Goal: Complete application form: Complete application form

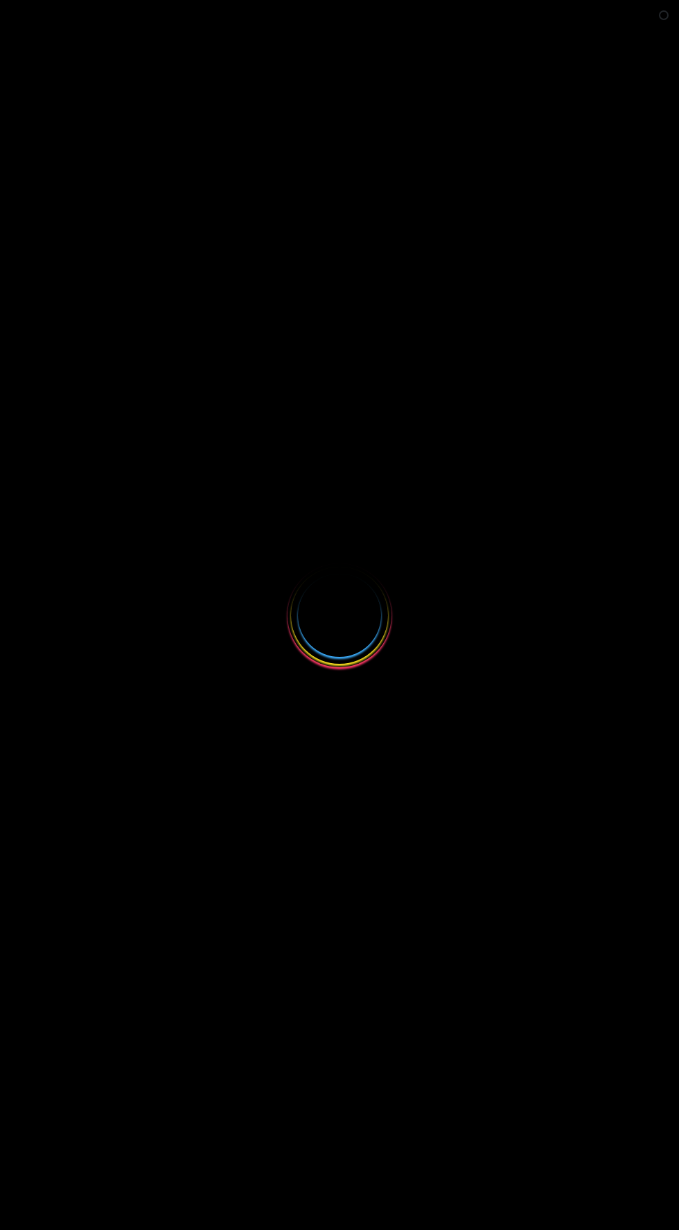
select select
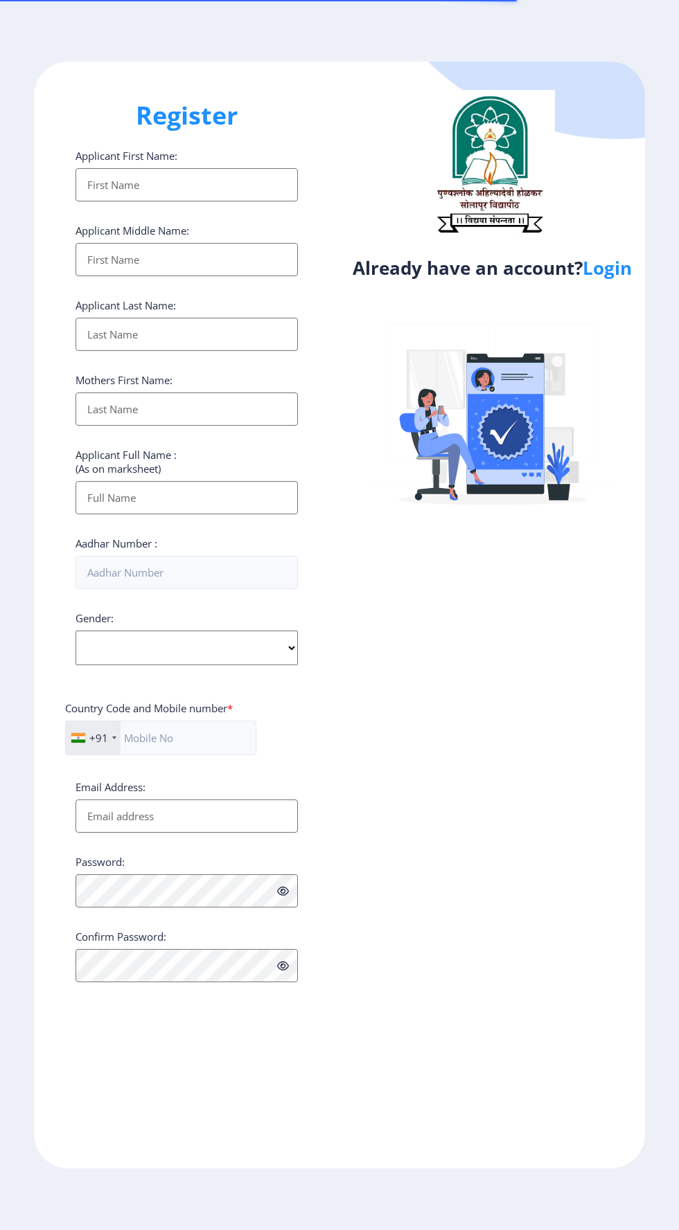
select select
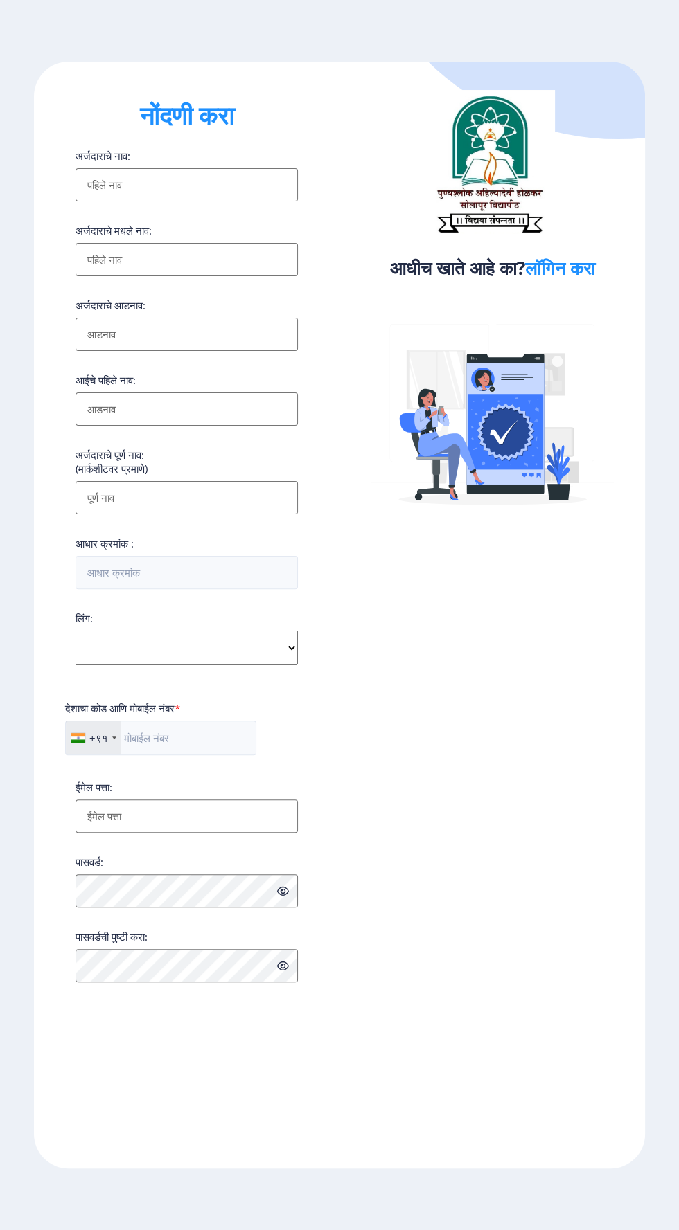
click at [118, 307] on font "अर्जदाराचे आडनाव:" at bounding box center [110, 305] width 70 height 14
click at [118, 201] on input "अर्जदाराचे नाव:" at bounding box center [186, 184] width 222 height 33
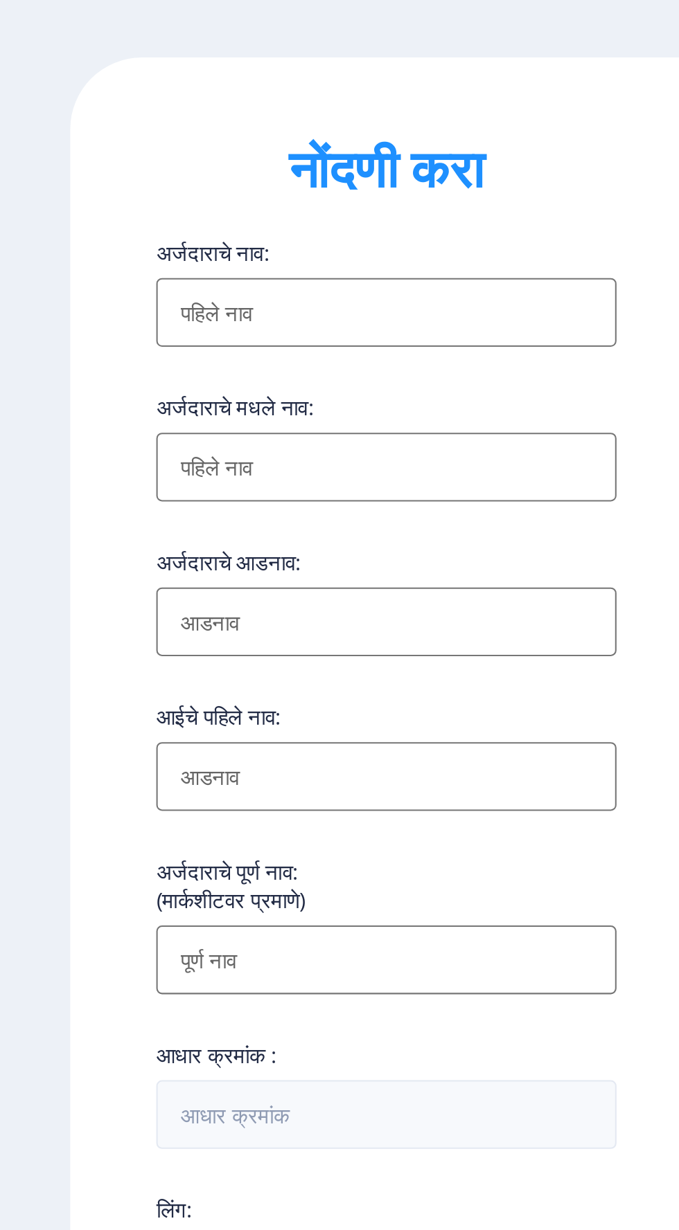
click at [99, 197] on input "अर्जदाराचे नाव:" at bounding box center [186, 184] width 222 height 33
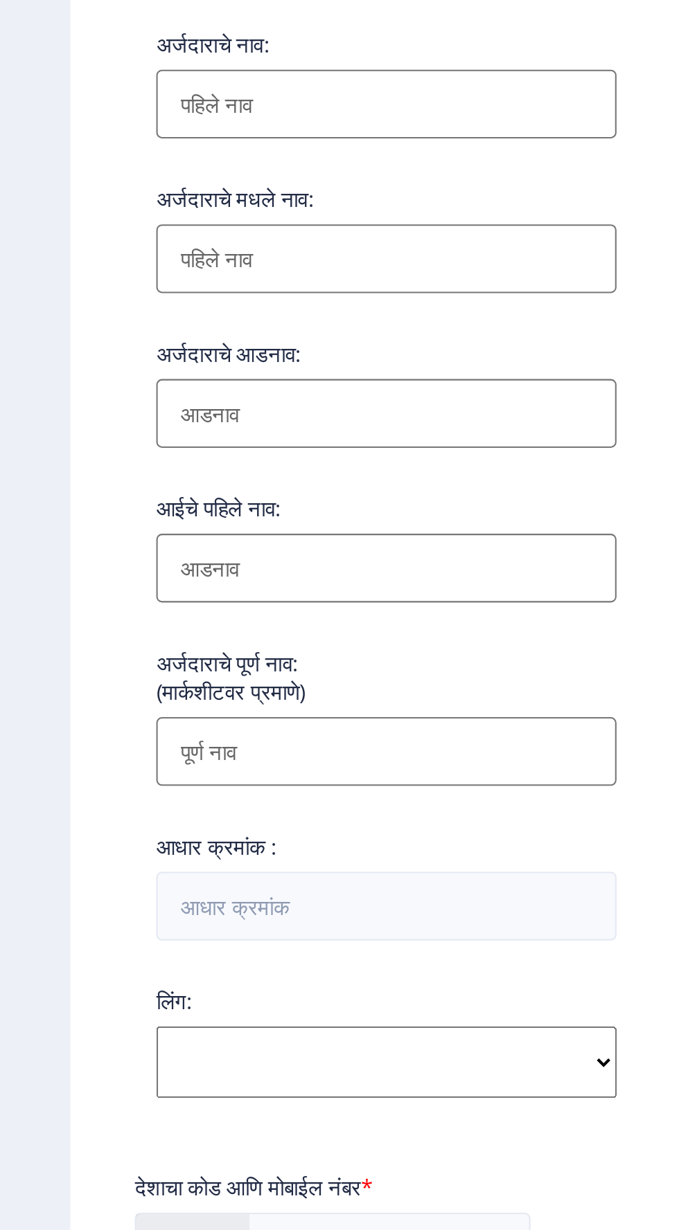
click at [104, 198] on input "अर्जदाराचे नाव:" at bounding box center [186, 184] width 222 height 33
click at [95, 273] on input "अर्जदाराचे नाव:" at bounding box center [186, 259] width 222 height 33
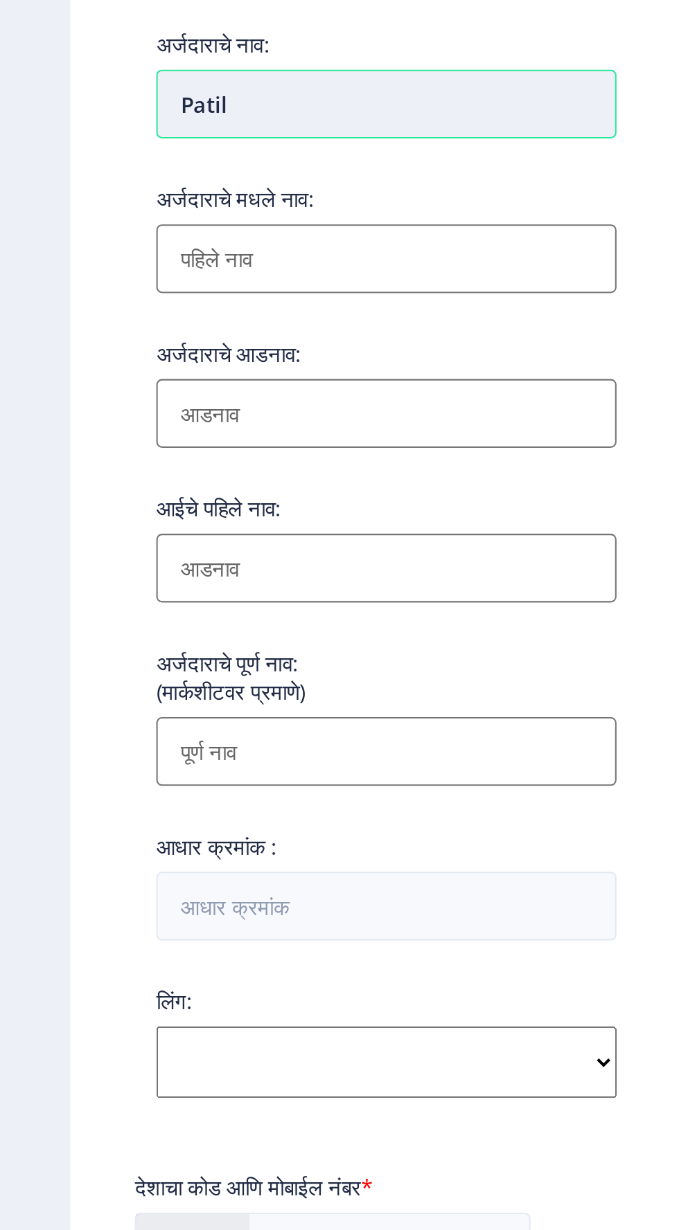
click at [119, 199] on input "Patil" at bounding box center [186, 184] width 222 height 33
type input "P"
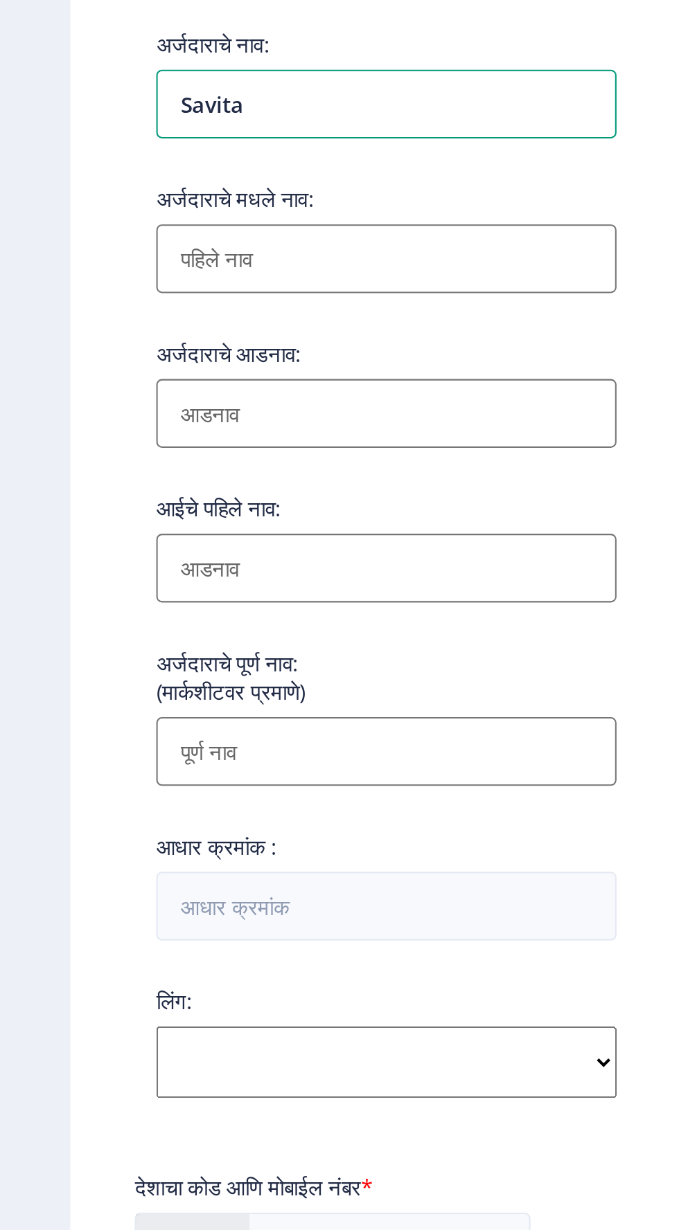
type input "Savita"
click at [90, 267] on input "अर्जदाराचे नाव:" at bounding box center [186, 259] width 222 height 33
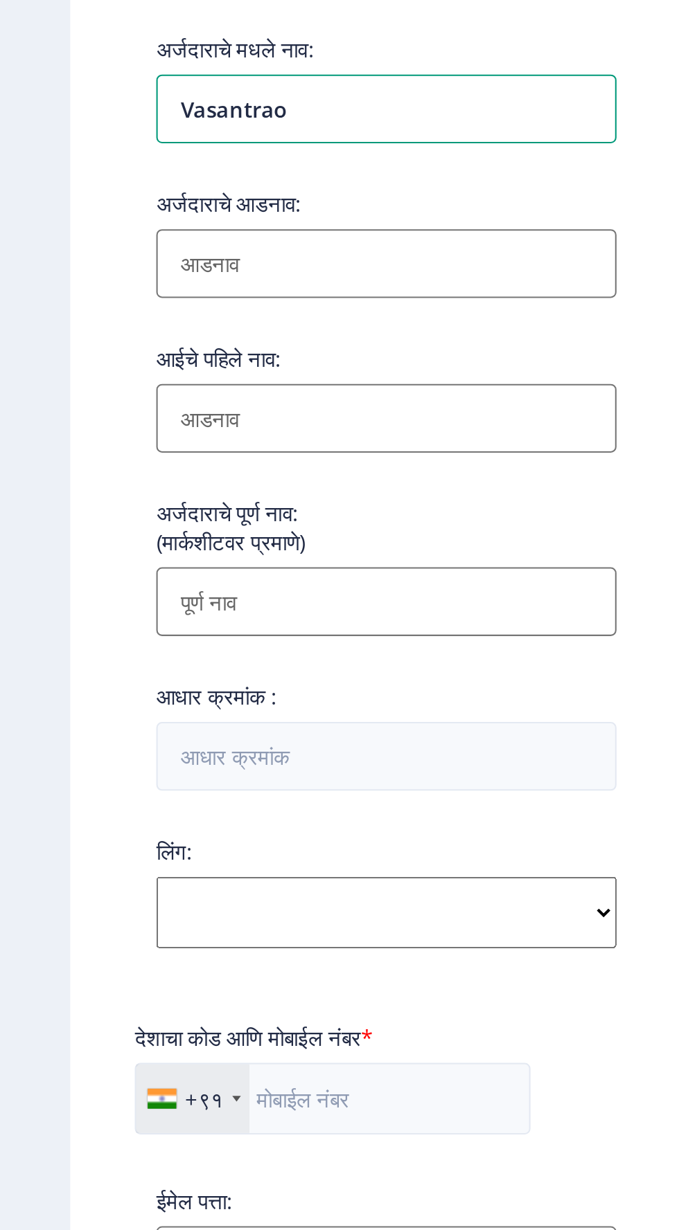
type input "Vasantrao"
click at [94, 347] on input "अर्जदाराचे नाव:" at bounding box center [186, 334] width 222 height 33
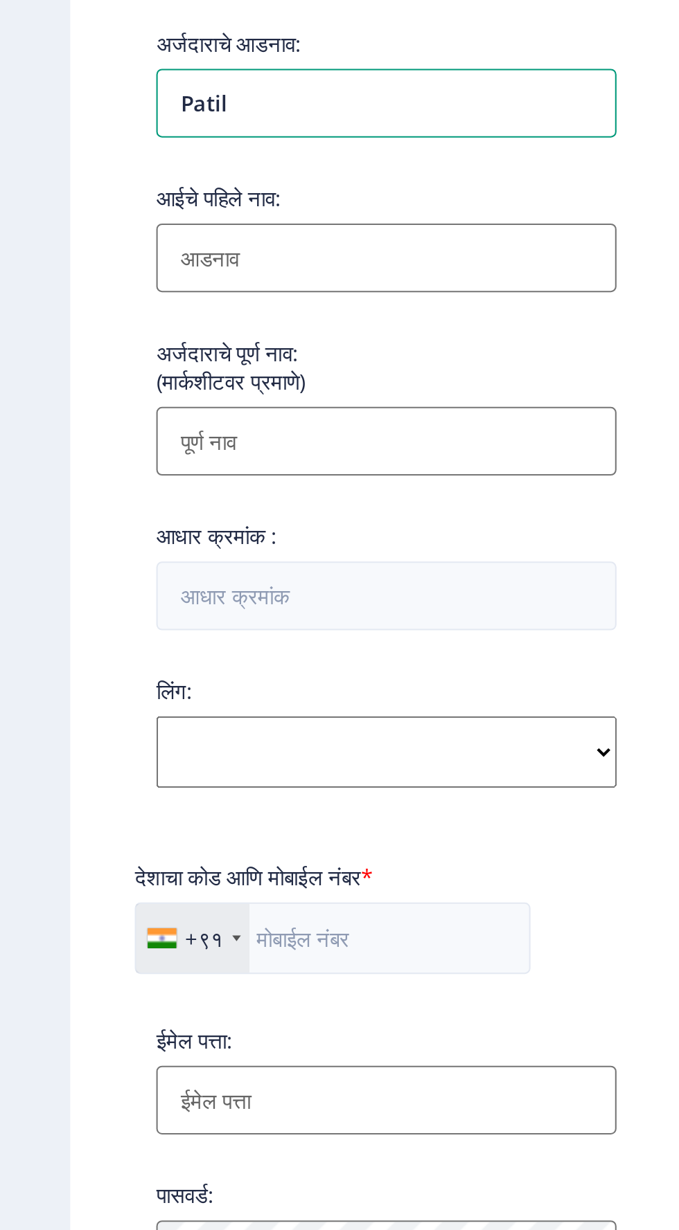
type input "Patil"
click at [96, 419] on input "अर्जदाराचे नाव:" at bounding box center [186, 409] width 222 height 33
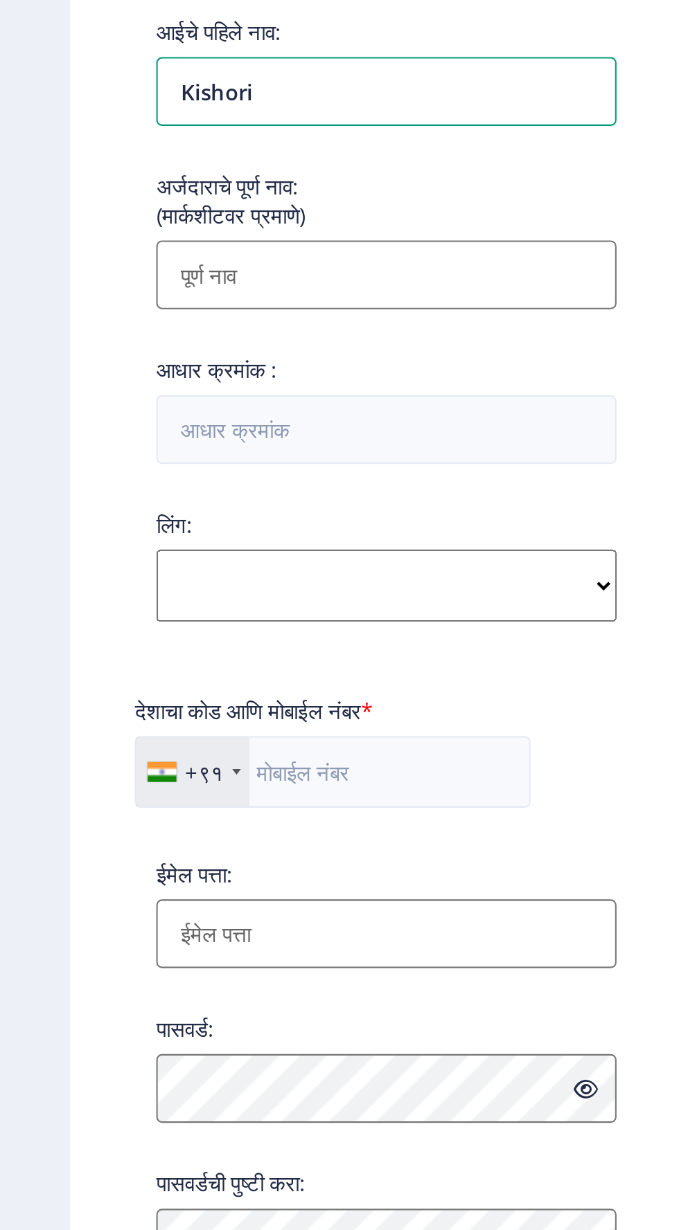
type input "Kishori"
click at [87, 510] on input "अर्जदाराचे नाव:" at bounding box center [186, 497] width 222 height 33
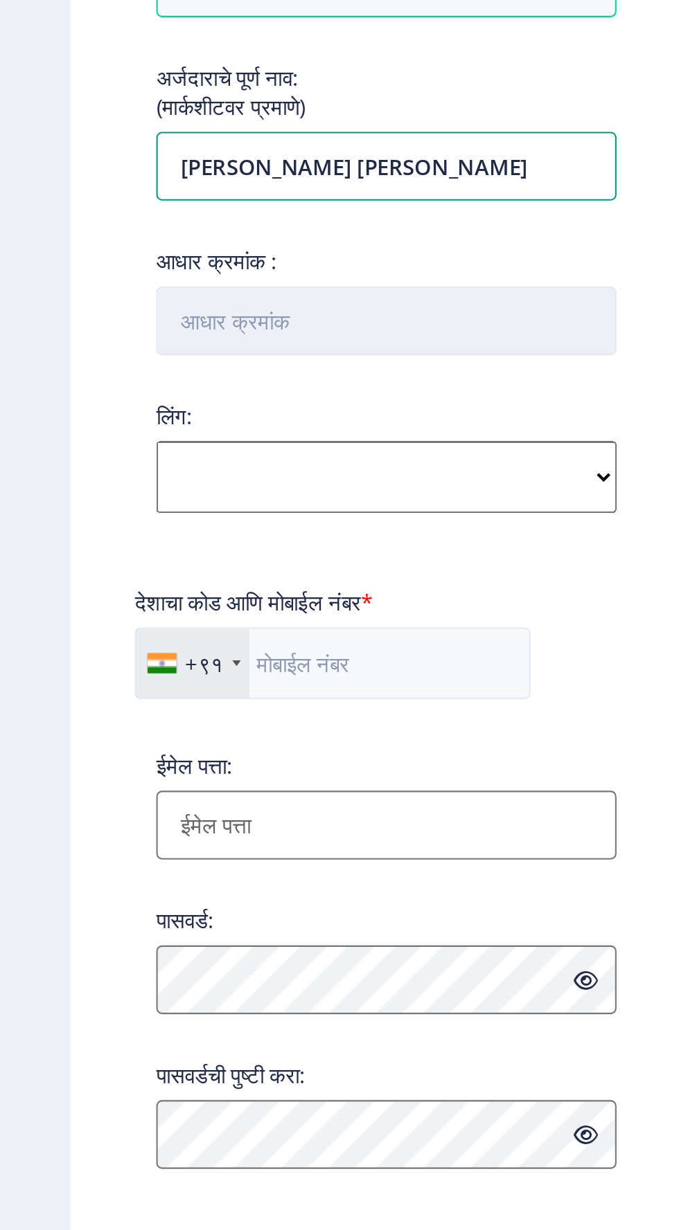
type input "[PERSON_NAME] [PERSON_NAME]"
click at [93, 584] on input "आधार क्रमांक :" at bounding box center [186, 572] width 222 height 33
type input "237505960886"
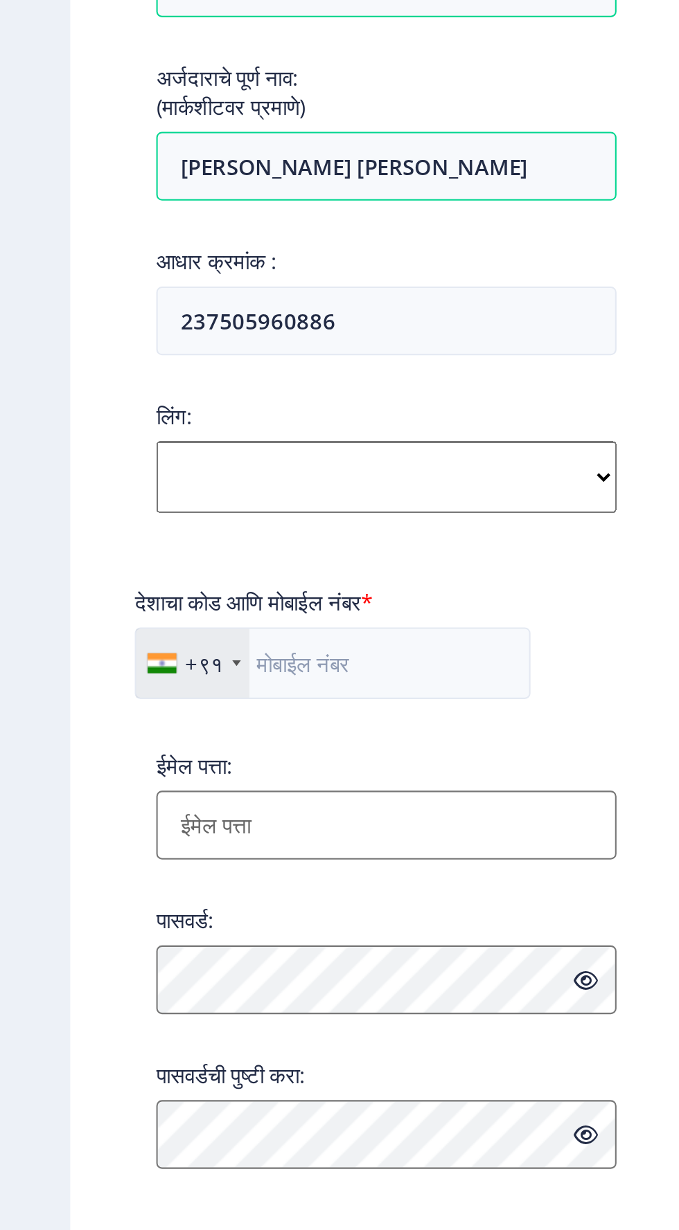
click at [93, 650] on select "लिंग निवडा पुरुष स्त्री इतर" at bounding box center [186, 648] width 222 height 35
select select "स्त्री"
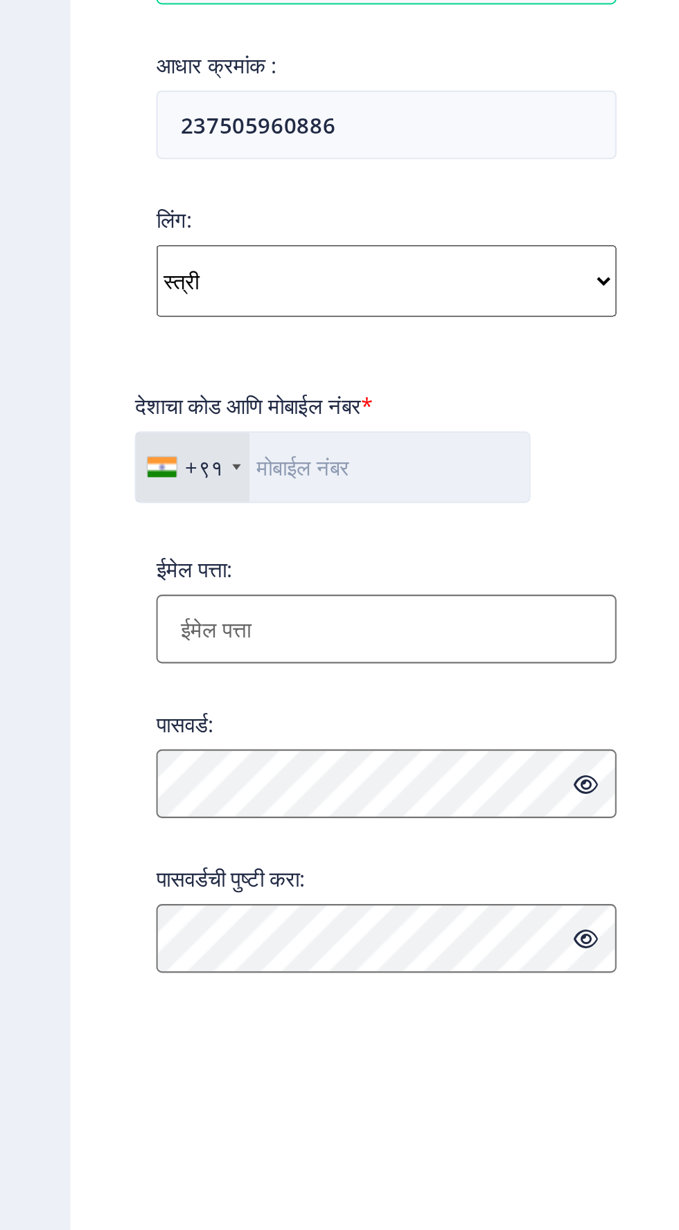
click at [133, 746] on input "text" at bounding box center [160, 738] width 191 height 35
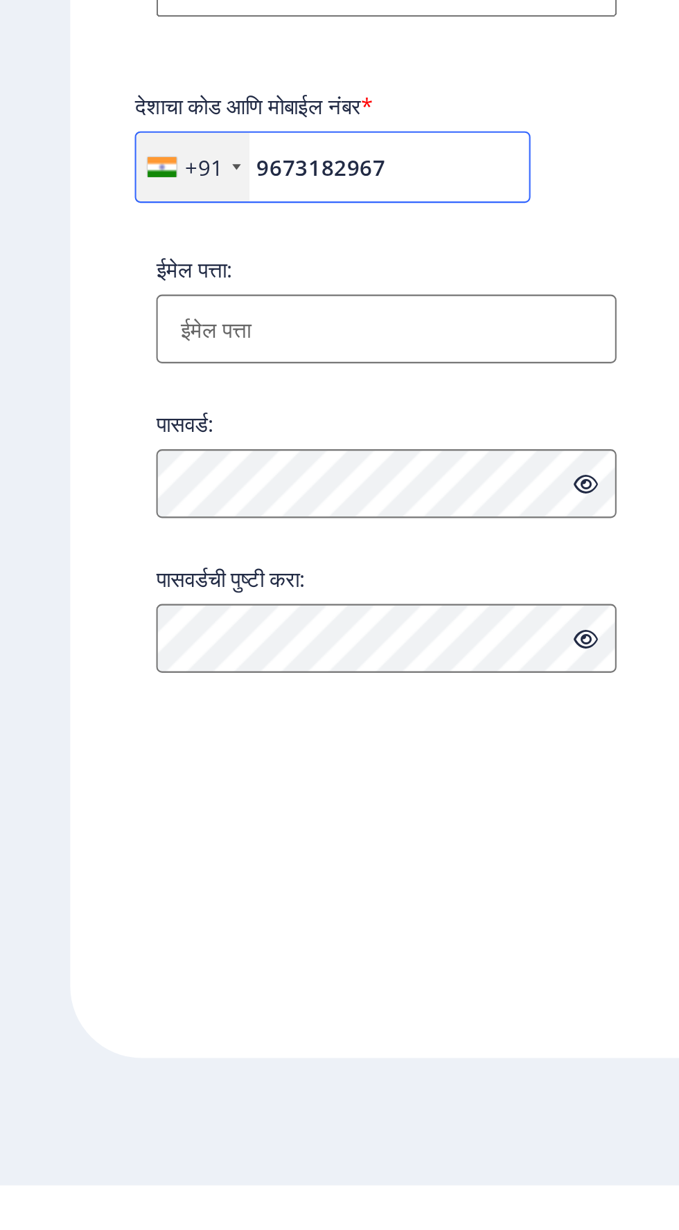
type input "9673182967"
click at [90, 829] on input "ईमेल पत्ता:" at bounding box center [186, 816] width 222 height 33
type input "[EMAIL_ADDRESS][DOMAIN_NAME]"
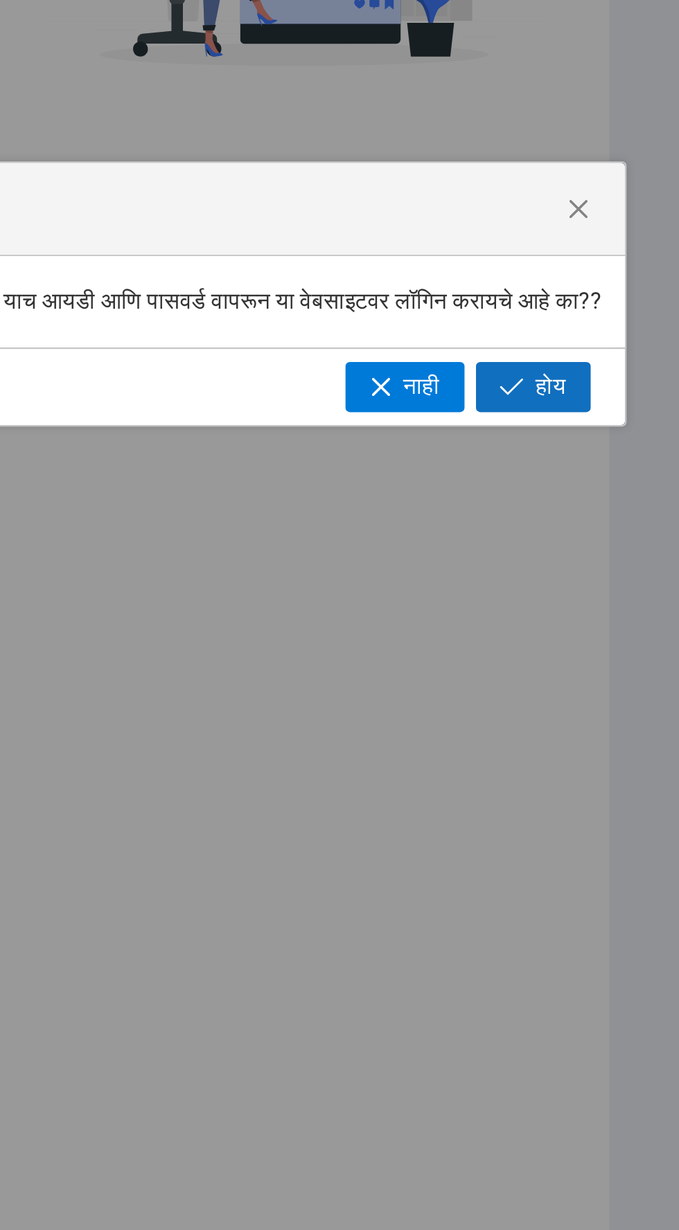
click at [618, 663] on button "होय" at bounding box center [607, 660] width 55 height 24
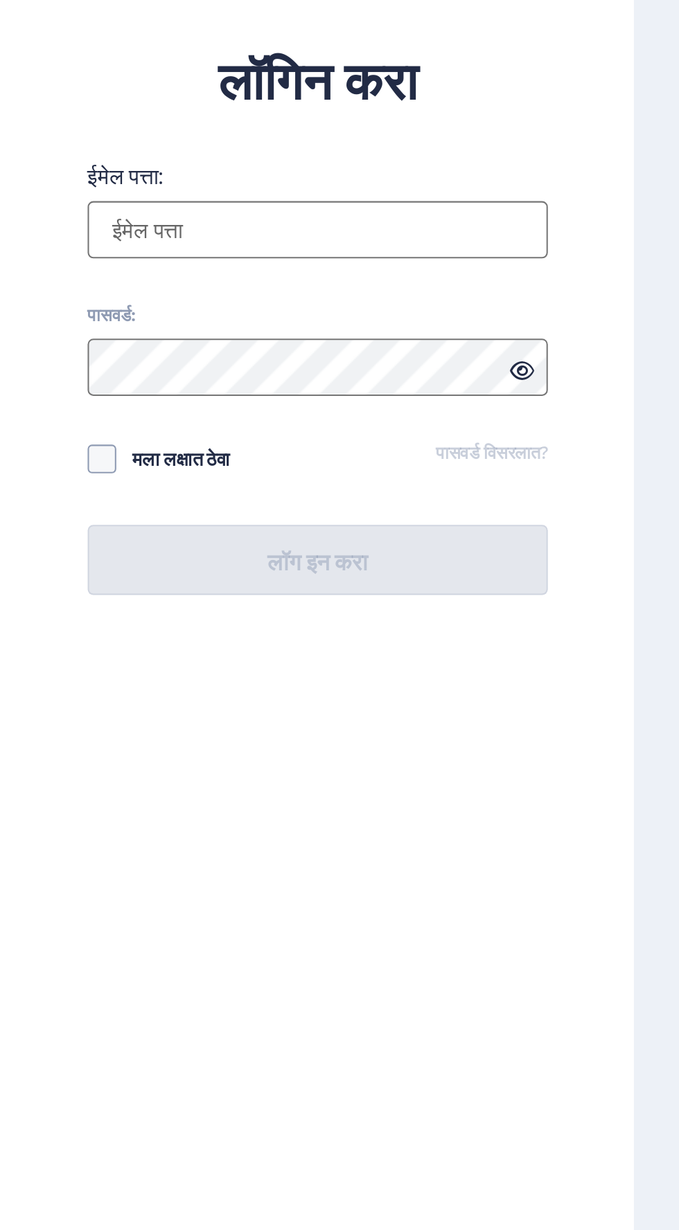
click at [406, 574] on input "ईमेल पत्ता:" at bounding box center [492, 560] width 222 height 28
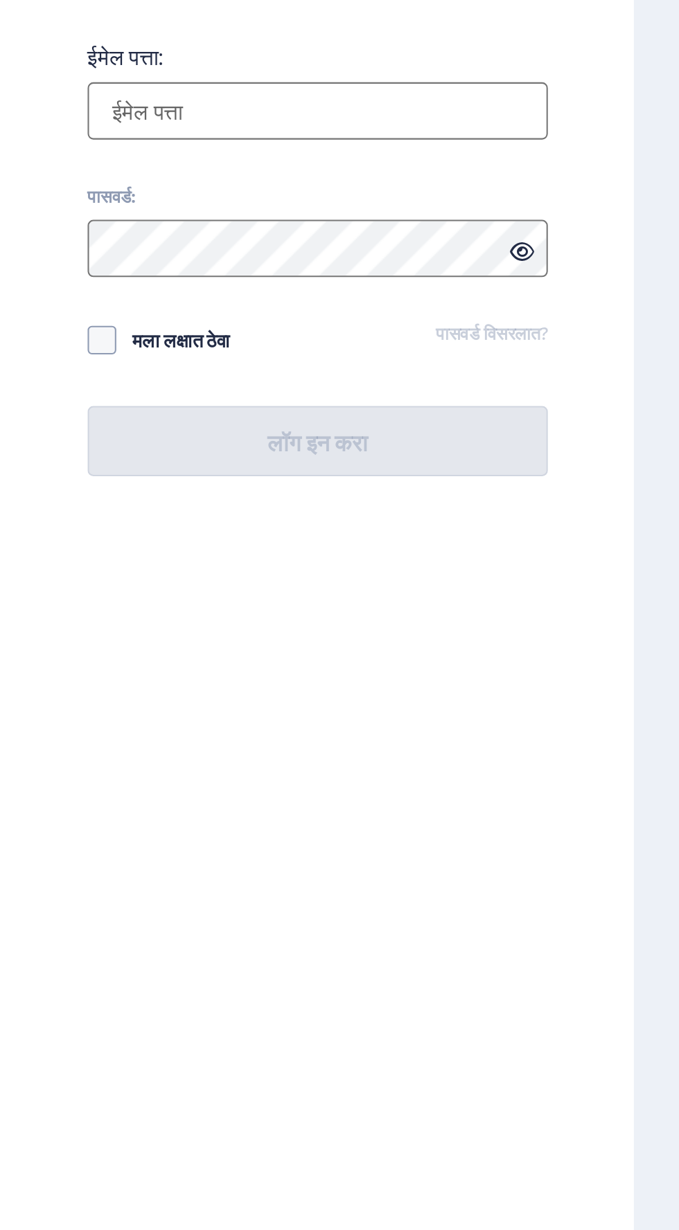
type input "[EMAIL_ADDRESS][DOMAIN_NAME]"
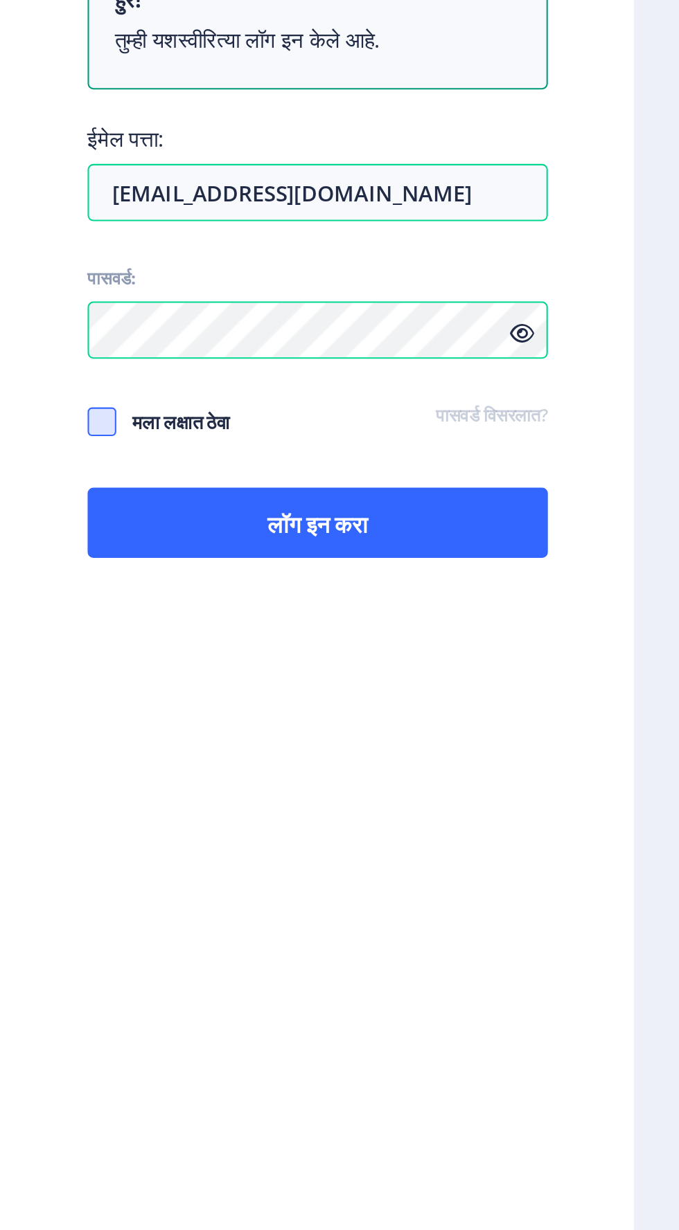
click at [384, 717] on span at bounding box center [388, 710] width 14 height 14
click at [381, 710] on input "मला लक्षात ठेवा" at bounding box center [381, 710] width 1 height 1
checkbox input "true"
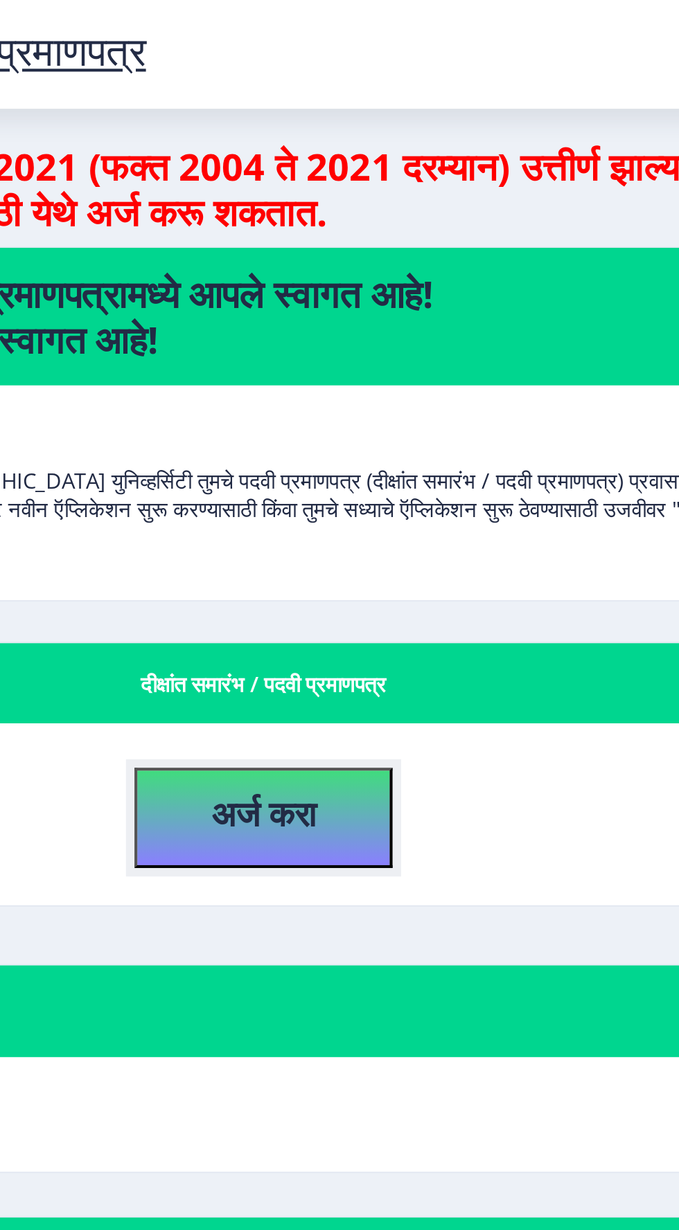
click at [350, 397] on font "अर्ज करा" at bounding box center [359, 392] width 51 height 23
select select
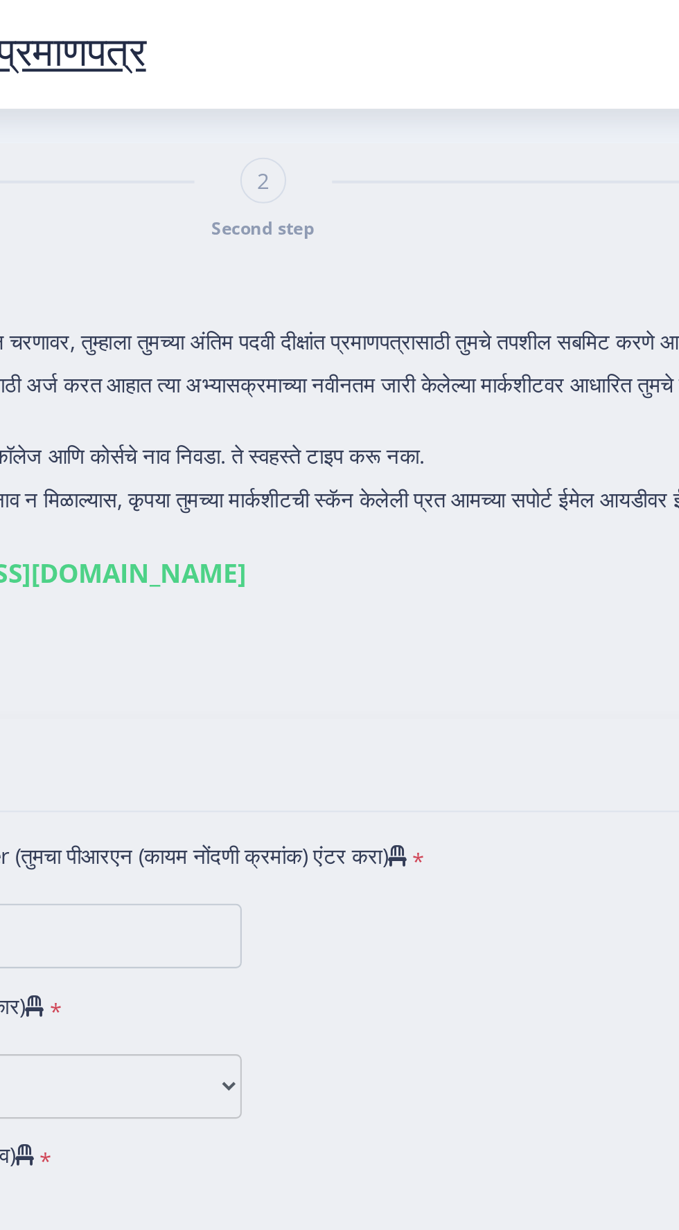
type input "[PERSON_NAME] [PERSON_NAME]"
type input "Kishori"
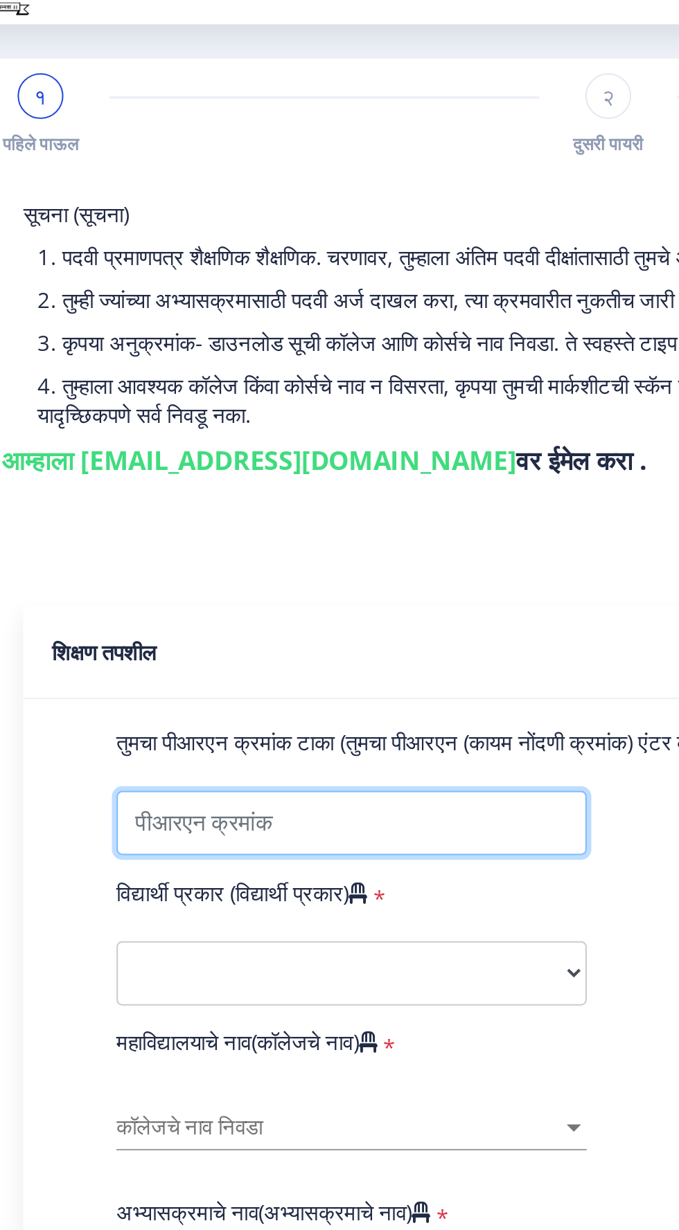
click at [141, 434] on input "तुमचा पीआरएन क्रमांक टाका (तुमचा पीआरएन (कायम नोंदणी क्रमांक) एंटर करा)" at bounding box center [234, 438] width 227 height 31
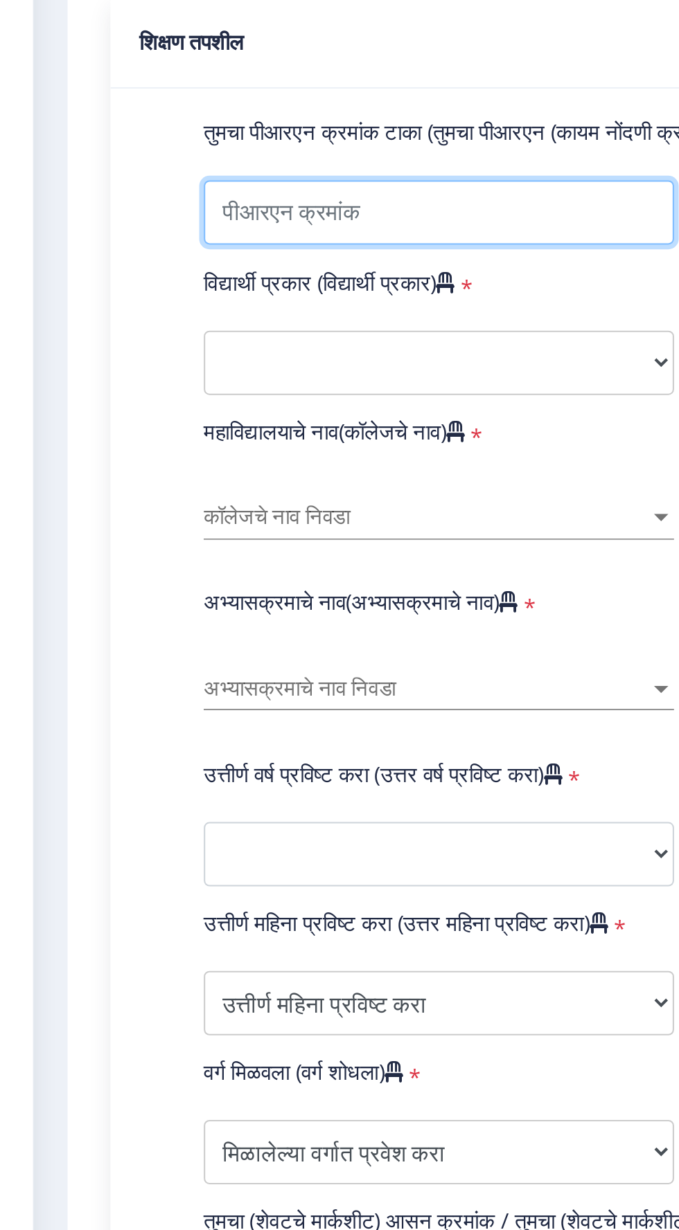
type input "P-1849"
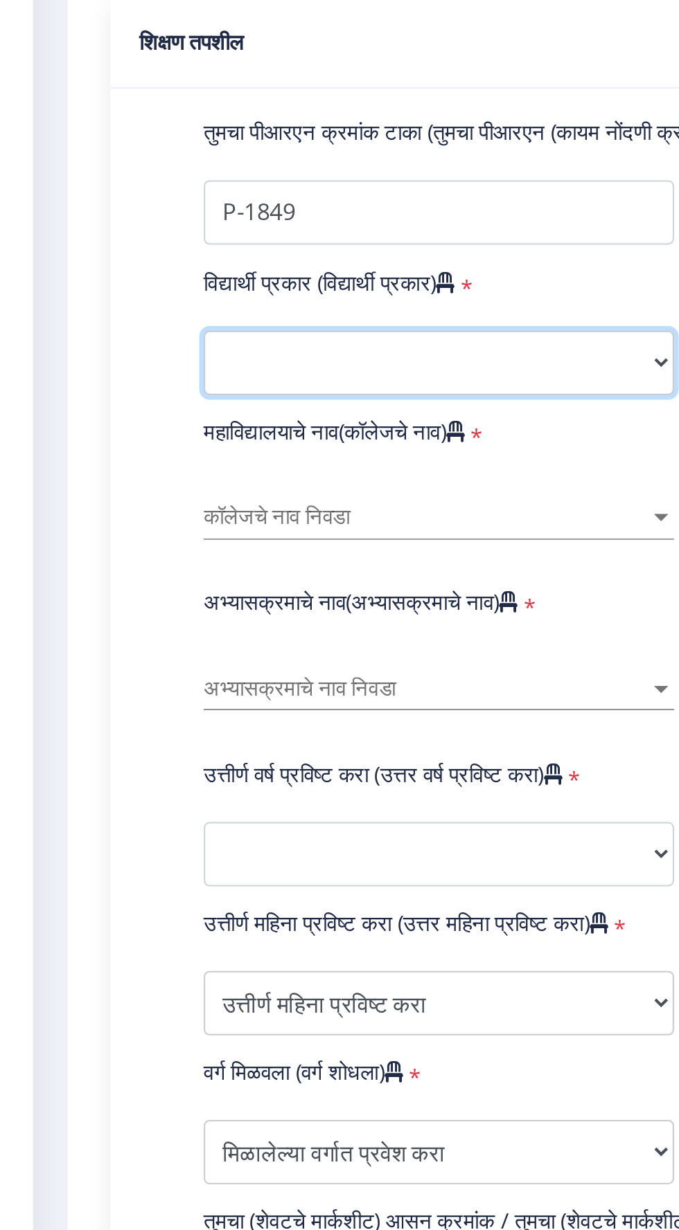
click at [149, 519] on select "विद्यार्थ्यांचा प्रकार निवडा नियमित बाह्य" at bounding box center [234, 511] width 227 height 31
select select "Regular"
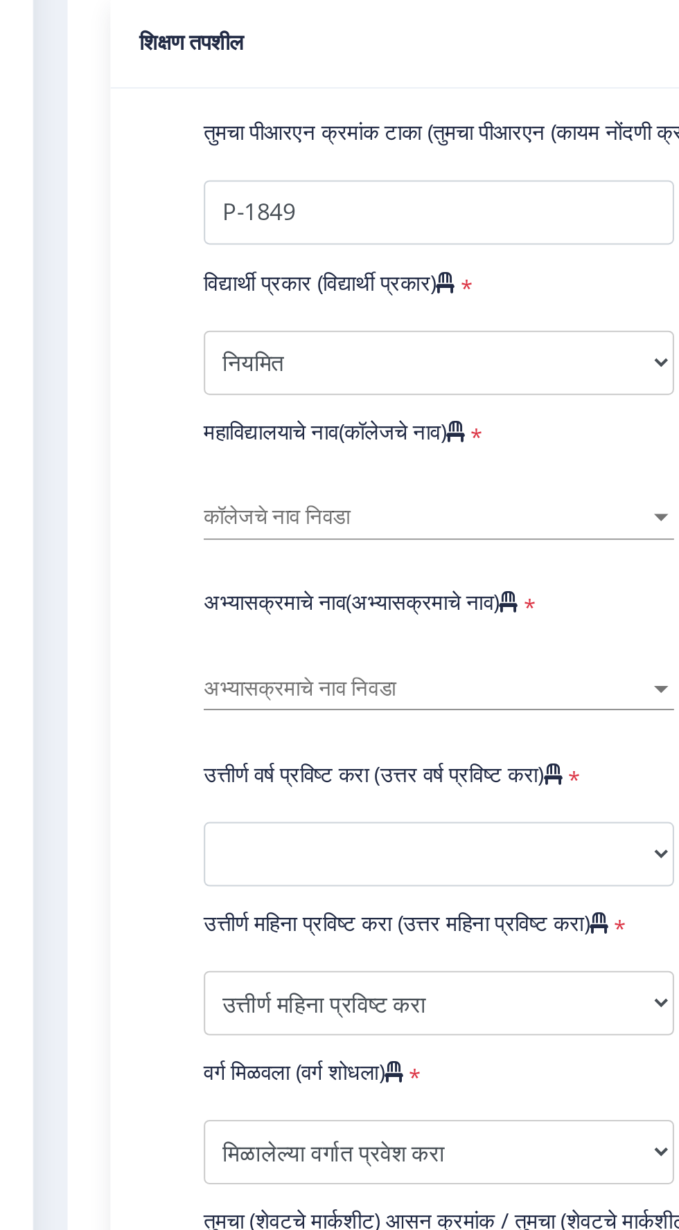
click at [138, 587] on font "कॉलेजचे नाव निवडा" at bounding box center [156, 586] width 71 height 12
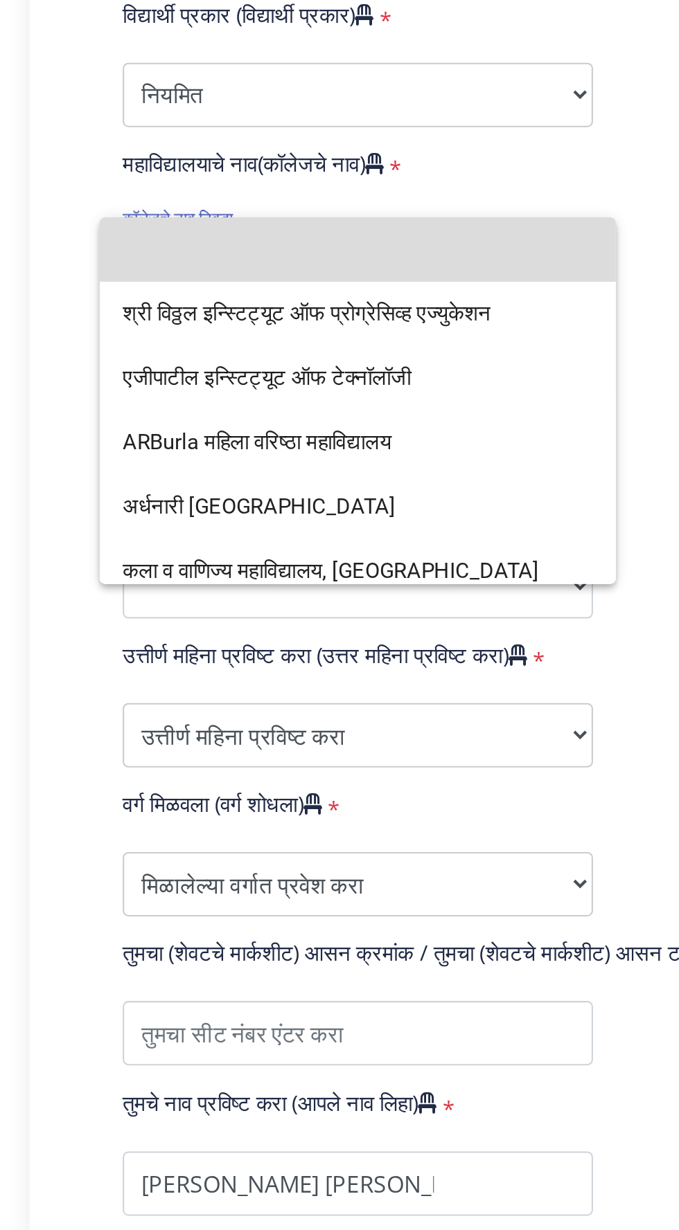
click at [127, 591] on input at bounding box center [234, 585] width 227 height 31
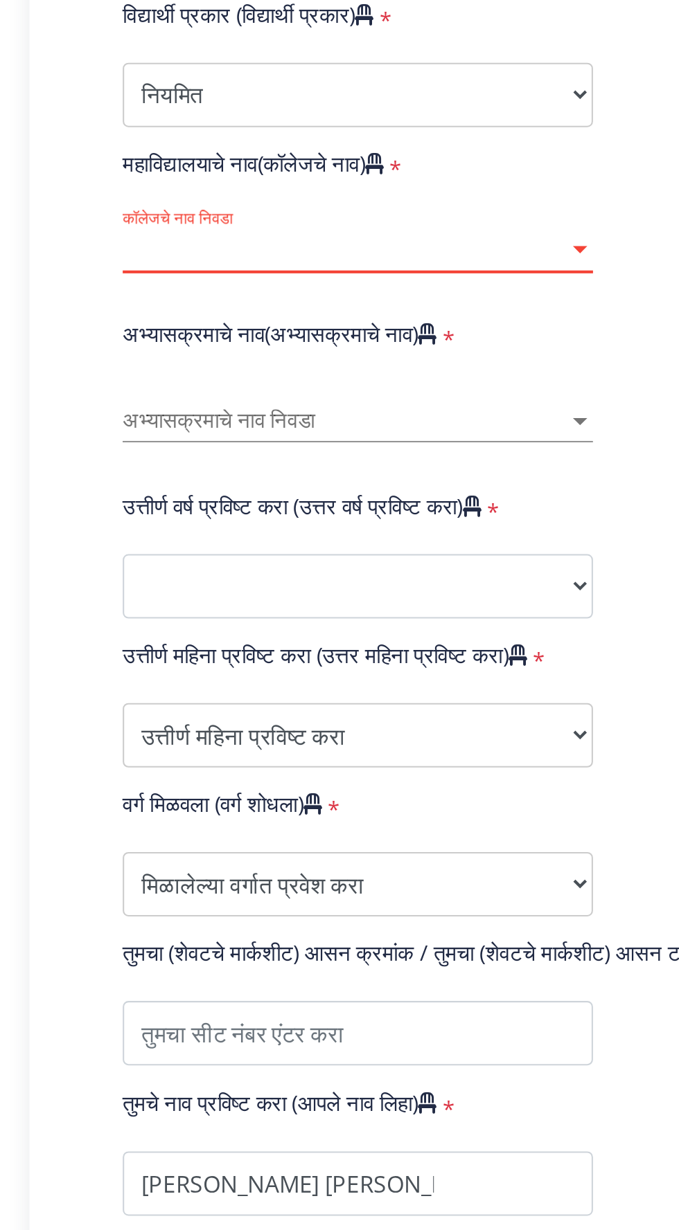
click at [341, 586] on div at bounding box center [342, 585] width 7 height 3
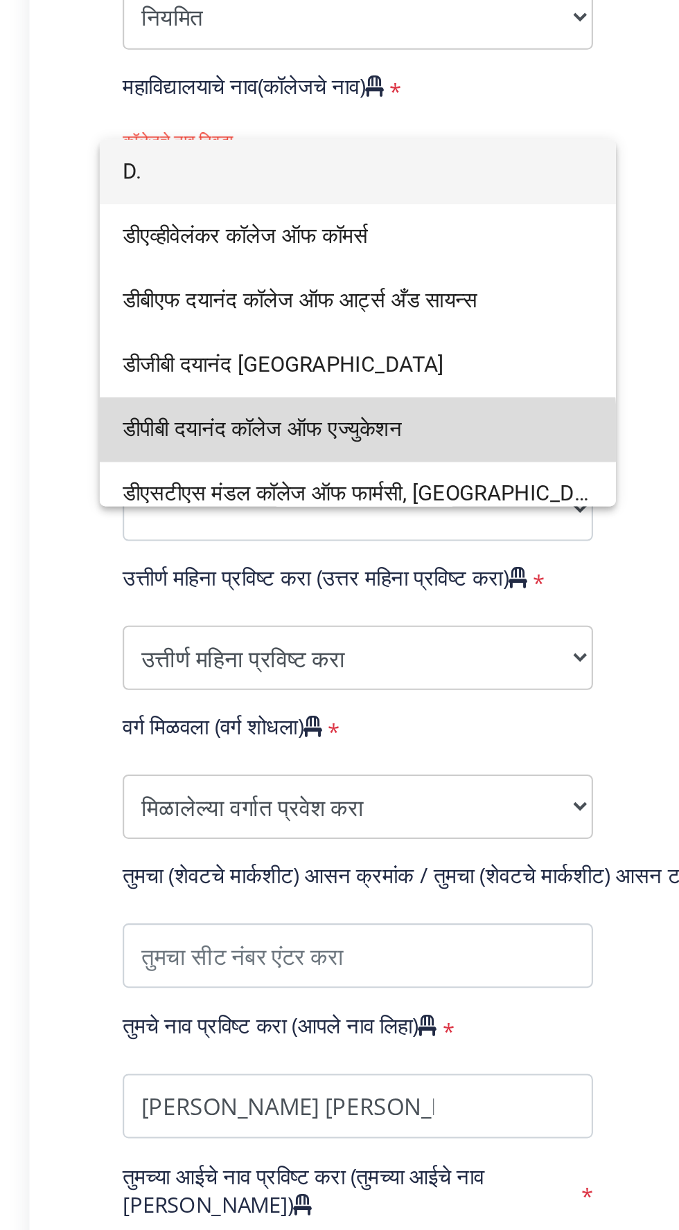
type input "D."
click at [138, 716] on font "डीपीबी दयानंद कॉलेज ऑफ एज्युकेशन" at bounding box center [188, 710] width 135 height 12
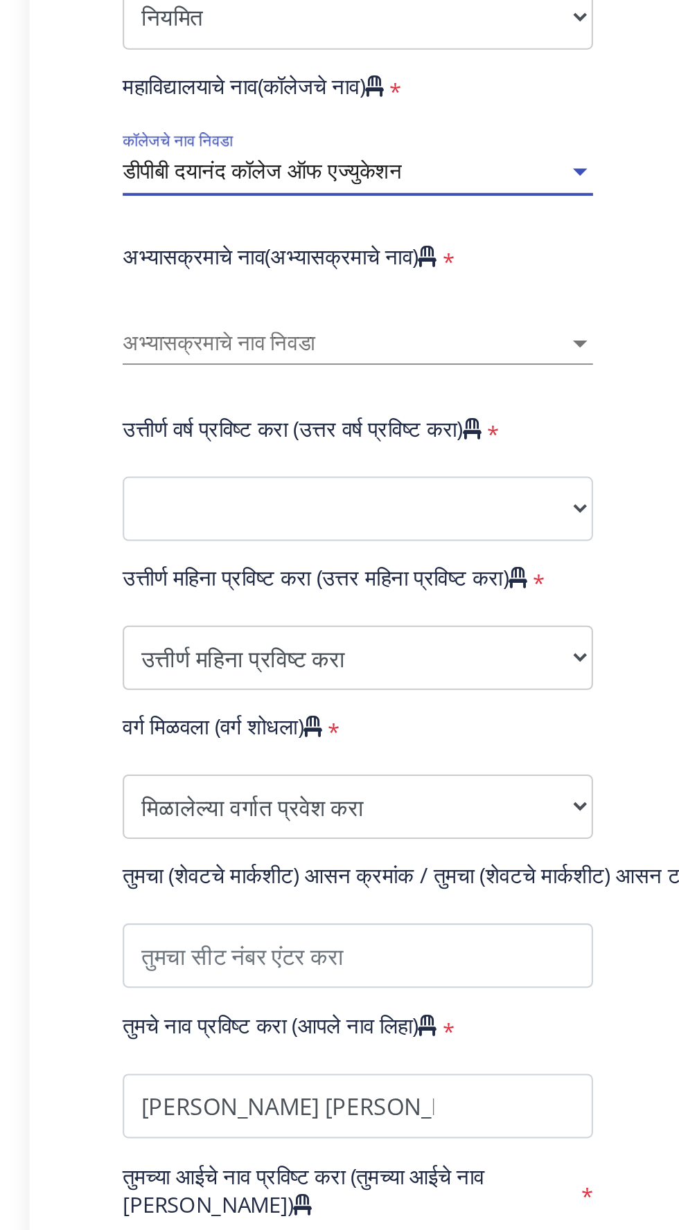
click at [337, 670] on div at bounding box center [342, 669] width 12 height 12
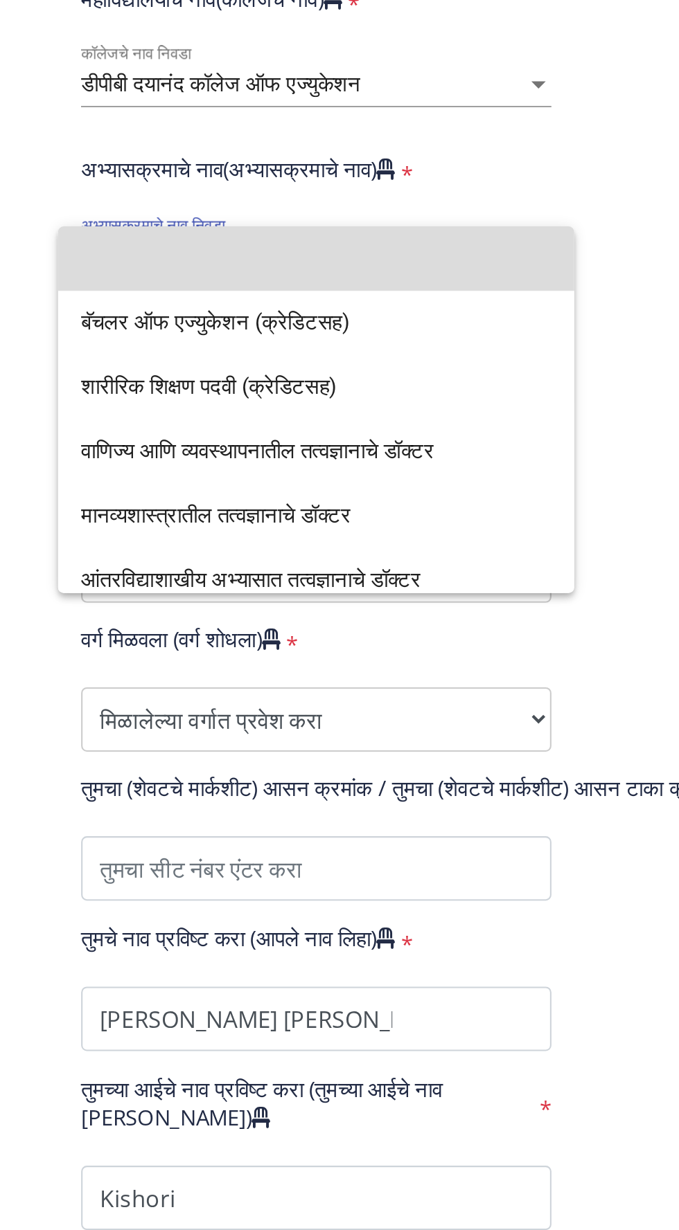
click at [123, 671] on input at bounding box center [234, 669] width 227 height 31
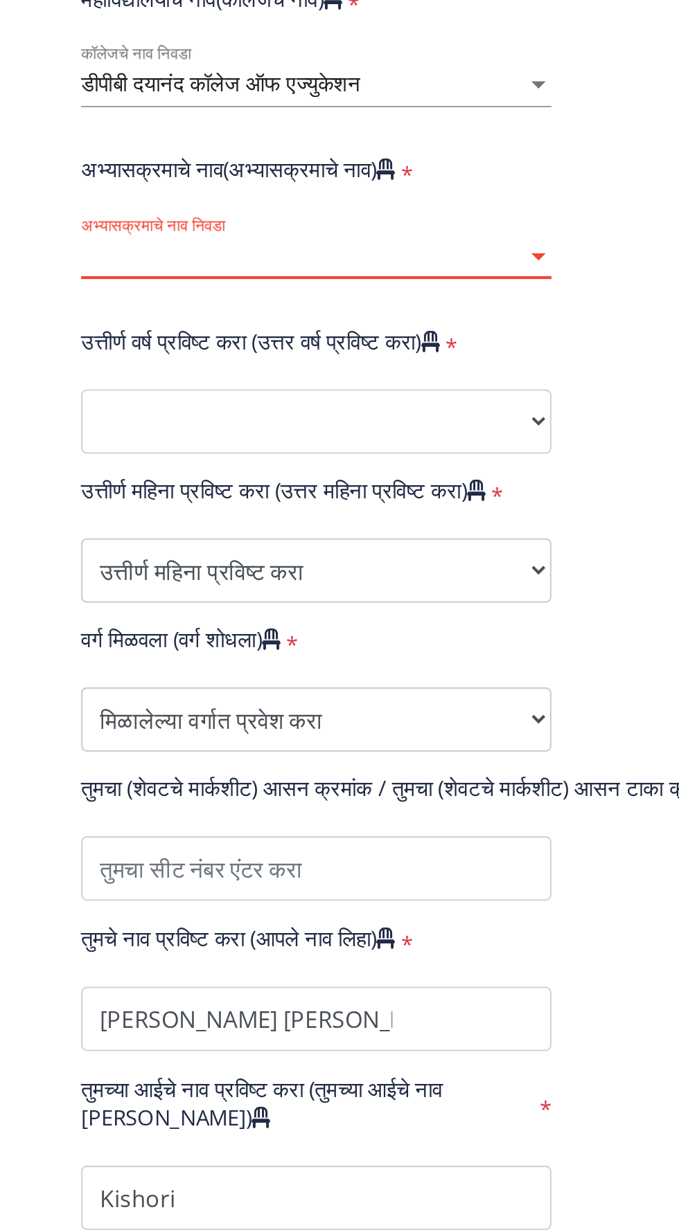
click at [255, 667] on span "अभ्यासक्रमाचे नाव निवडा" at bounding box center [228, 669] width 215 height 12
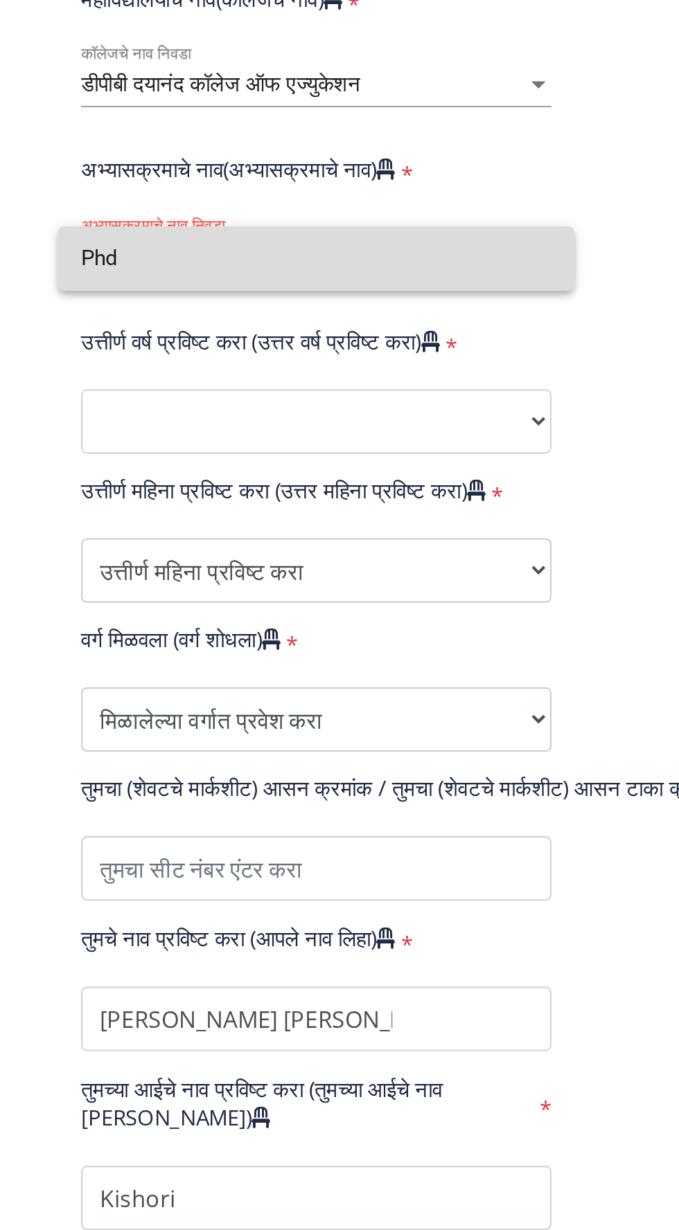
click at [195, 681] on input "Phd" at bounding box center [234, 669] width 227 height 31
type input "Phd"
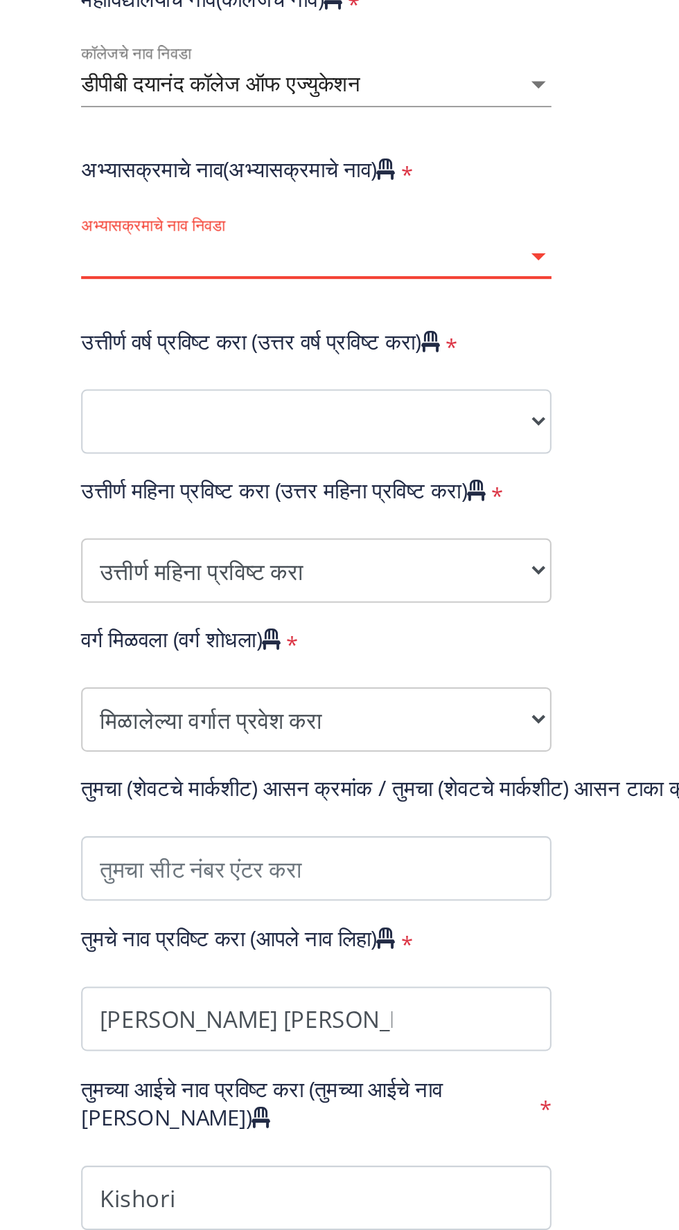
click at [334, 672] on span "अभ्यासक्रमाचे नाव निवडा" at bounding box center [228, 669] width 215 height 12
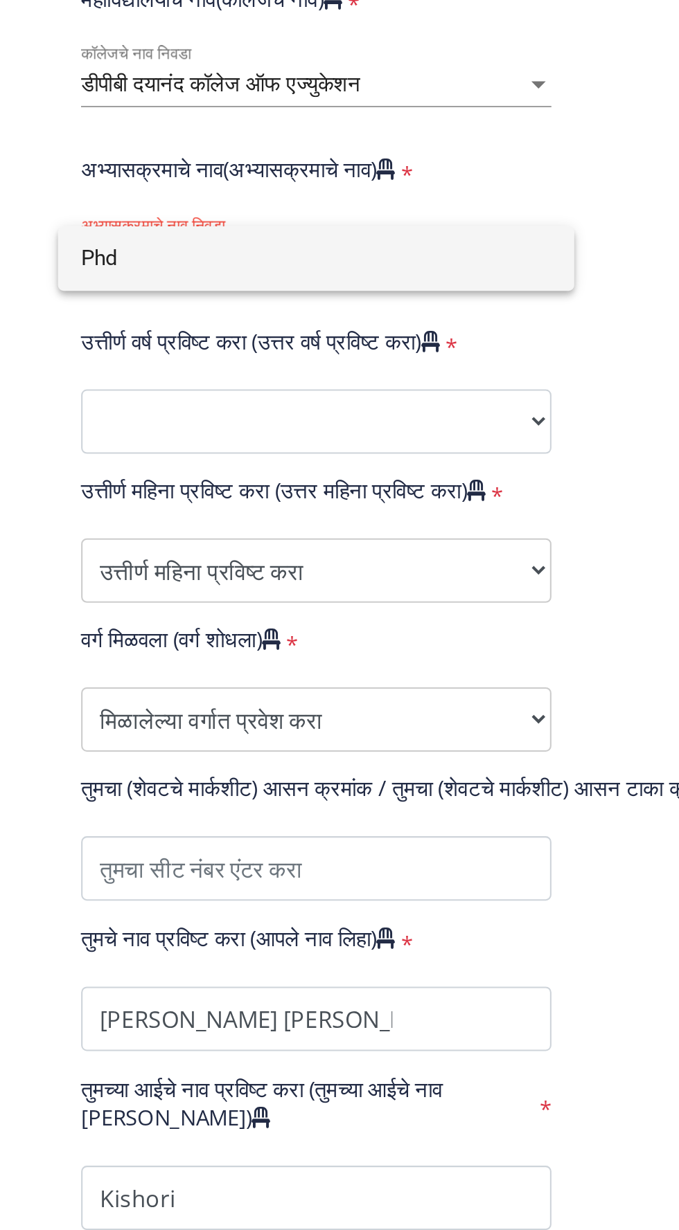
click at [129, 751] on div at bounding box center [339, 615] width 679 height 1230
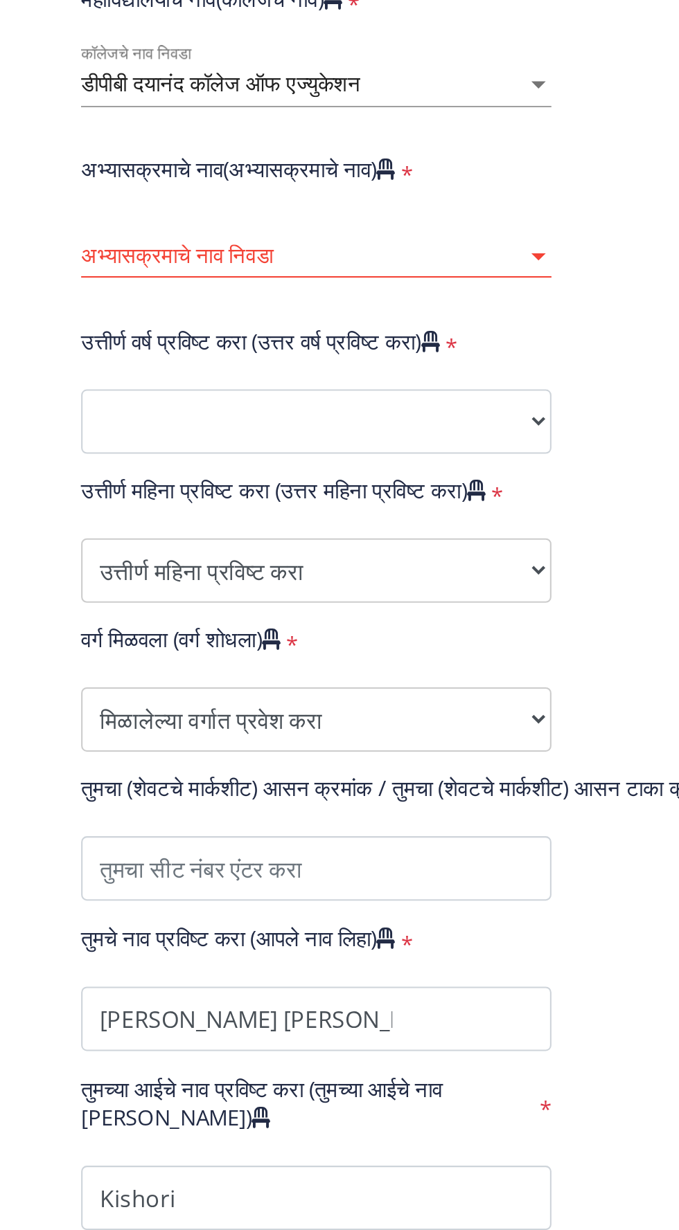
click at [330, 668] on span "अभ्यासक्रमाचे नाव निवडा" at bounding box center [228, 669] width 215 height 12
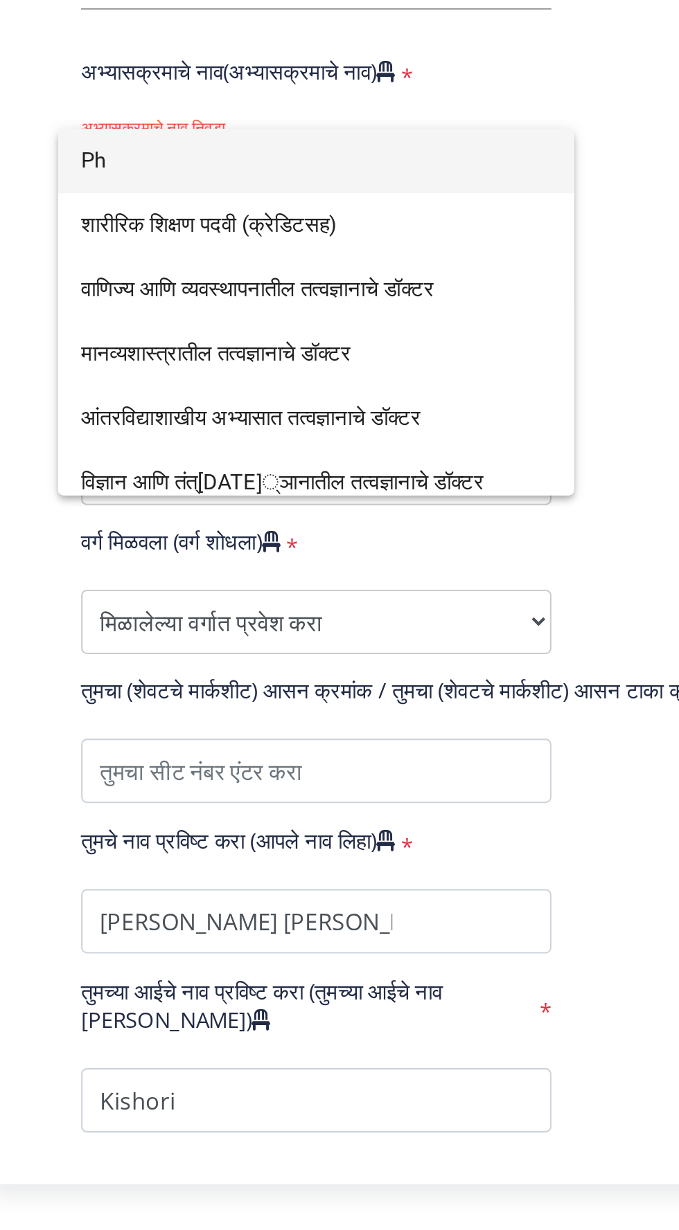
type input "P"
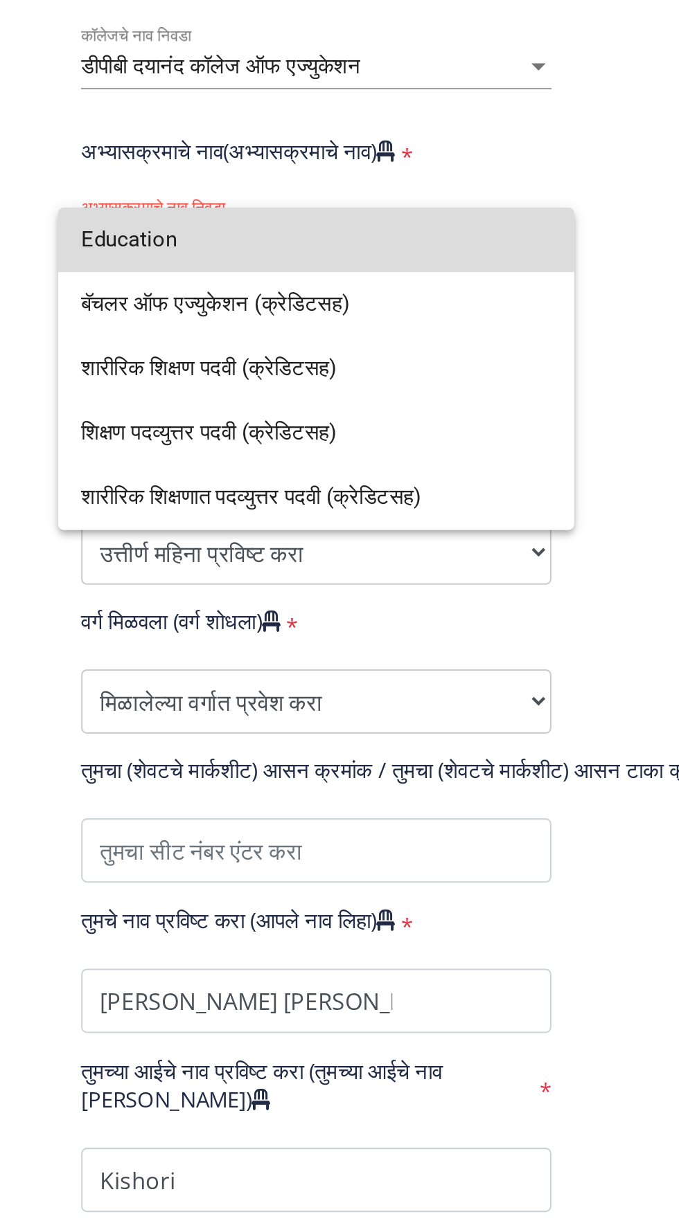
click at [172, 674] on input "Education" at bounding box center [234, 669] width 227 height 31
type input "Education"
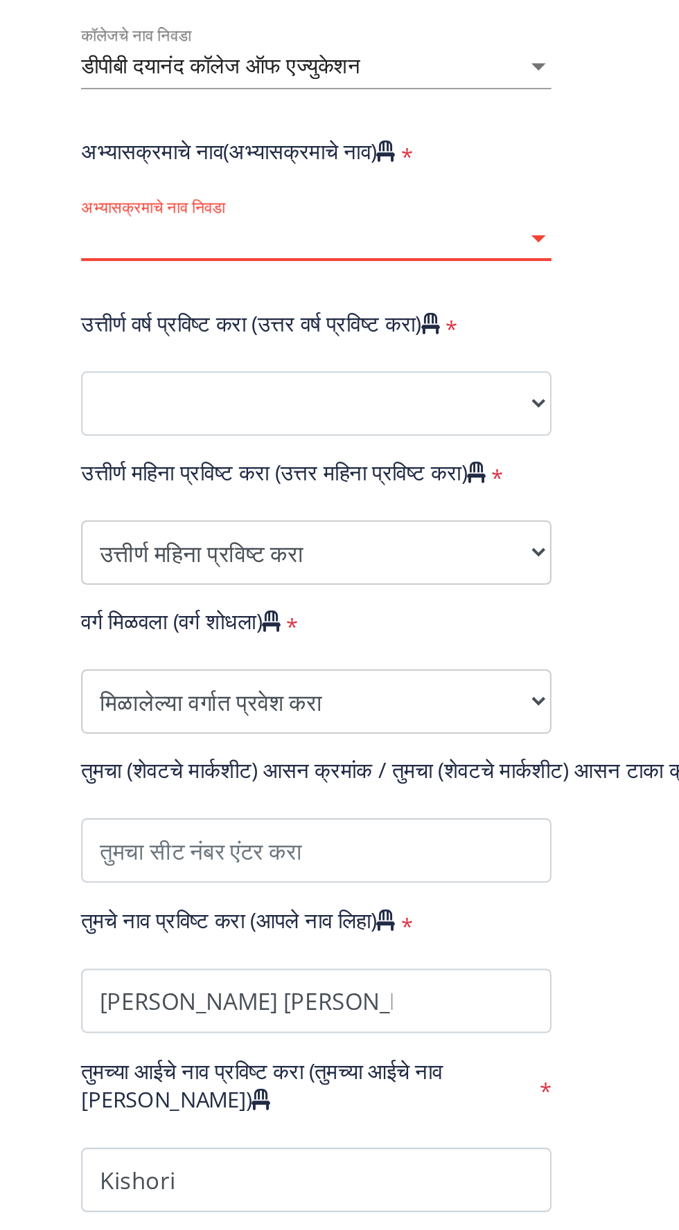
click at [341, 670] on div at bounding box center [342, 668] width 7 height 3
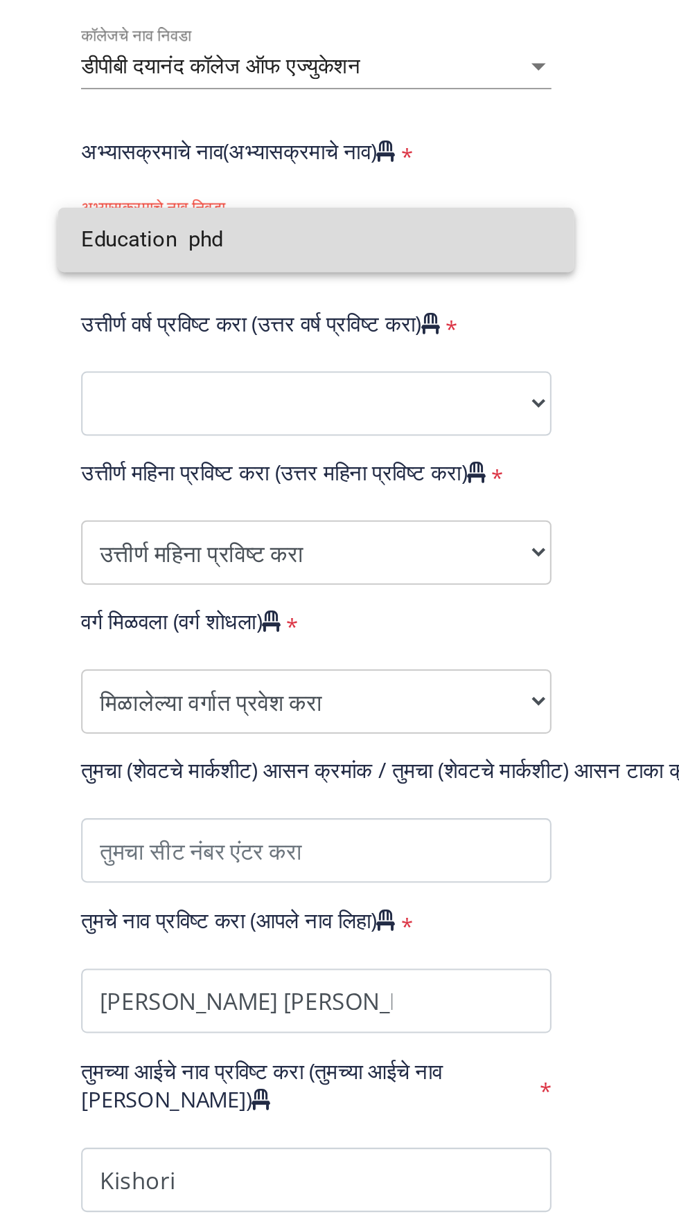
click at [209, 679] on input "Education phd" at bounding box center [234, 669] width 227 height 31
type input "Education phd"
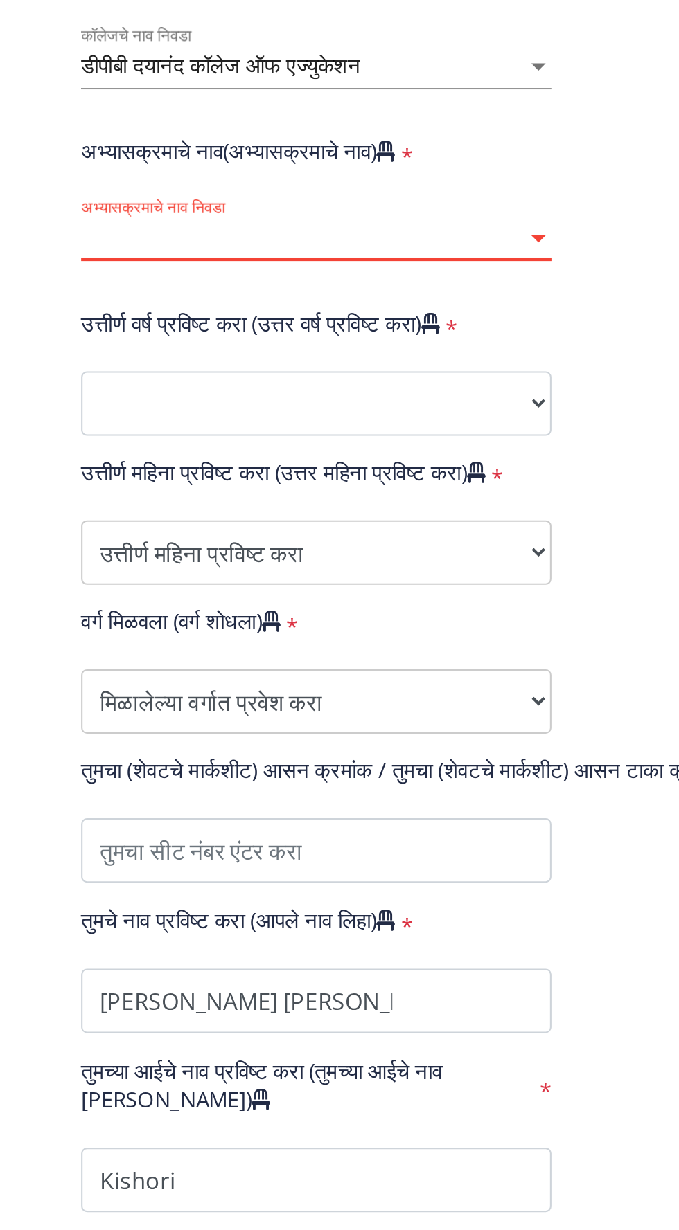
click at [331, 670] on span "अभ्यासक्रमाचे नाव निवडा" at bounding box center [228, 669] width 215 height 12
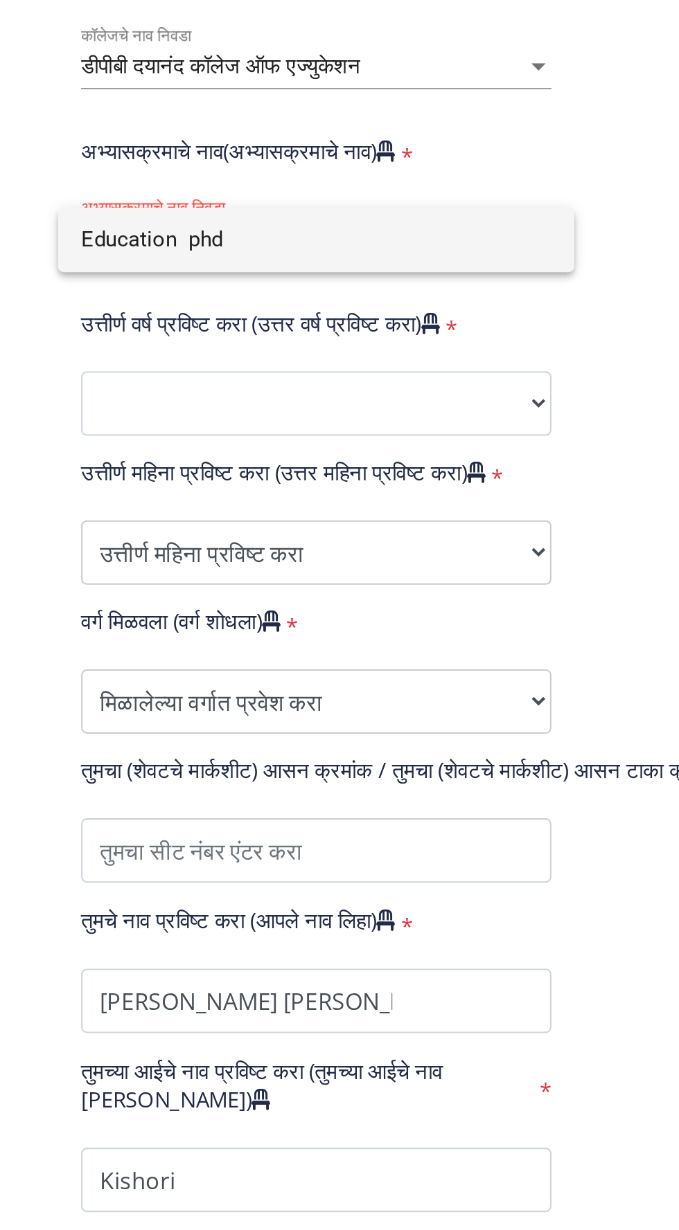
click at [144, 754] on div at bounding box center [339, 615] width 679 height 1230
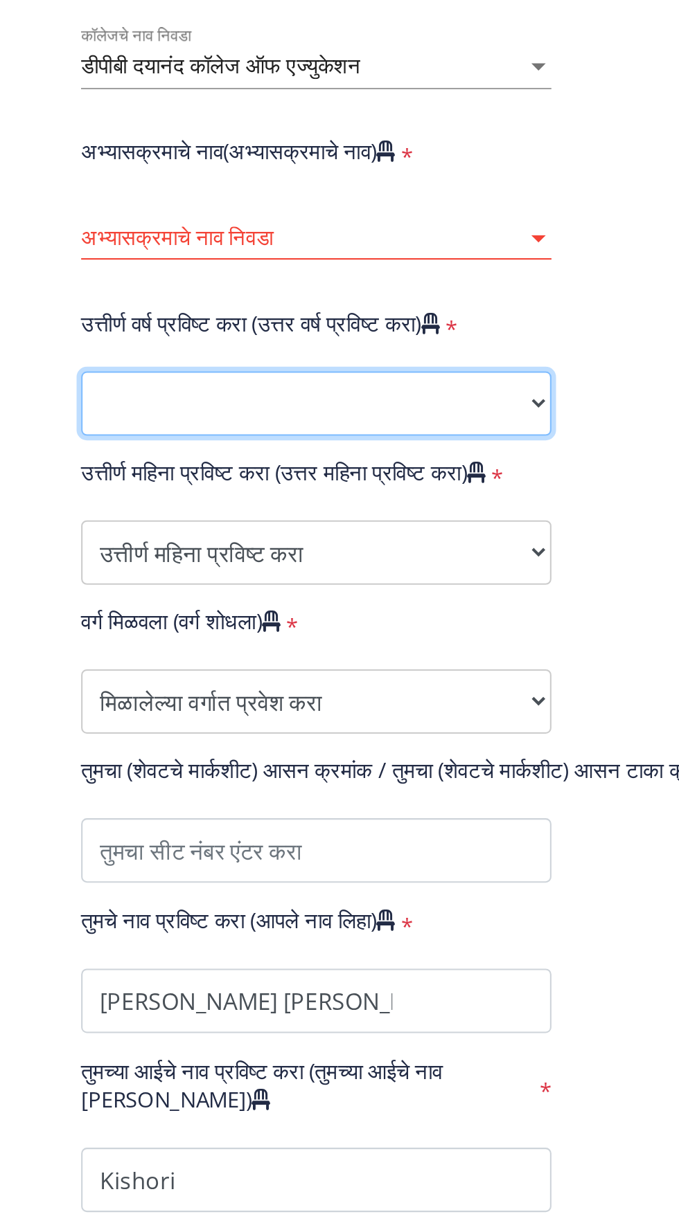
click at [147, 753] on select "२०२५ २०२४ २०२३ २०२२ २०२१ २०२० २०१९ २०१८ २०१७ २०१६ २०१५ २०१४ २०१३ २०१२ २०११ २०१०…" at bounding box center [234, 748] width 227 height 31
select select "2025"
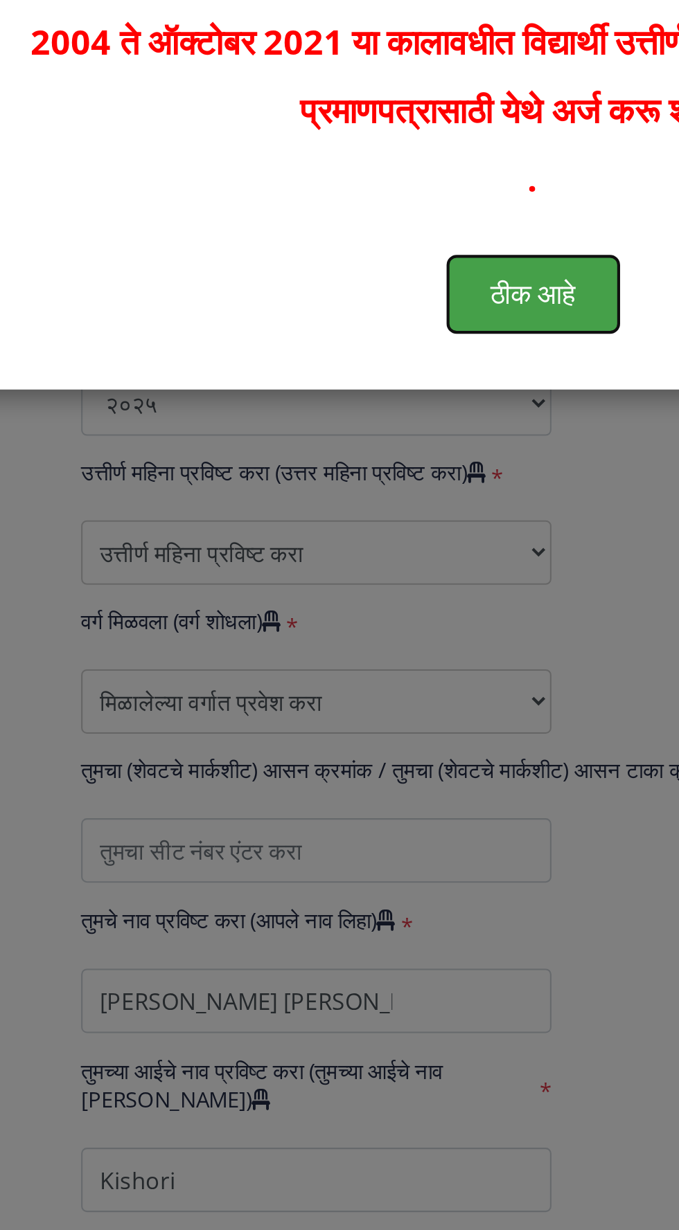
click at [330, 687] on font "ठीक आहे" at bounding box center [339, 695] width 41 height 19
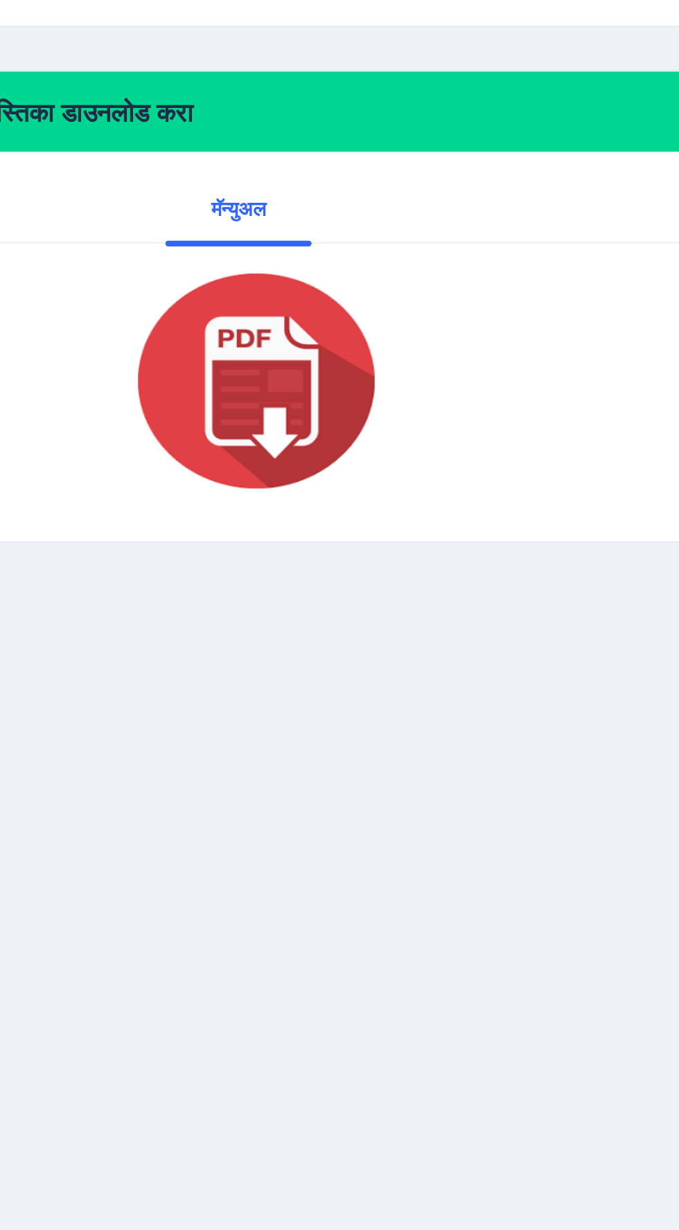
click at [357, 746] on img at bounding box center [358, 738] width 138 height 111
click at [359, 755] on img at bounding box center [358, 738] width 138 height 111
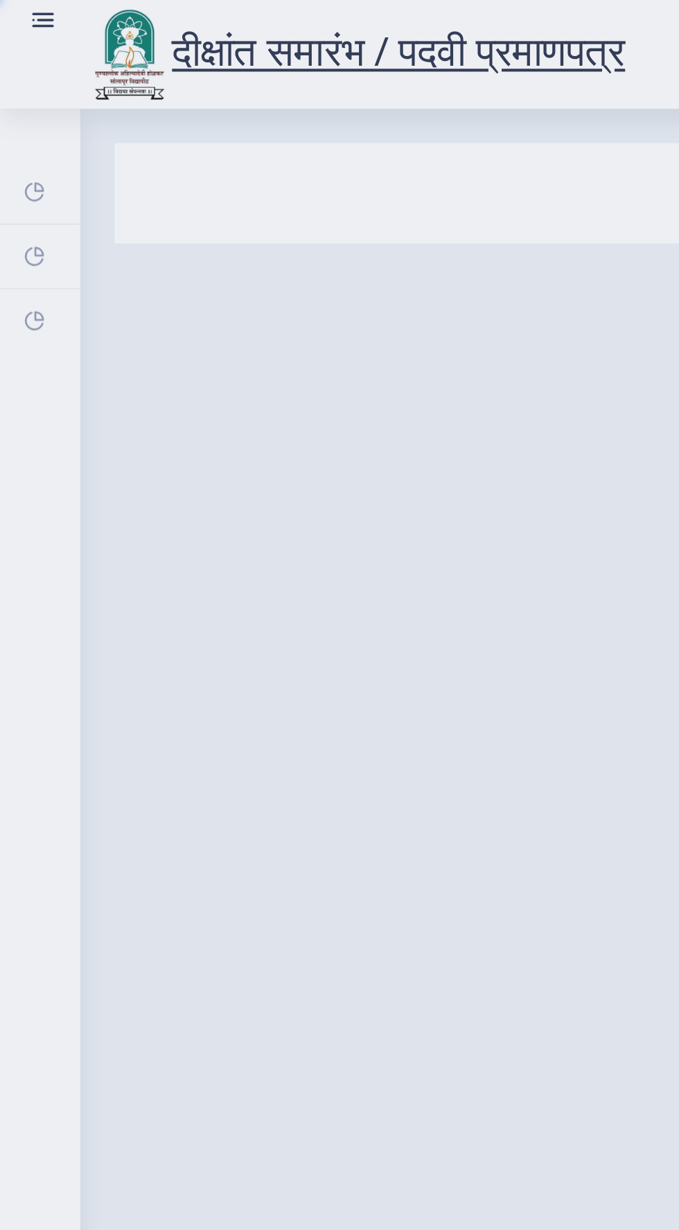
select select
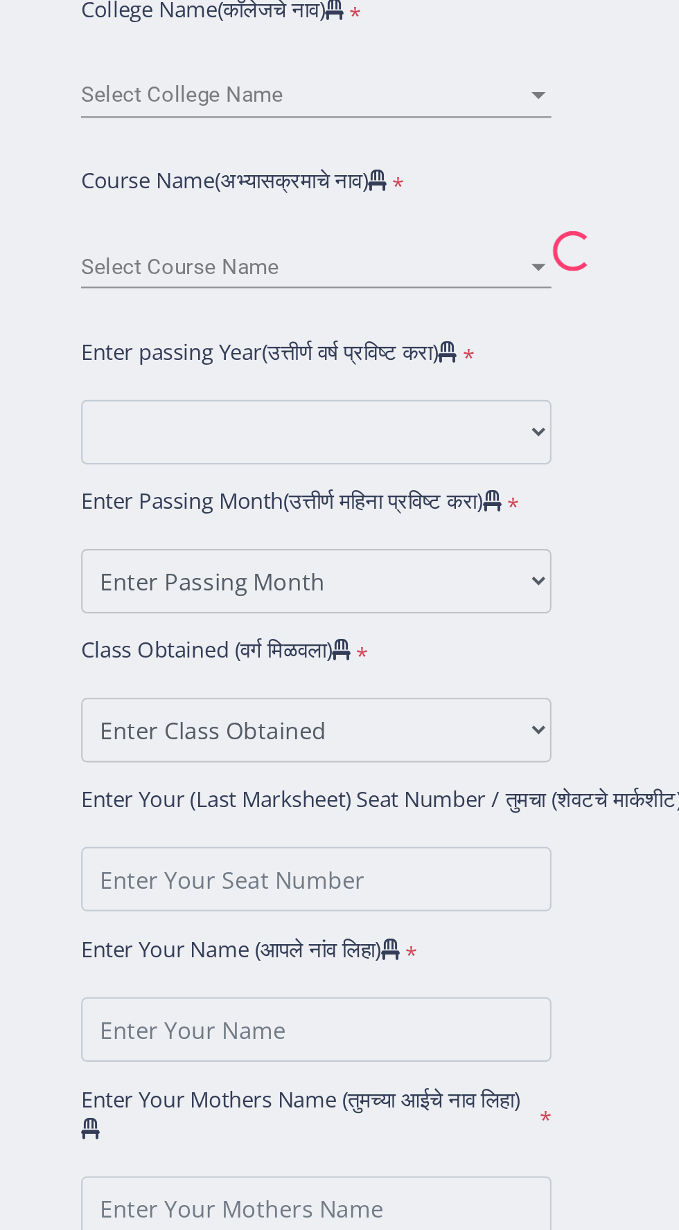
type input "[PERSON_NAME] [PERSON_NAME]"
type input "Kishori"
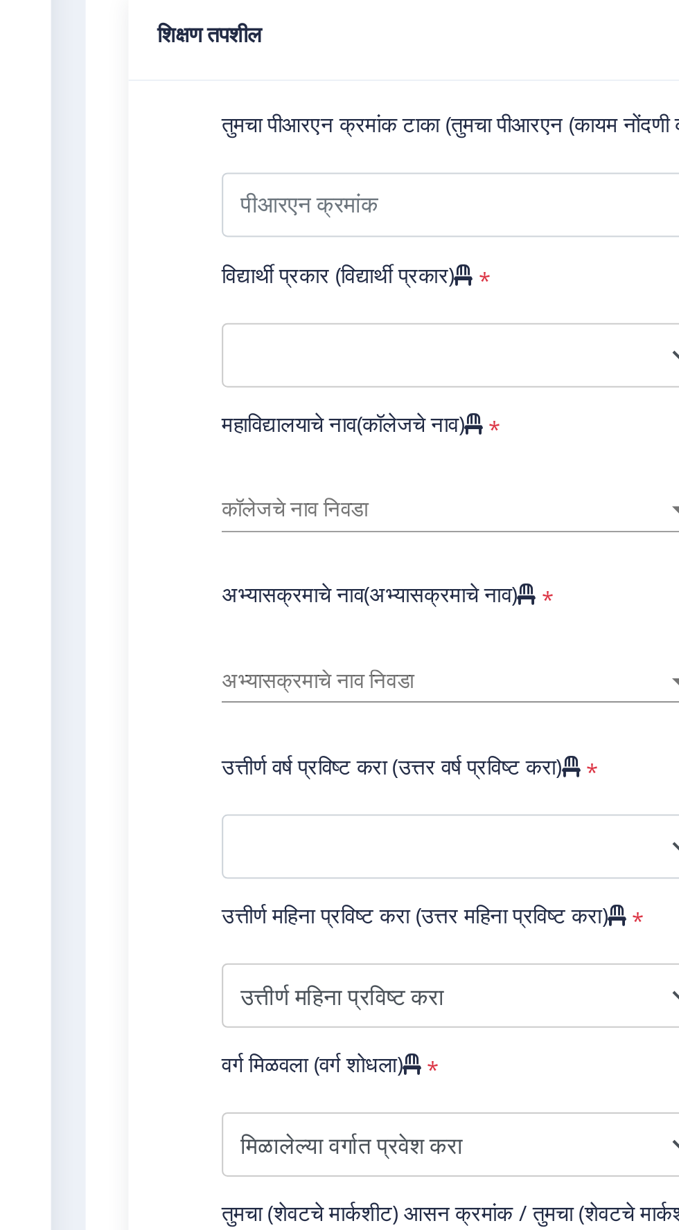
scroll to position [61, 0]
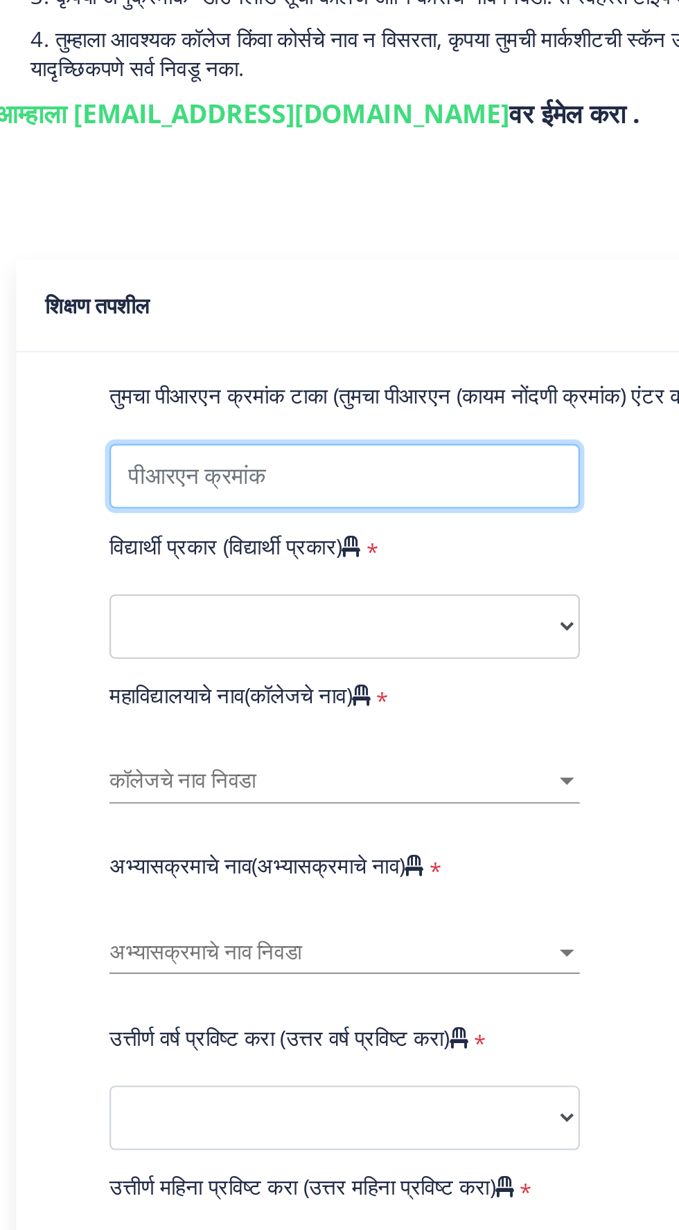
click at [143, 423] on input "तुमचा पीआरएन क्रमांक टाका (तुमचा पीआरएन (कायम नोंदणी क्रमांक) एंटर करा)" at bounding box center [234, 438] width 227 height 31
type input "P-1849"
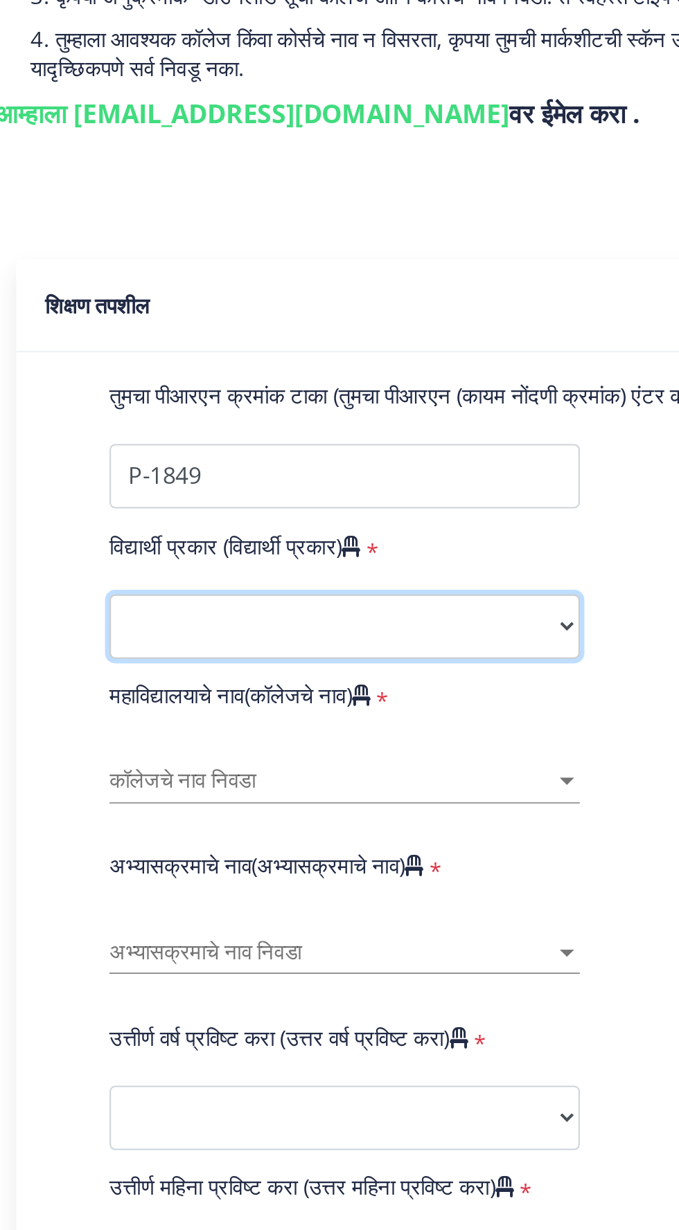
click at [132, 496] on select "विद्यार्थ्यांचा प्रकार निवडा नियमित बाह्य" at bounding box center [234, 511] width 227 height 31
select select "Regular"
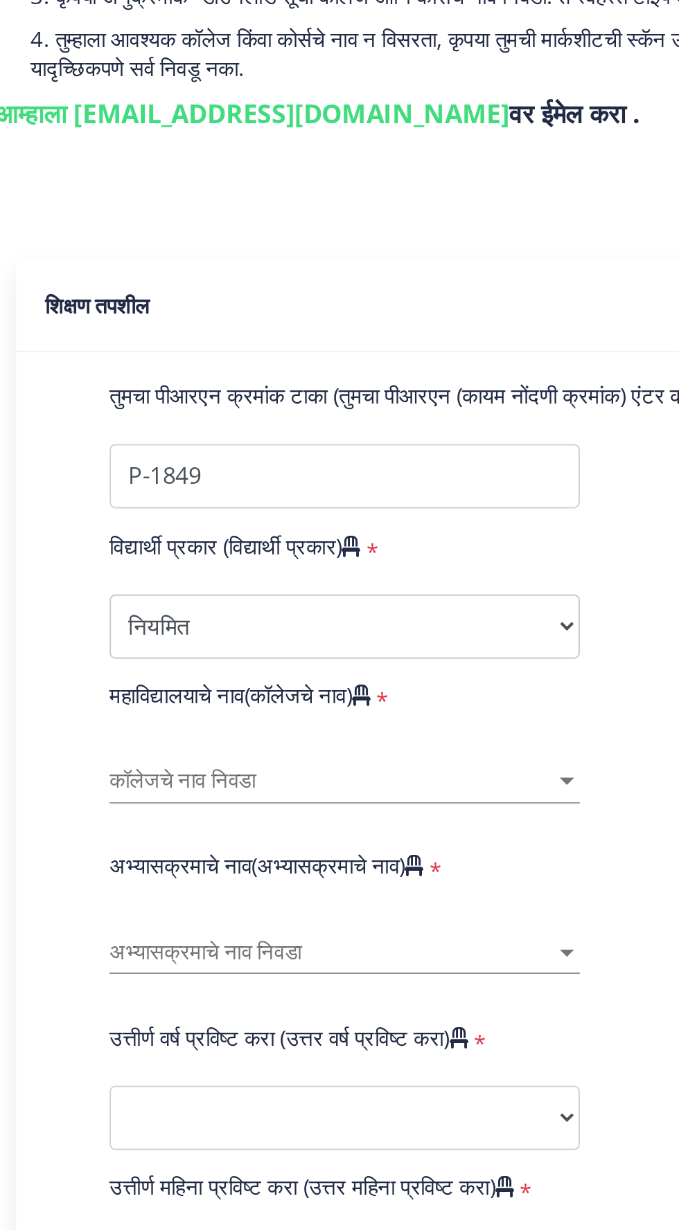
click at [137, 580] on font "कॉलेजचे नाव निवडा" at bounding box center [156, 586] width 71 height 12
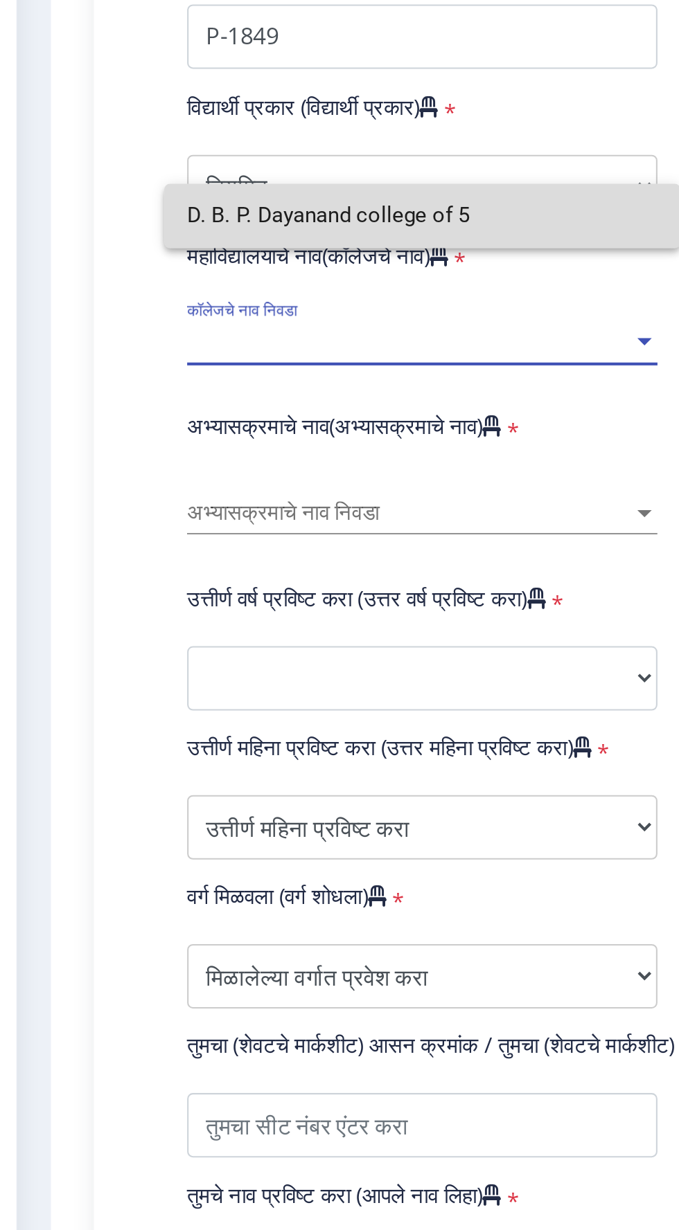
click at [260, 532] on input "D. B. P. Dayanand college of 5" at bounding box center [234, 525] width 227 height 31
type input "D. B. P. Dayanand college of 5"
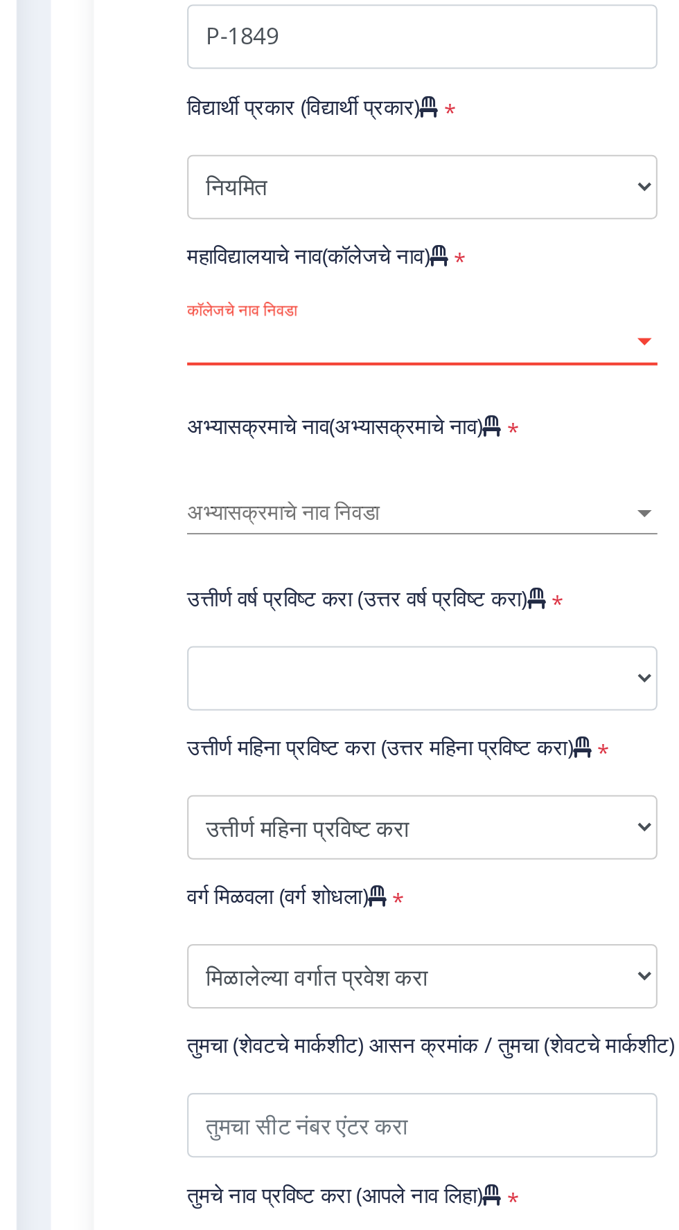
click at [341, 584] on div at bounding box center [342, 585] width 7 height 3
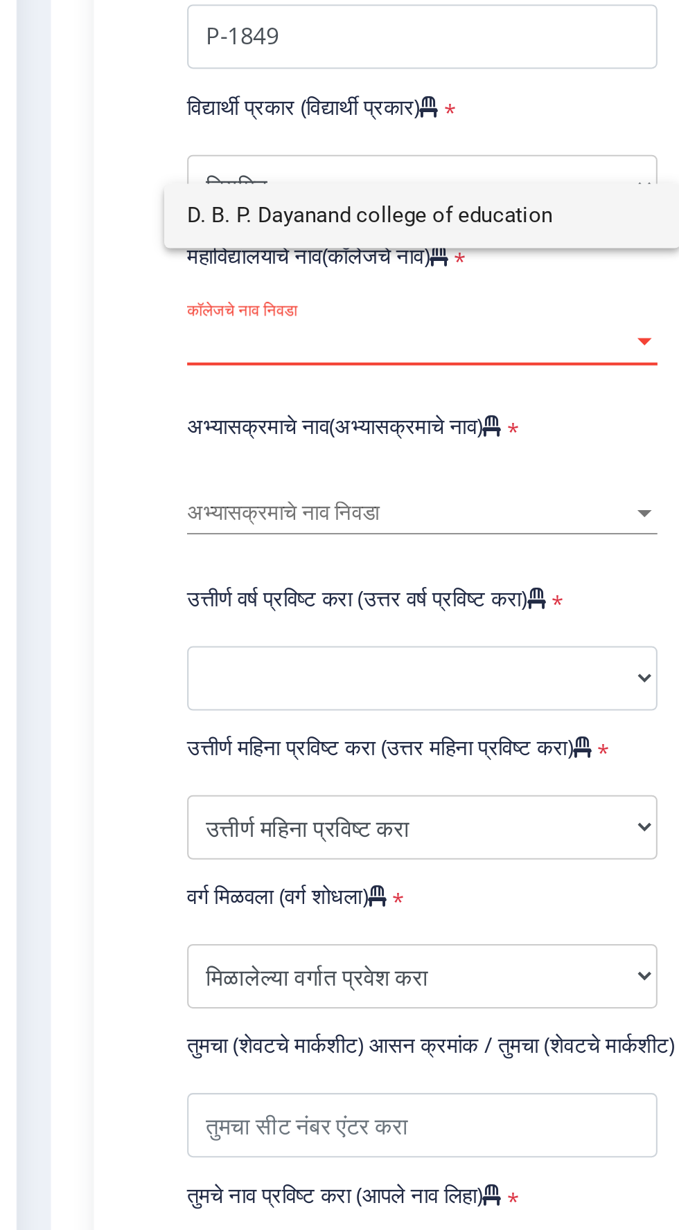
type input "D. B. P. Dayanand college of education"
click at [62, 591] on div at bounding box center [339, 615] width 679 height 1230
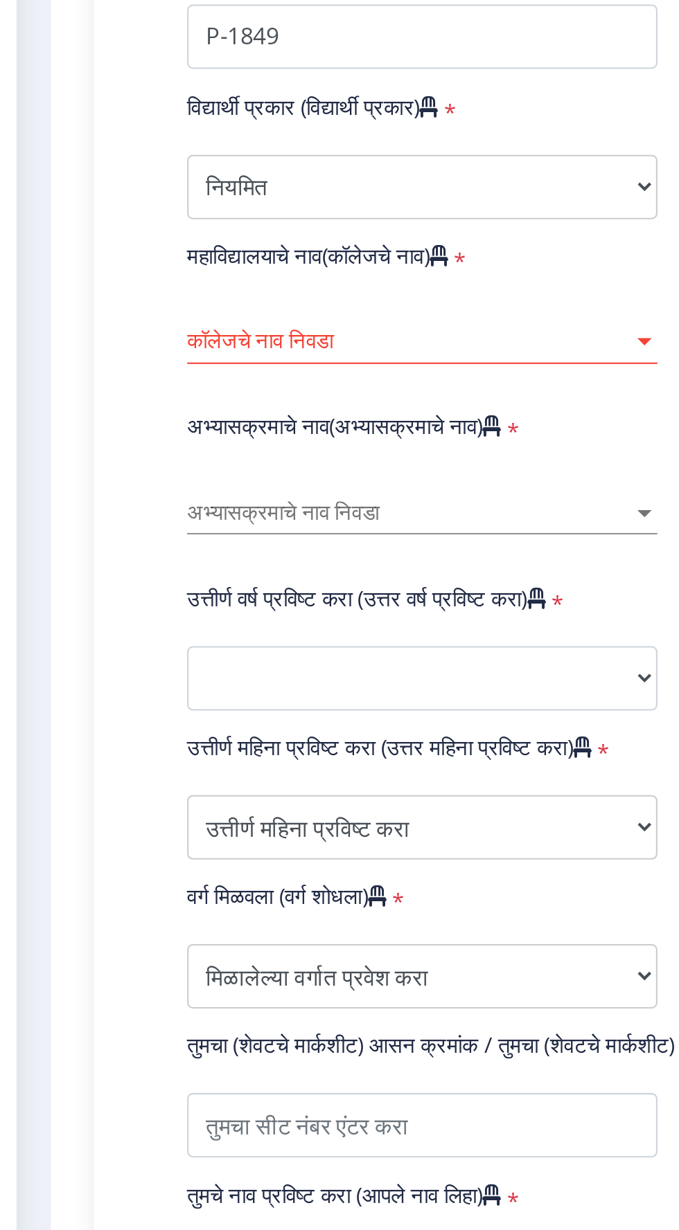
click at [334, 580] on span "कॉलेजचे नाव निवडा" at bounding box center [228, 586] width 215 height 12
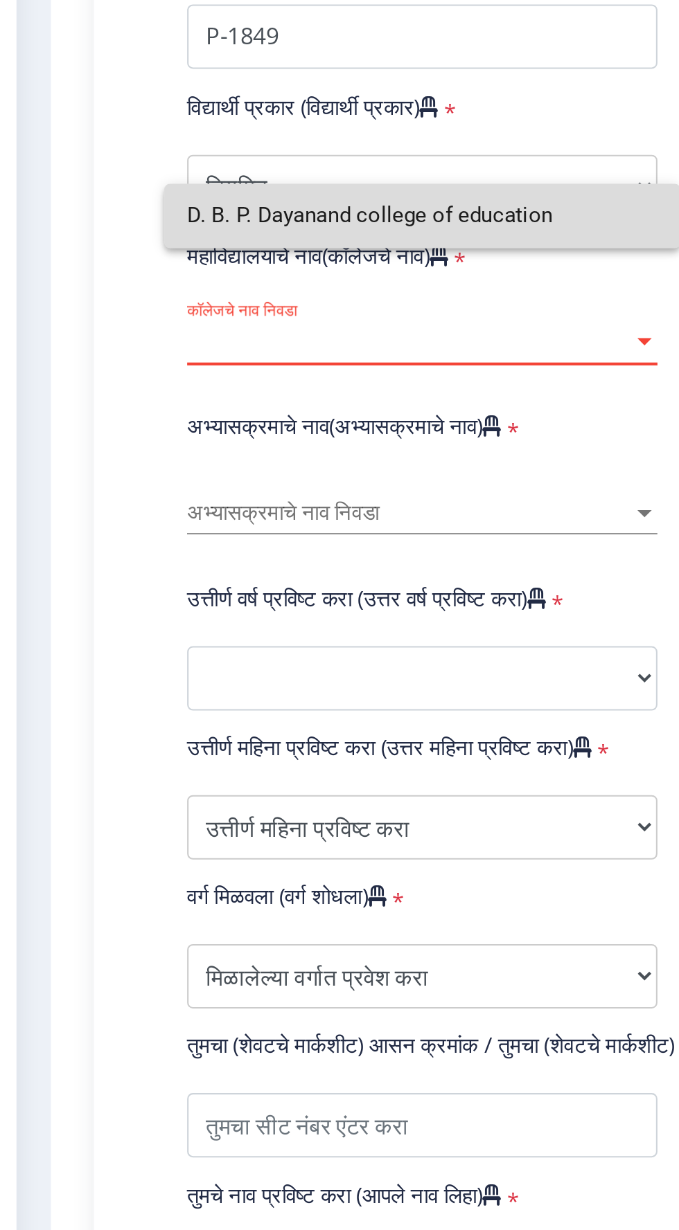
click at [179, 527] on input "D. B. P. Dayanand college of education" at bounding box center [234, 525] width 227 height 31
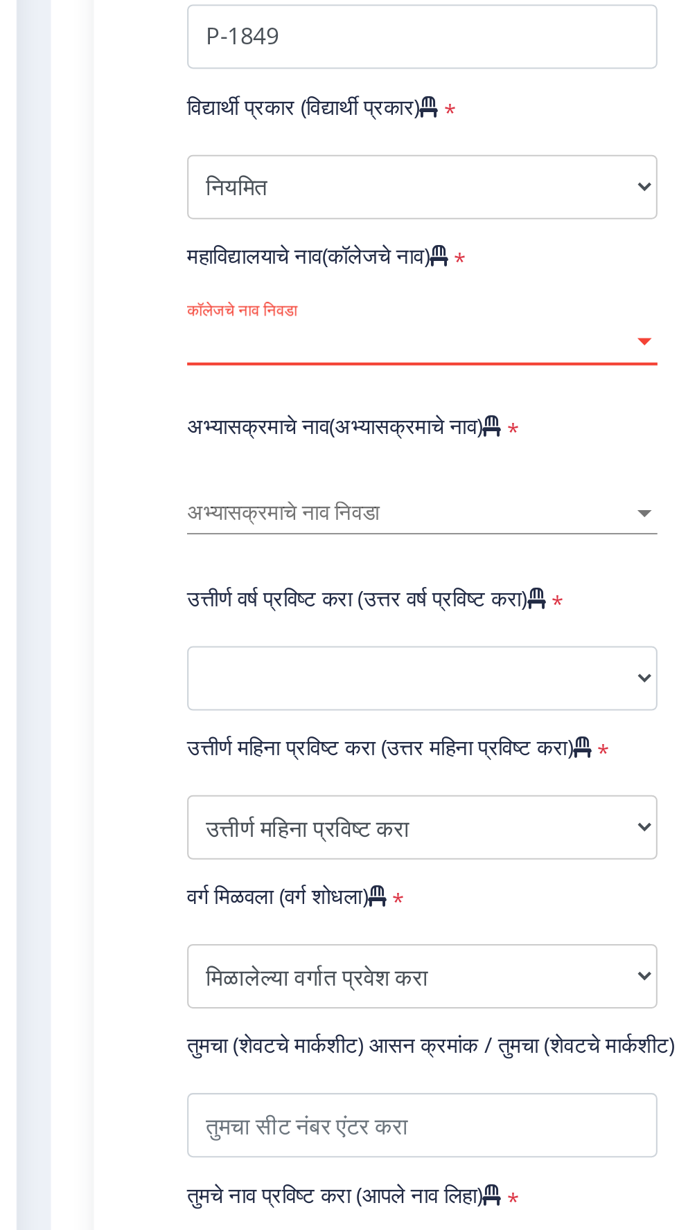
click at [341, 584] on div at bounding box center [342, 585] width 7 height 3
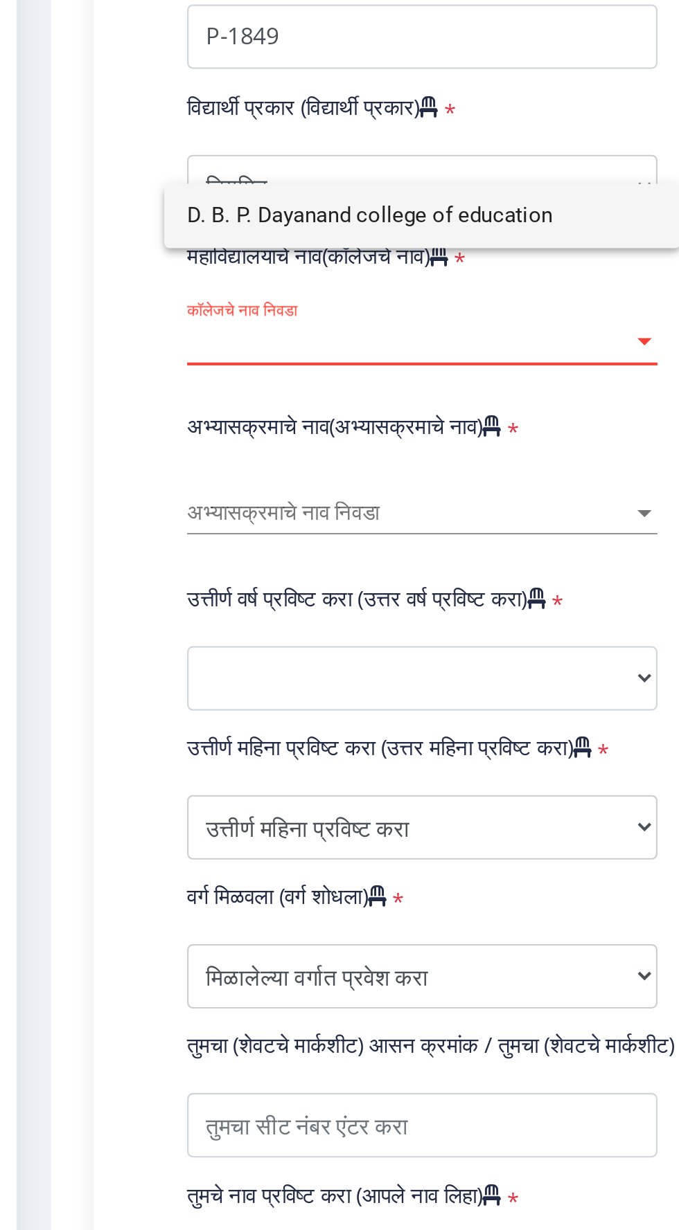
click at [68, 583] on div at bounding box center [339, 615] width 679 height 1230
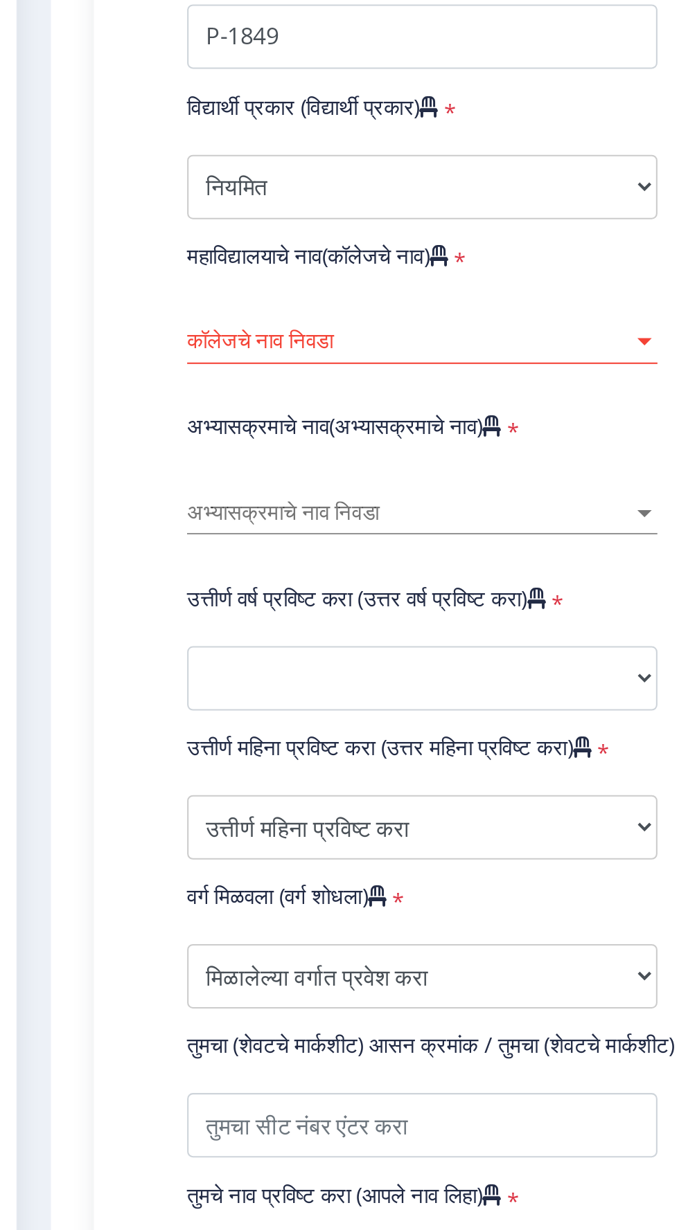
click at [142, 580] on font "कॉलेजचे नाव निवडा" at bounding box center [156, 586] width 71 height 12
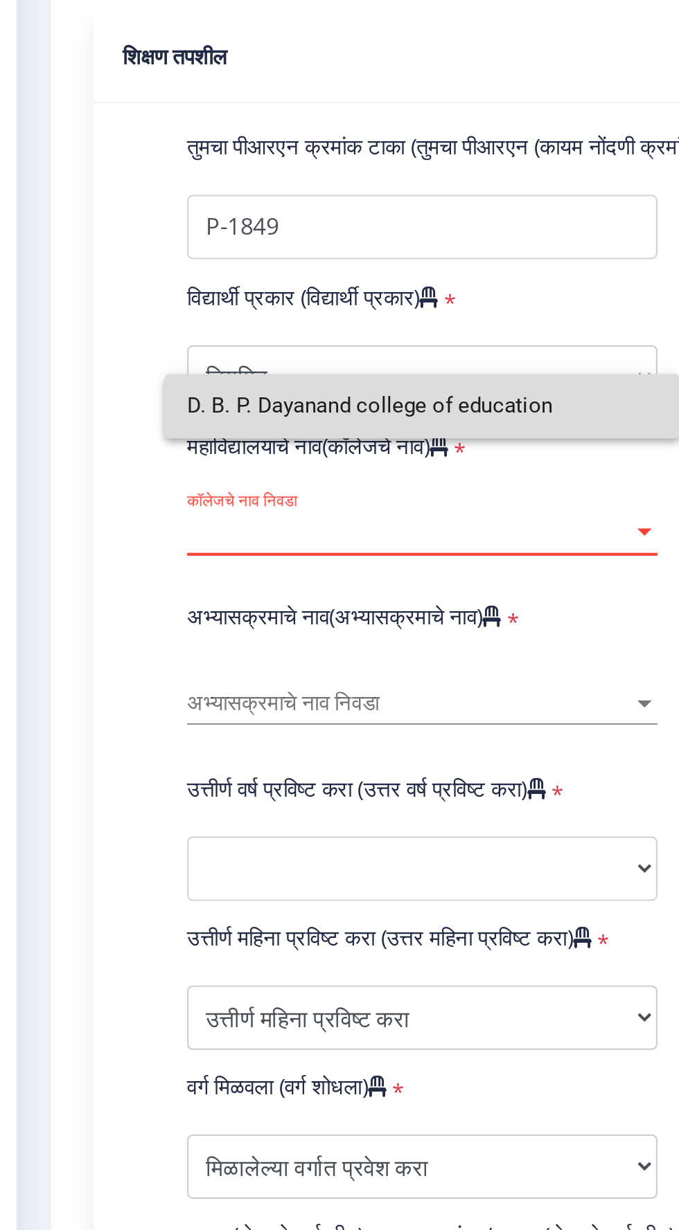
scroll to position [60, 0]
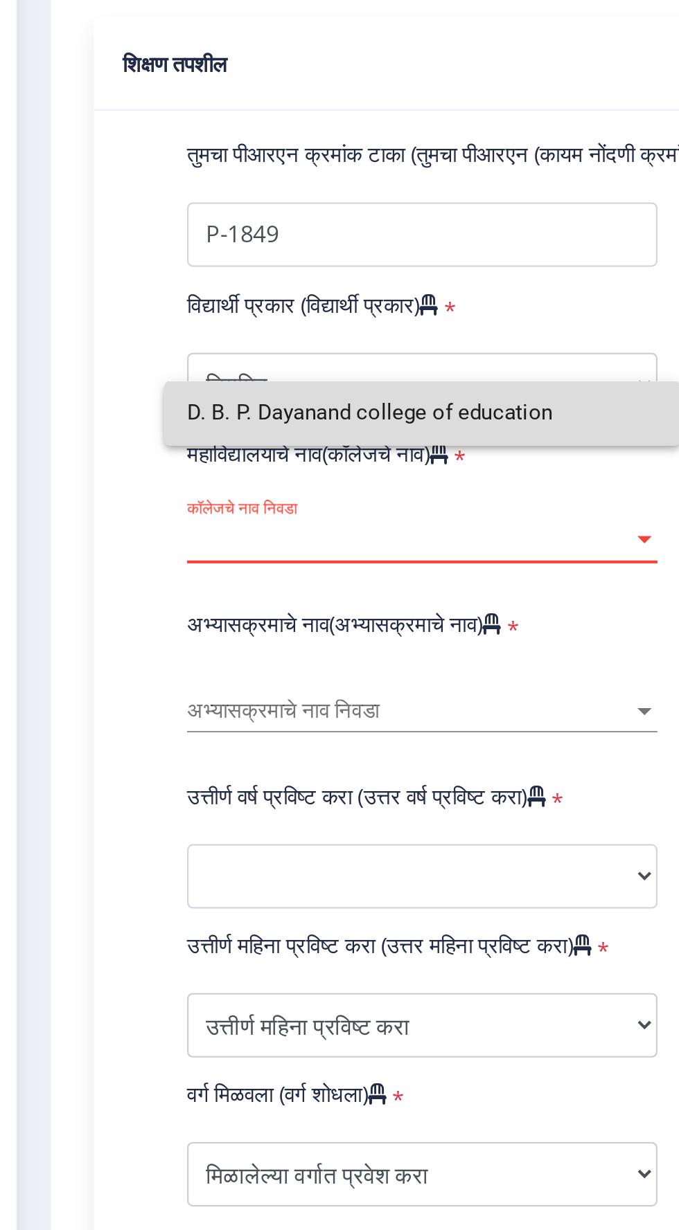
click at [321, 526] on input "D. B. P. Dayanand college of education" at bounding box center [234, 525] width 227 height 31
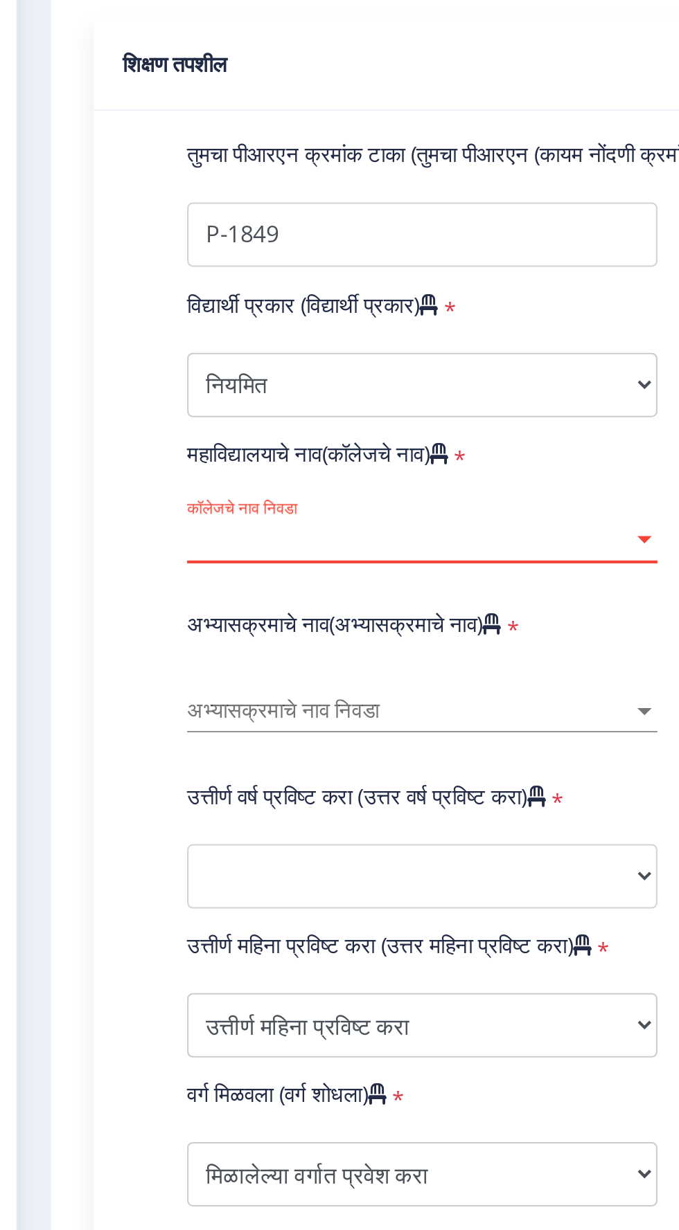
click at [341, 584] on div at bounding box center [342, 585] width 7 height 3
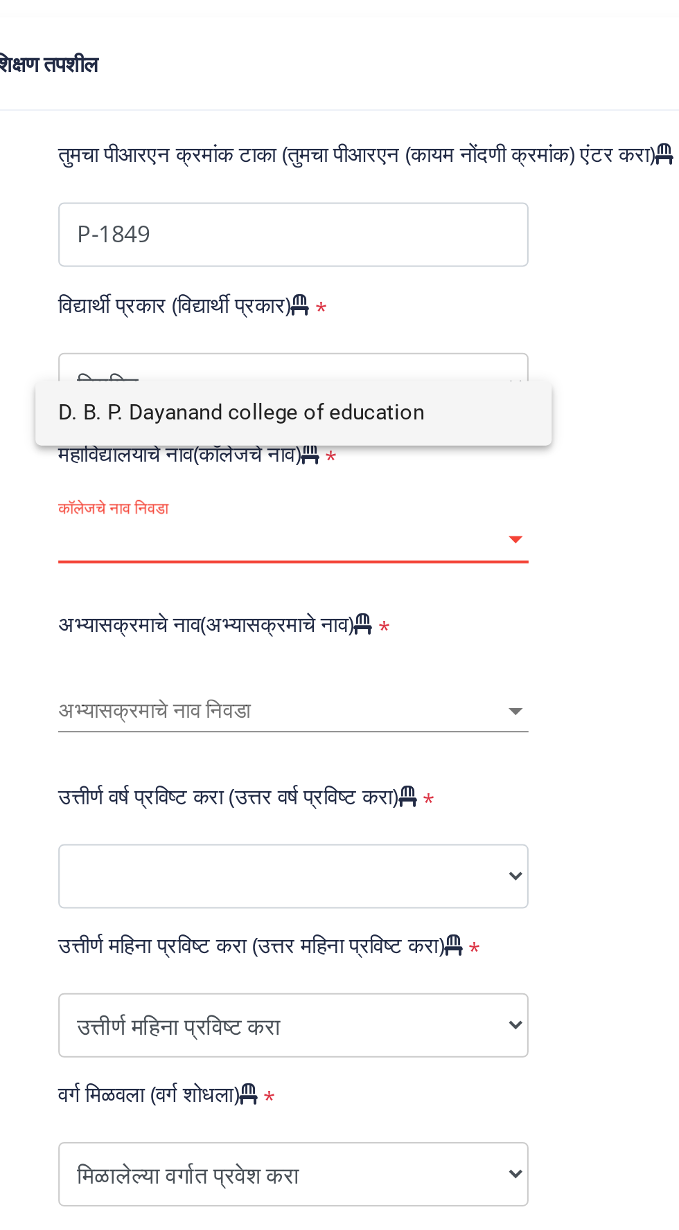
click at [397, 526] on div at bounding box center [339, 615] width 679 height 1230
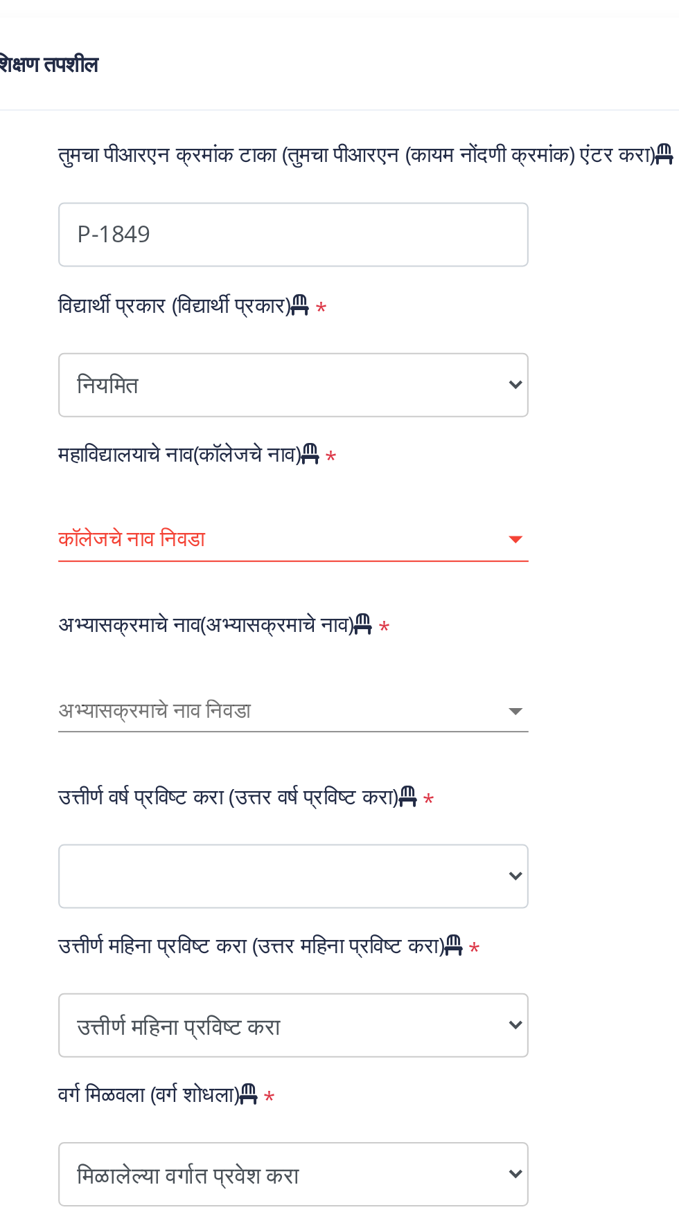
click at [336, 580] on div at bounding box center [342, 586] width 12 height 12
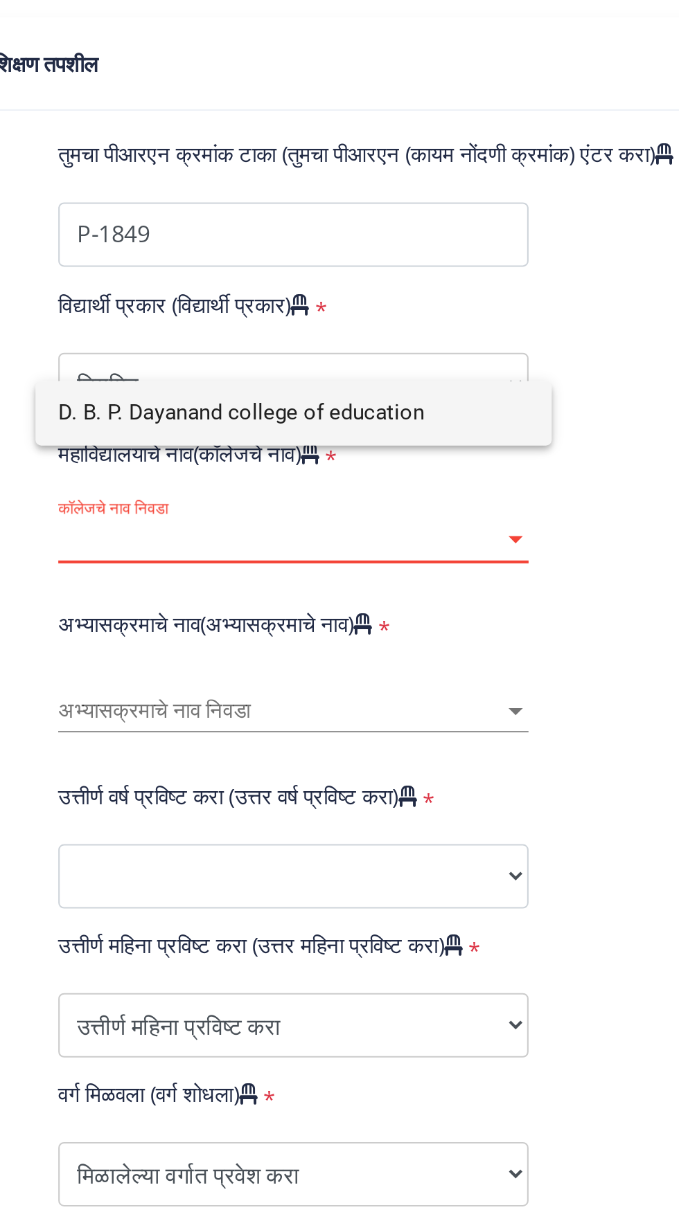
click at [389, 520] on div at bounding box center [339, 615] width 679 height 1230
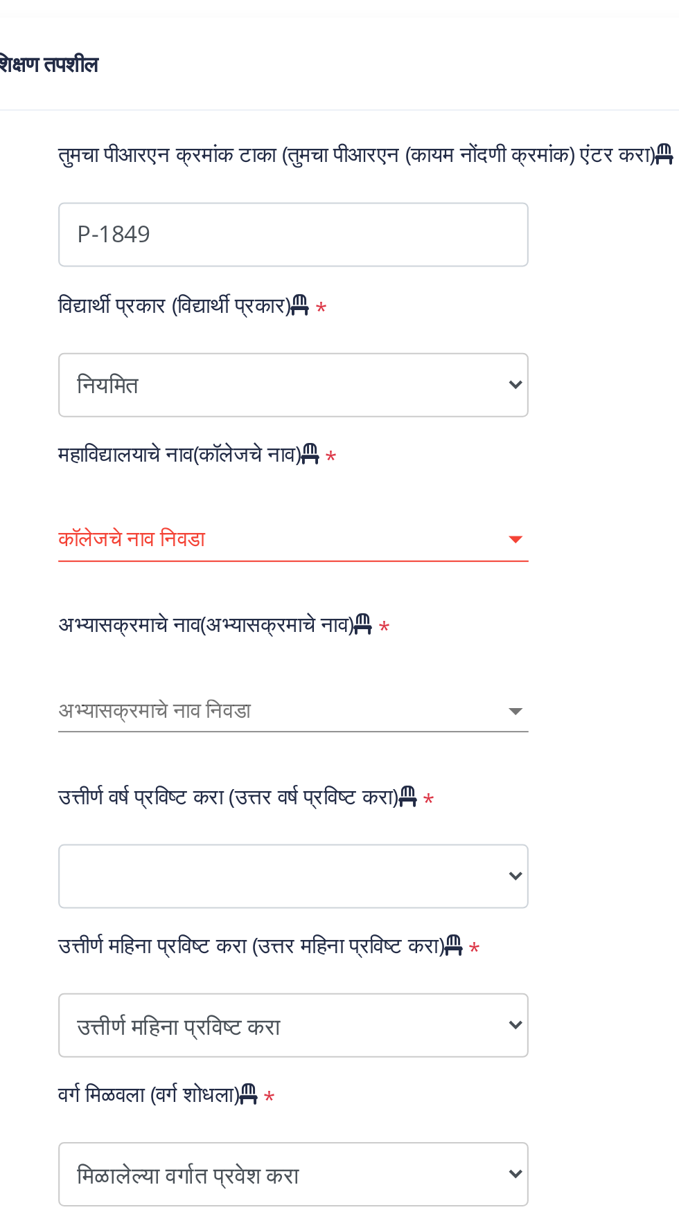
click at [345, 584] on div at bounding box center [342, 585] width 7 height 3
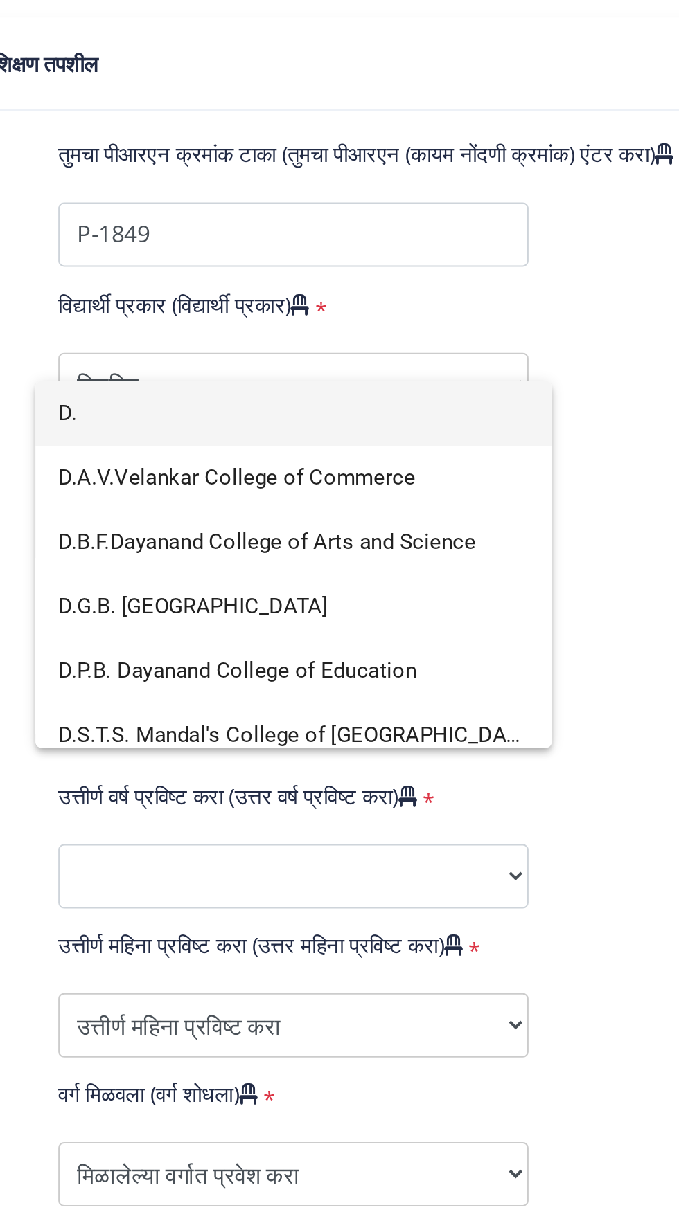
type input "D"
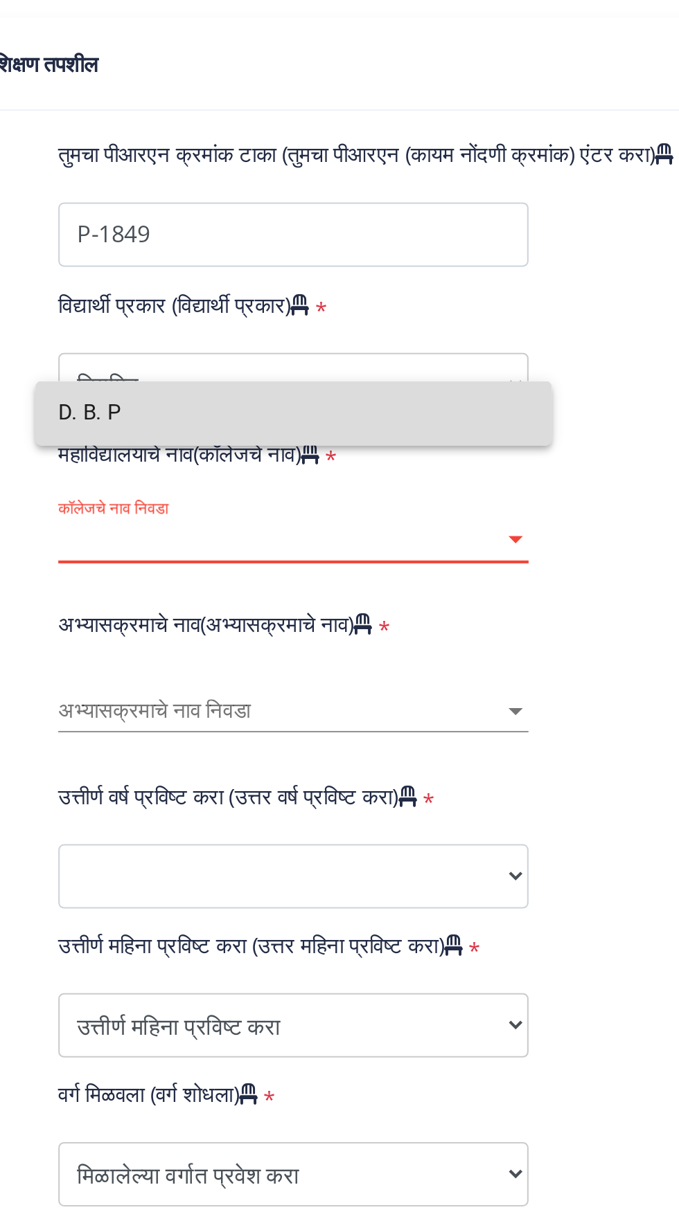
click at [321, 528] on input "D. B. P" at bounding box center [234, 525] width 227 height 31
type input "D. B. P"
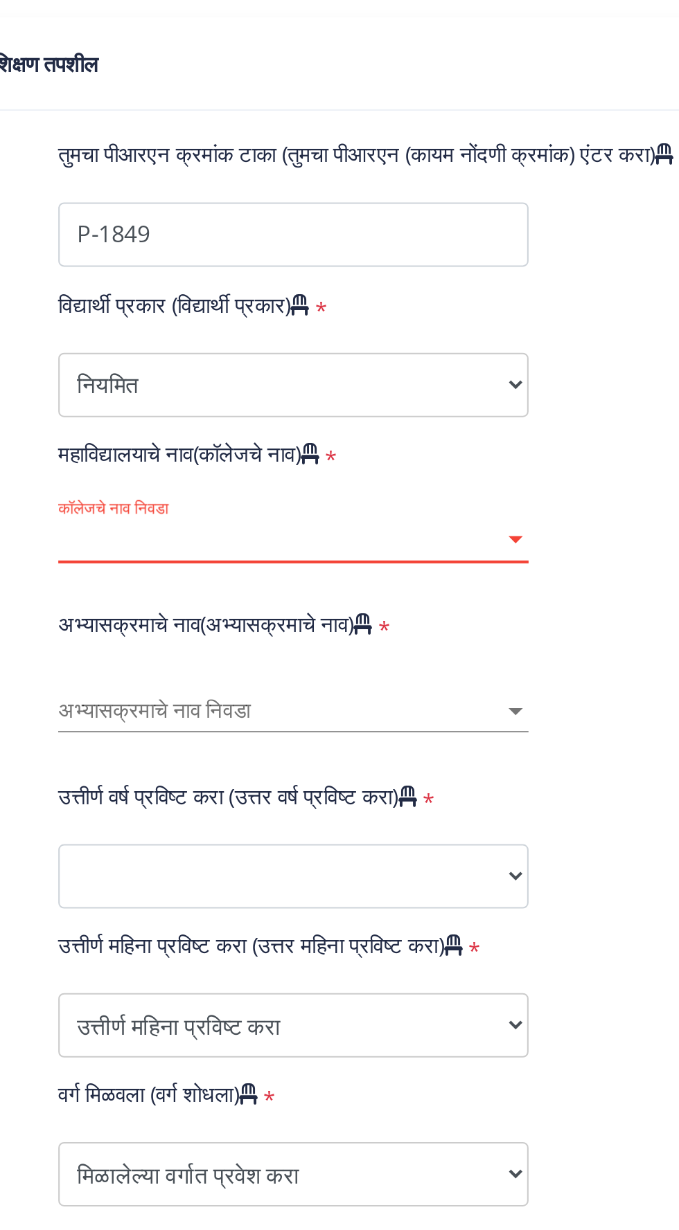
click at [341, 584] on div at bounding box center [342, 585] width 7 height 3
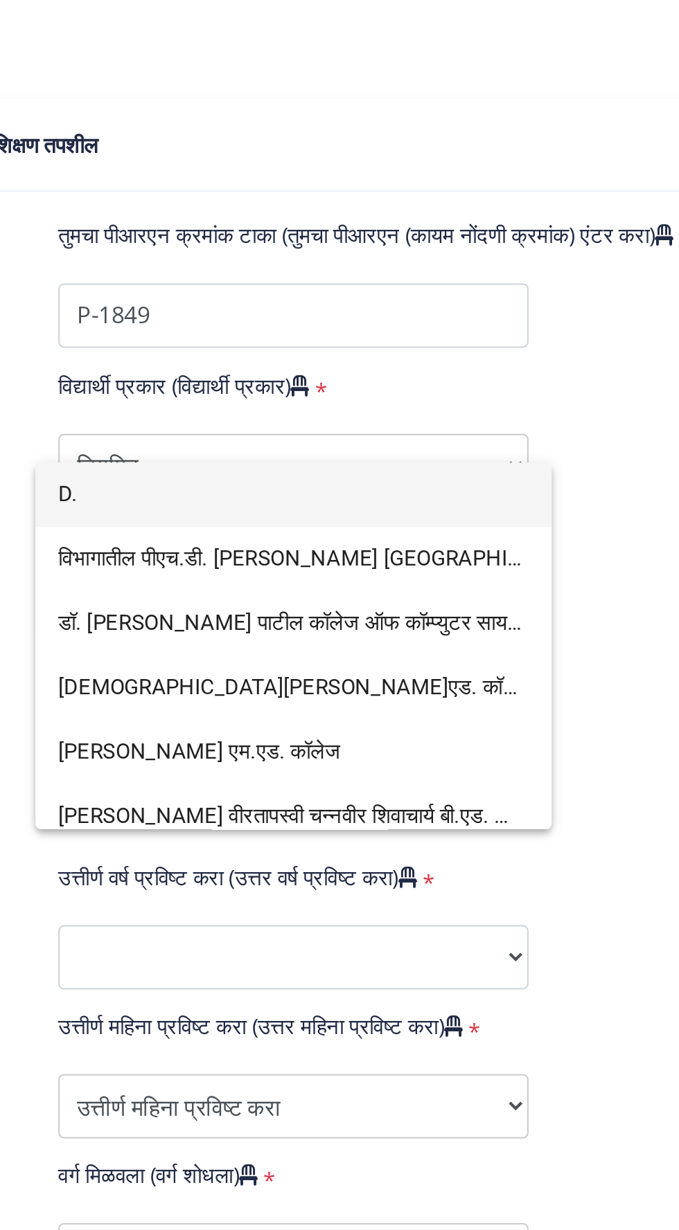
scroll to position [61, 0]
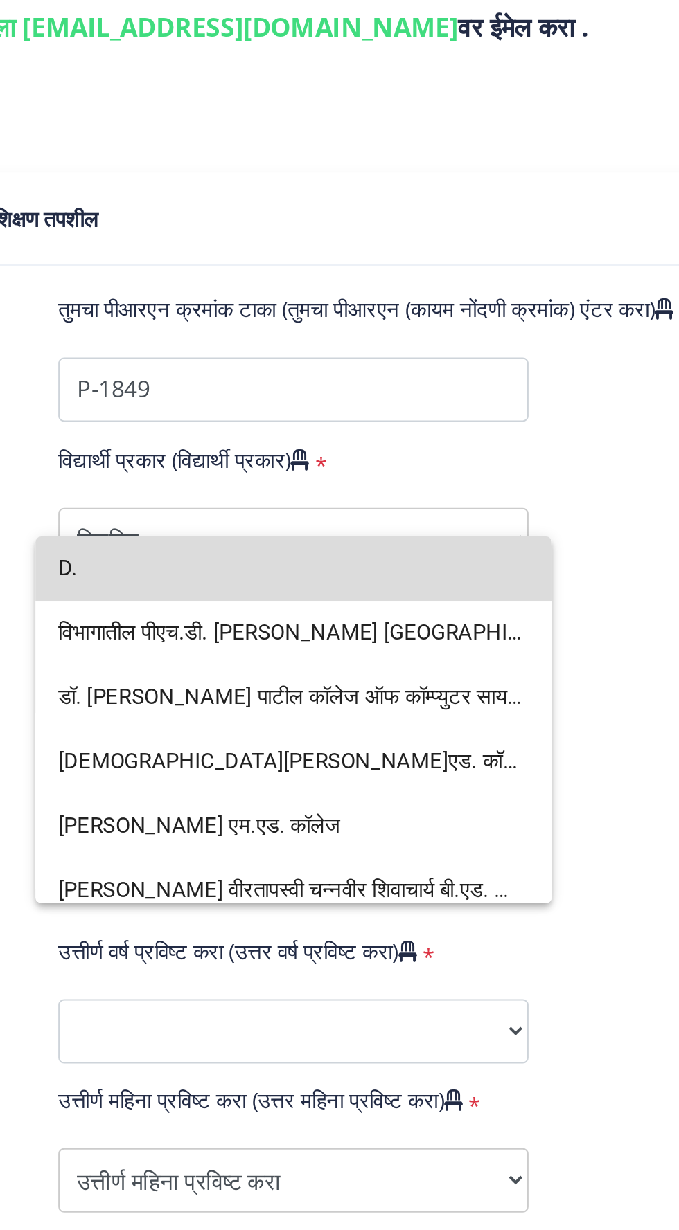
click at [132, 532] on input "D." at bounding box center [234, 525] width 227 height 31
type input "D."
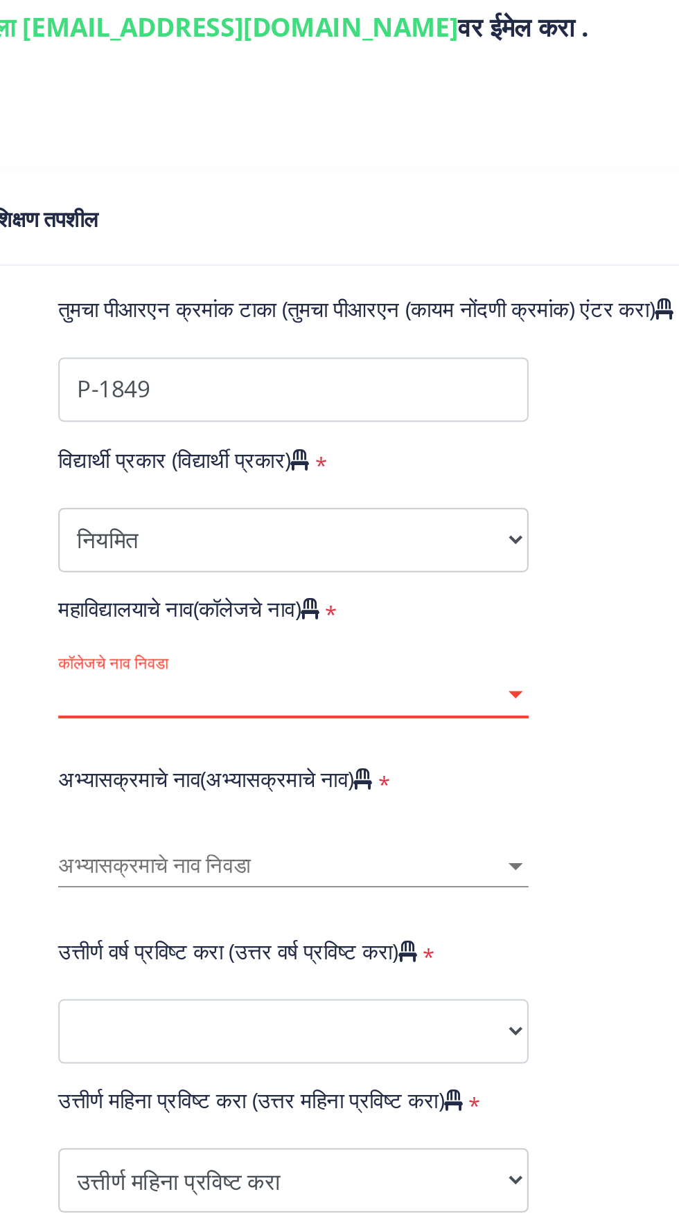
click at [267, 580] on span "कॉलेजचे नाव निवडा" at bounding box center [228, 586] width 215 height 12
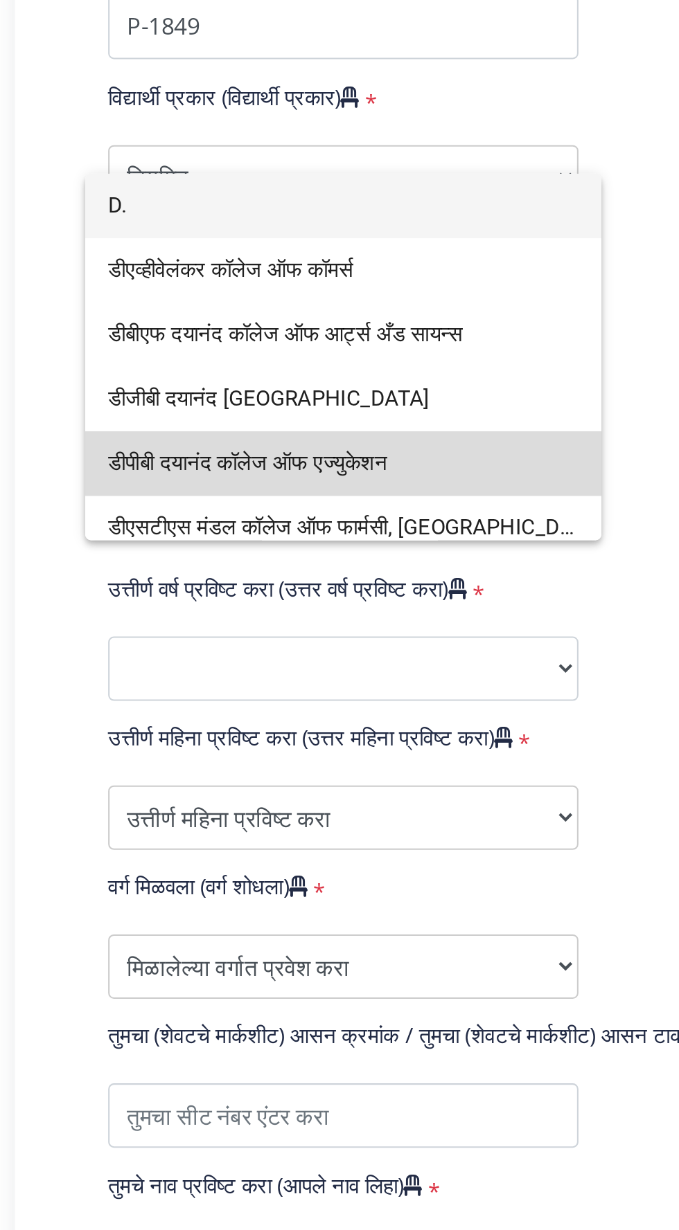
type input "D."
click at [138, 649] on font "डीपीबी दयानंद कॉलेज ऑफ एज्युकेशन" at bounding box center [188, 649] width 135 height 12
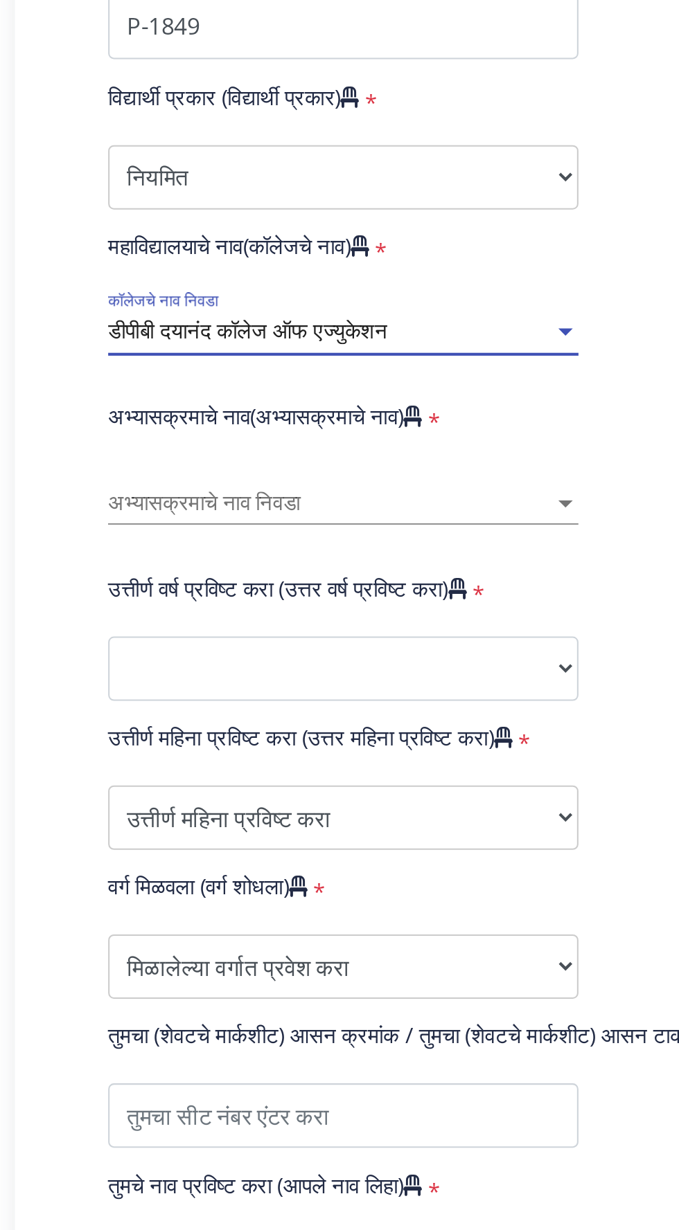
click at [127, 663] on font "अभ्यासक्रमाचे नाव निवडा" at bounding box center [167, 669] width 93 height 12
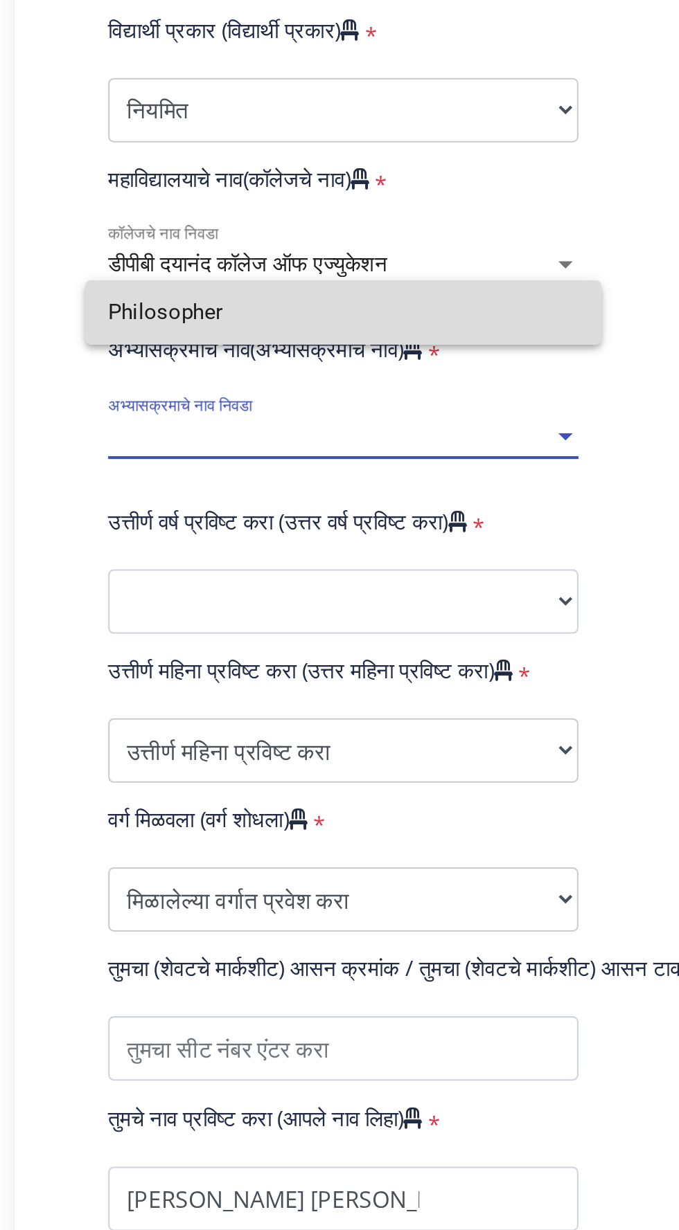
type input "Philosopher"
click at [120, 616] on mat-option "Philosopher" at bounding box center [234, 608] width 249 height 31
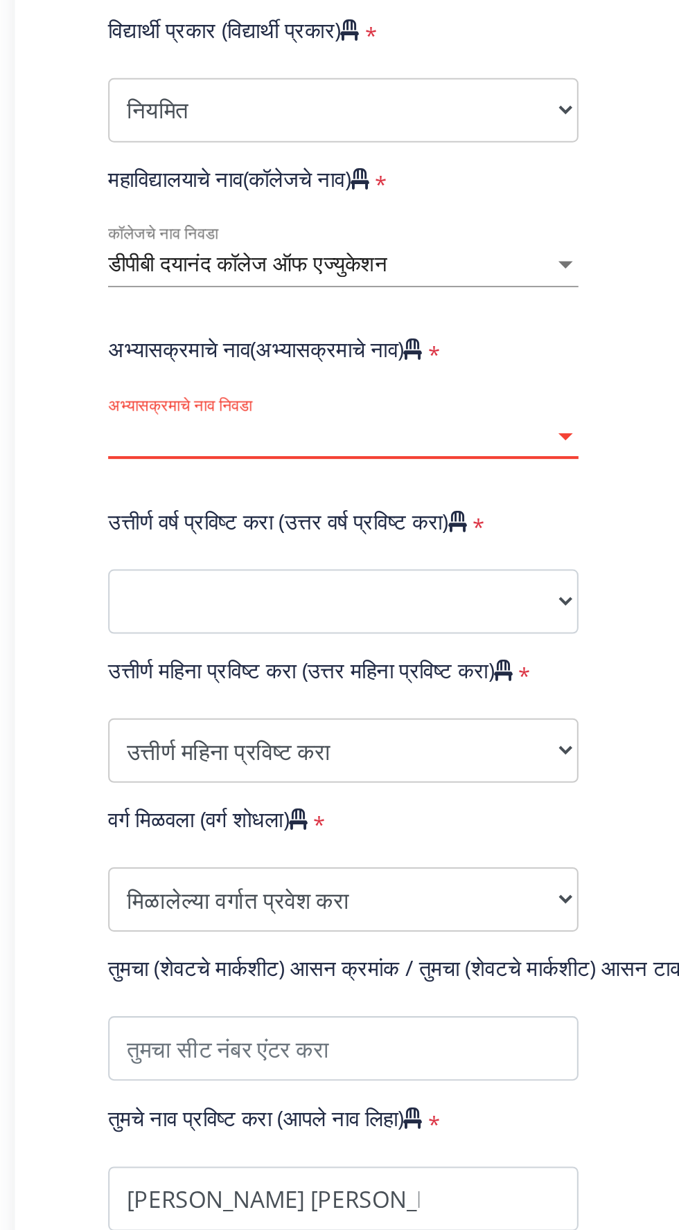
click at [341, 663] on div at bounding box center [342, 669] width 12 height 12
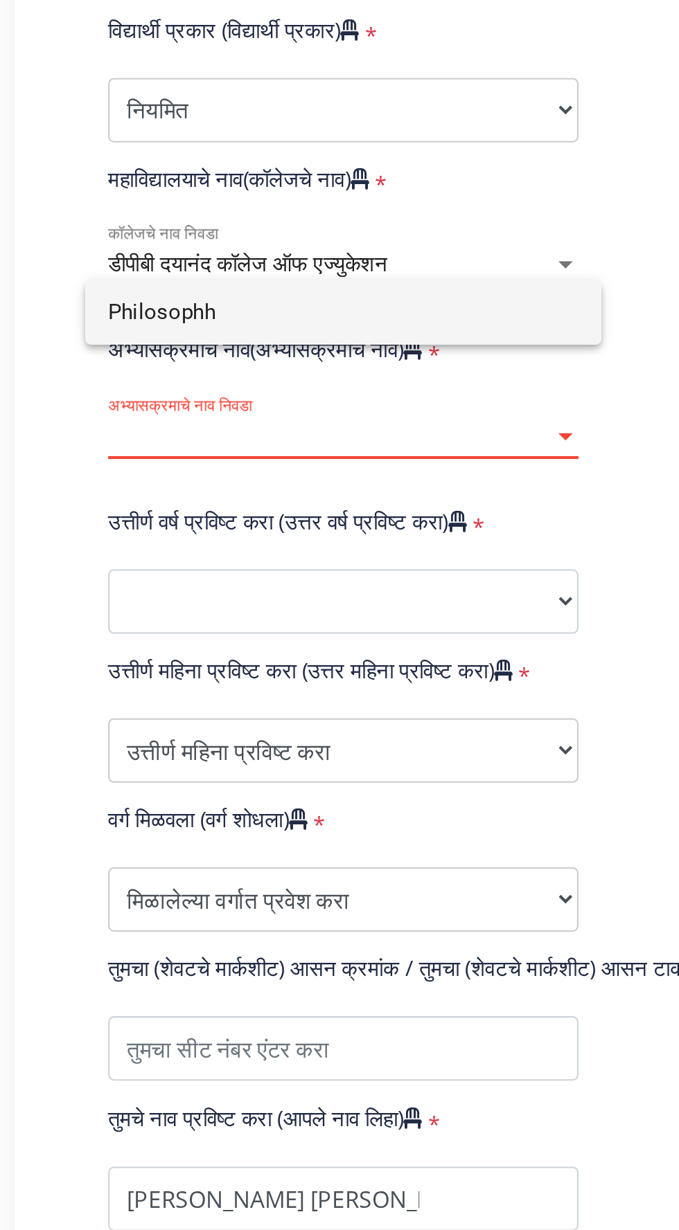
type input "Philosophh"
click at [183, 611] on input "Philosophh" at bounding box center [234, 608] width 227 height 31
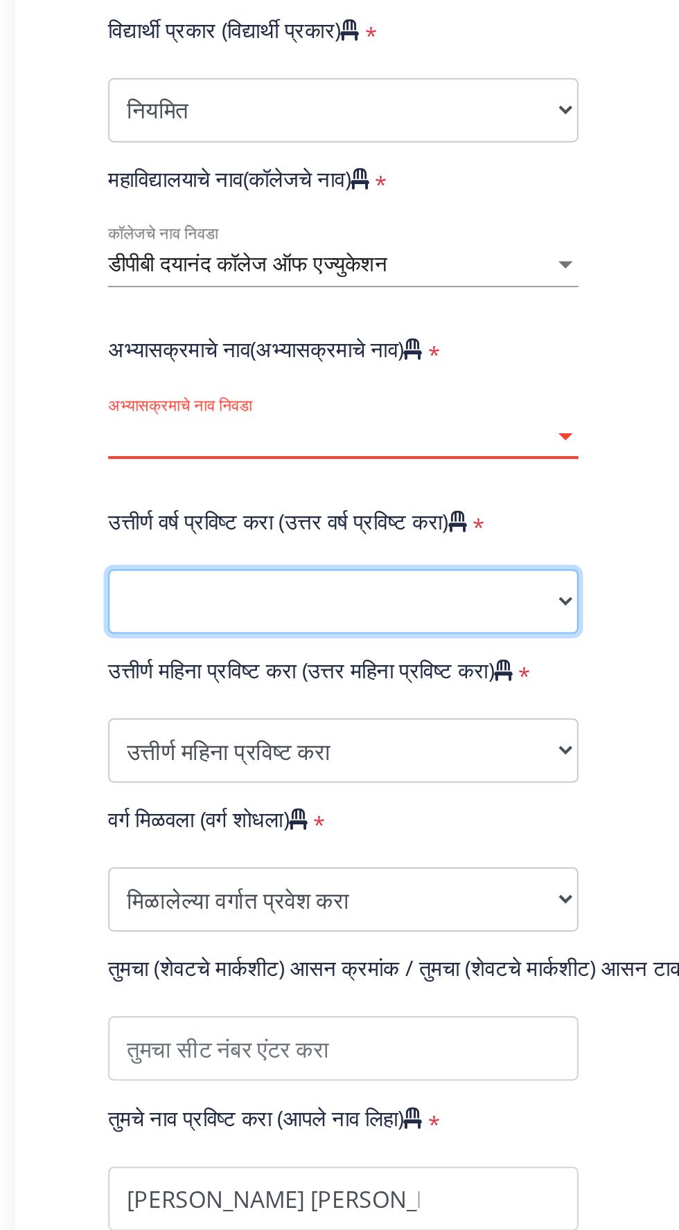
click at [330, 733] on select "२०२५ २०२४ २०२३ २०२२ २०२१ २०२० २०१९ २०१८ २०१७ २०१६ २०१५ २०१४ २०१३ २०१२ २०११ २०१०…" at bounding box center [234, 748] width 227 height 31
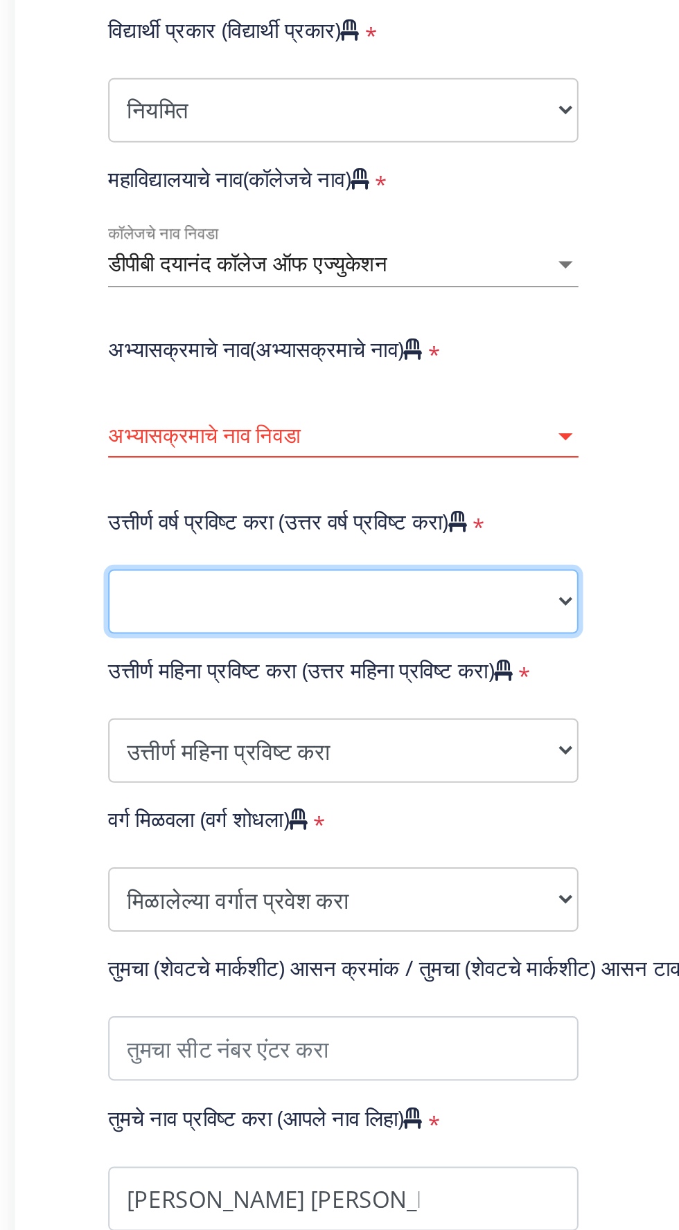
select select "2025"
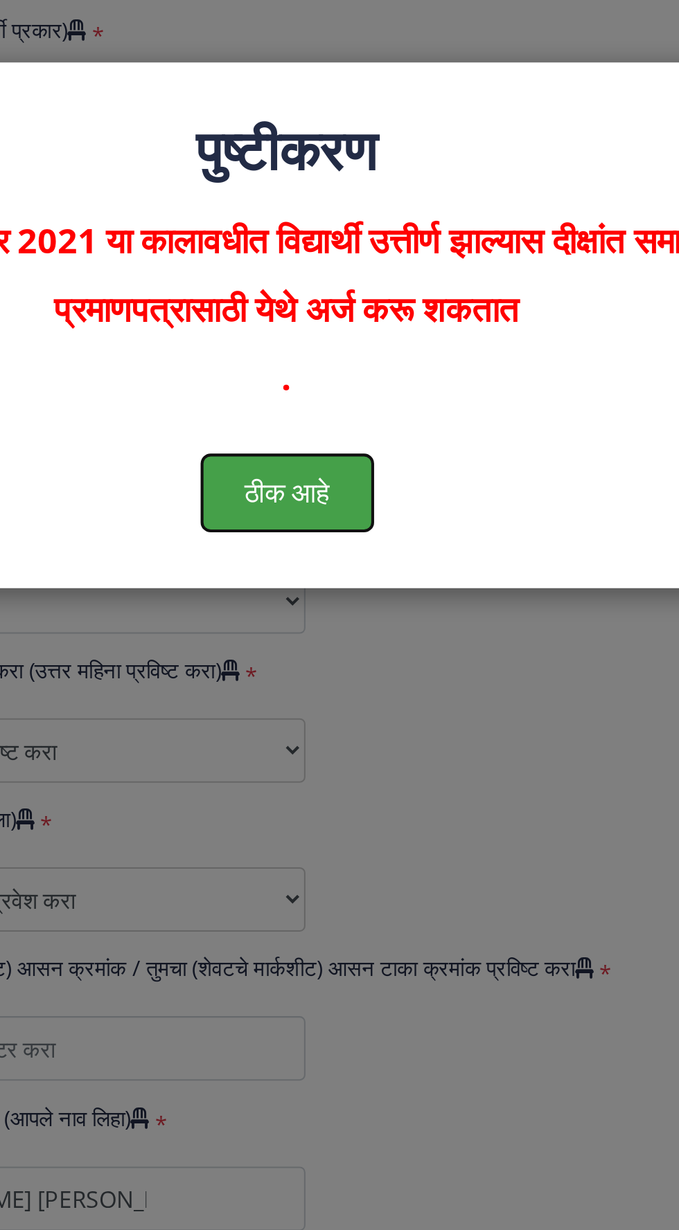
click at [336, 697] on font "ठीक आहे" at bounding box center [339, 695] width 41 height 19
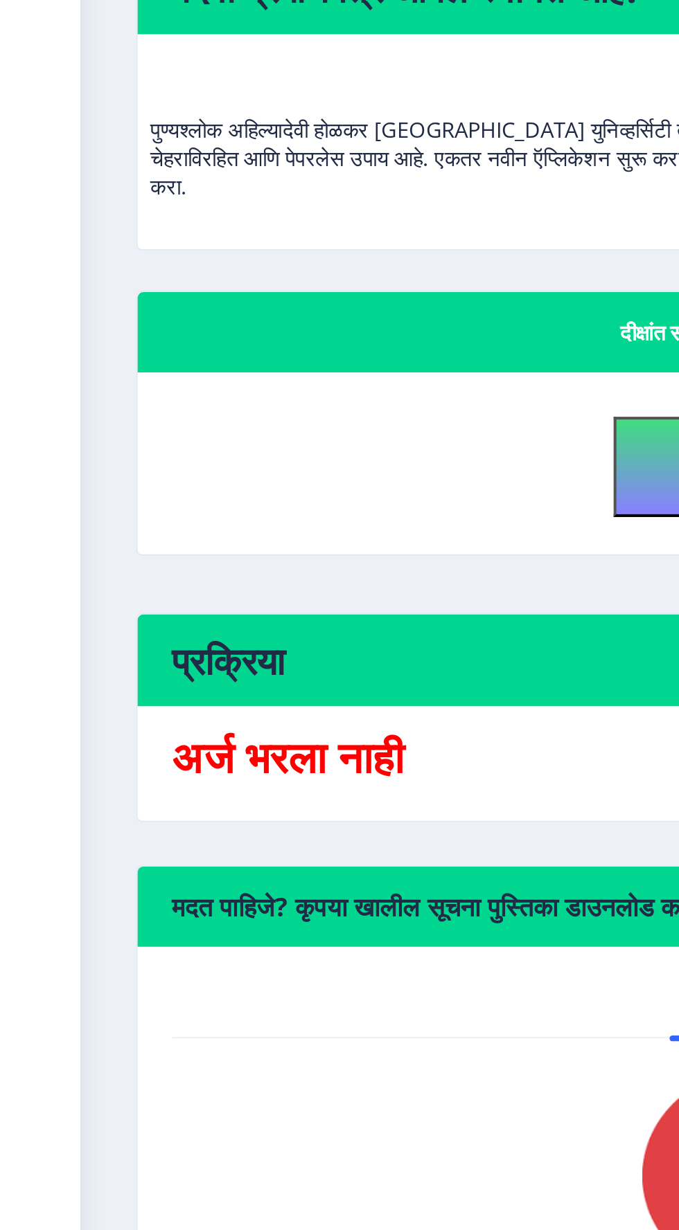
scroll to position [60, 0]
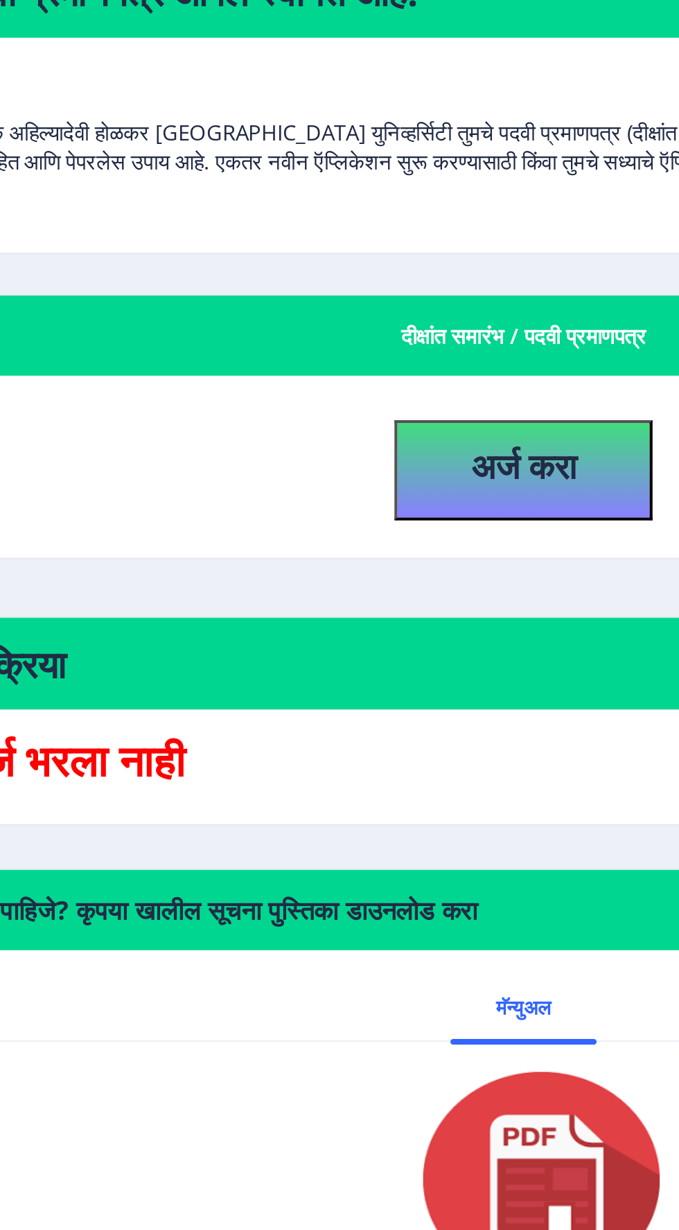
click at [152, 521] on font "अर्ज भरला नाही" at bounding box center [139, 535] width 112 height 28
click at [136, 478] on h4 "प्रक्रिया" at bounding box center [358, 489] width 551 height 22
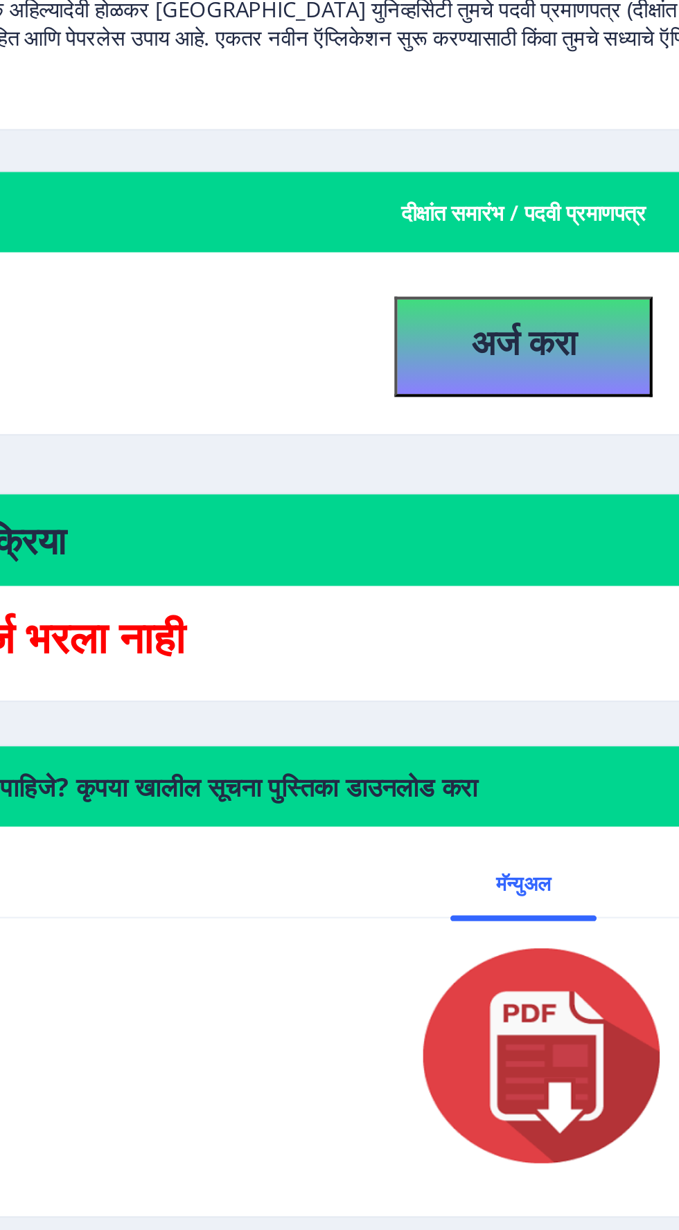
scroll to position [0, 0]
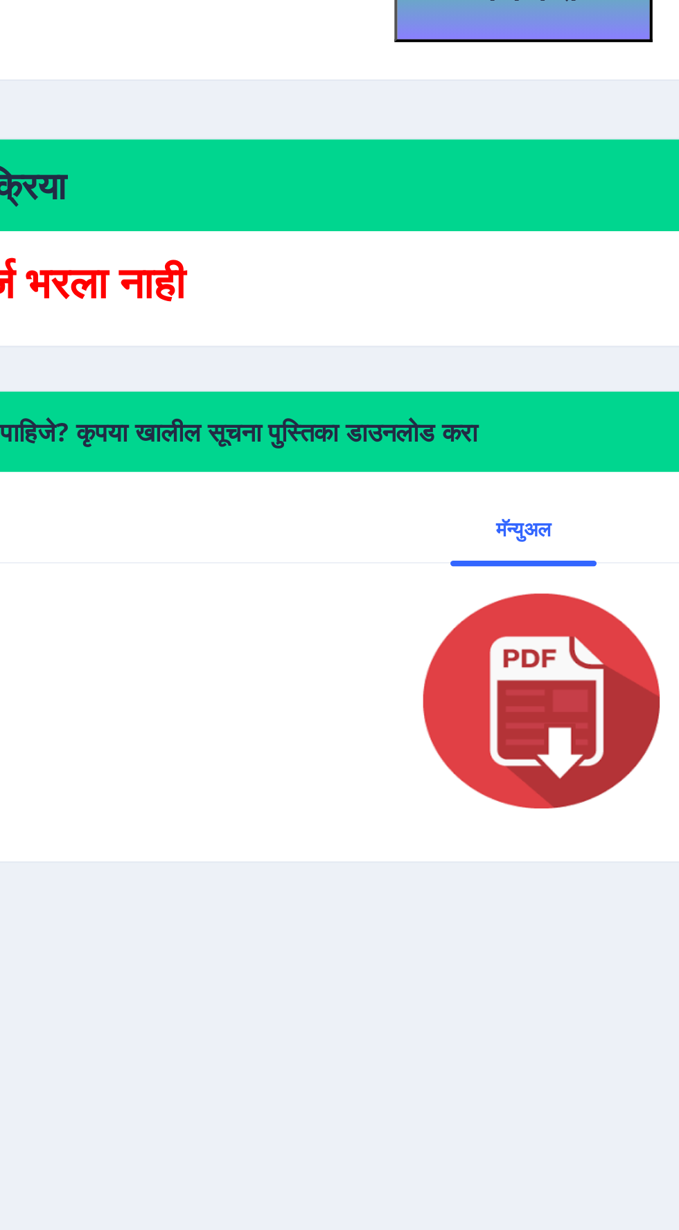
click at [361, 738] on img at bounding box center [358, 738] width 138 height 111
click at [354, 756] on img at bounding box center [358, 738] width 138 height 111
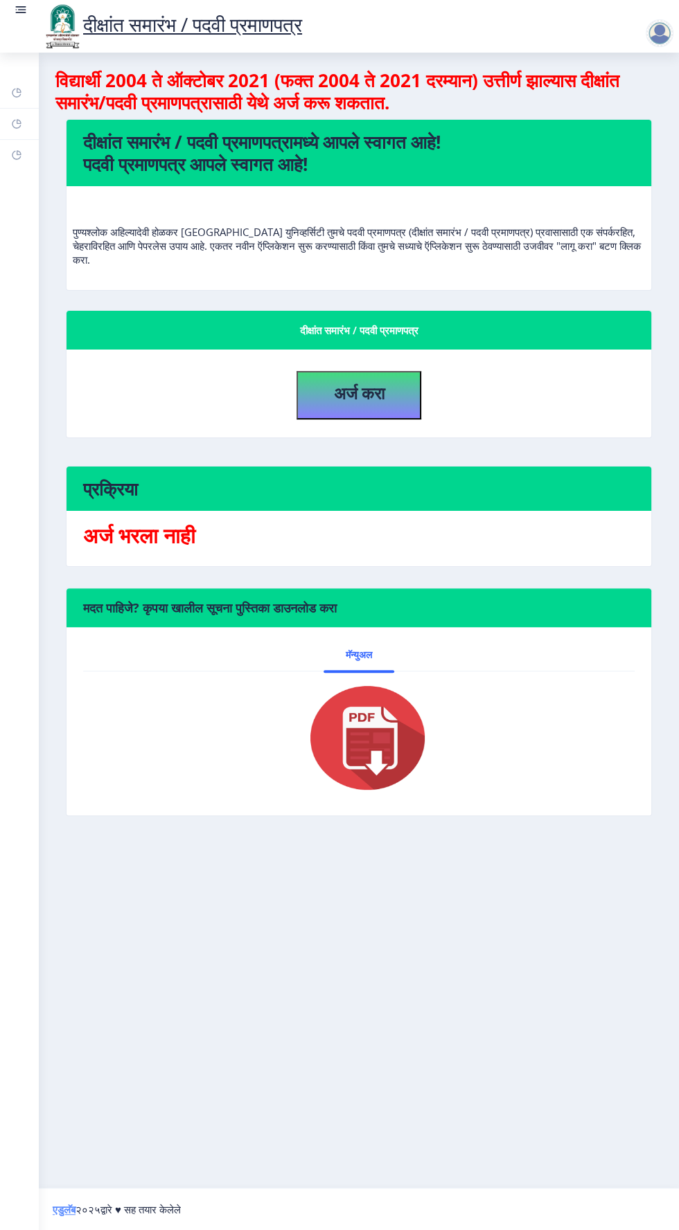
select select
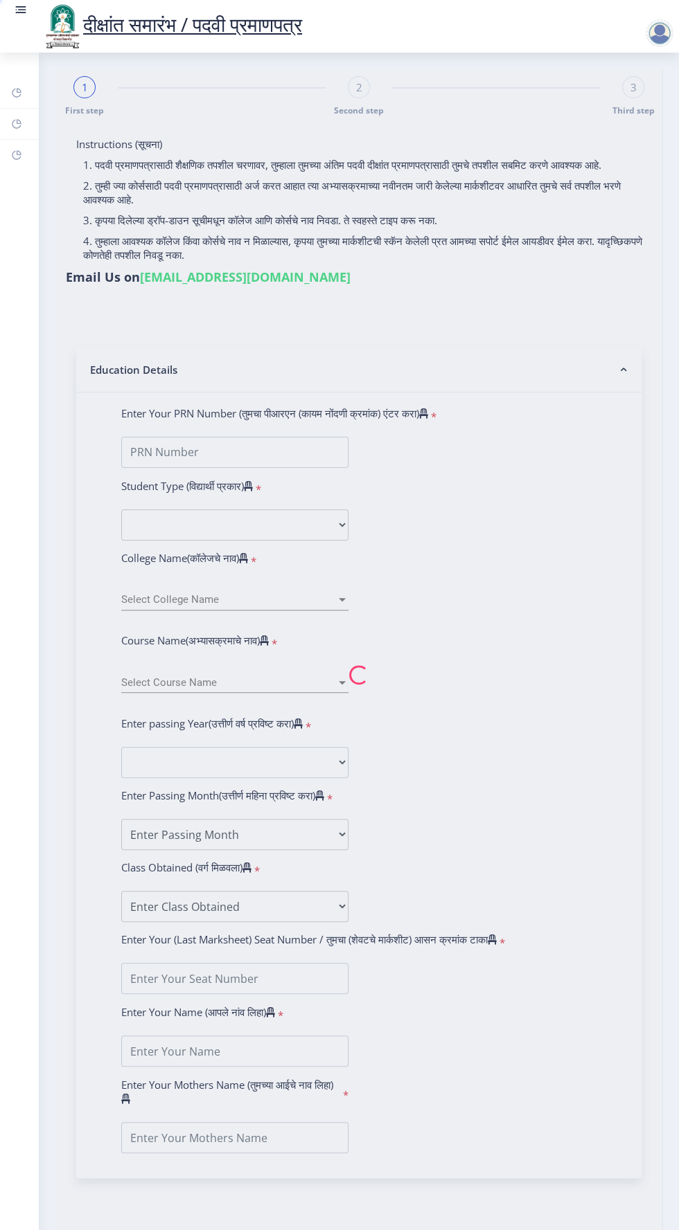
scroll to position [61, 0]
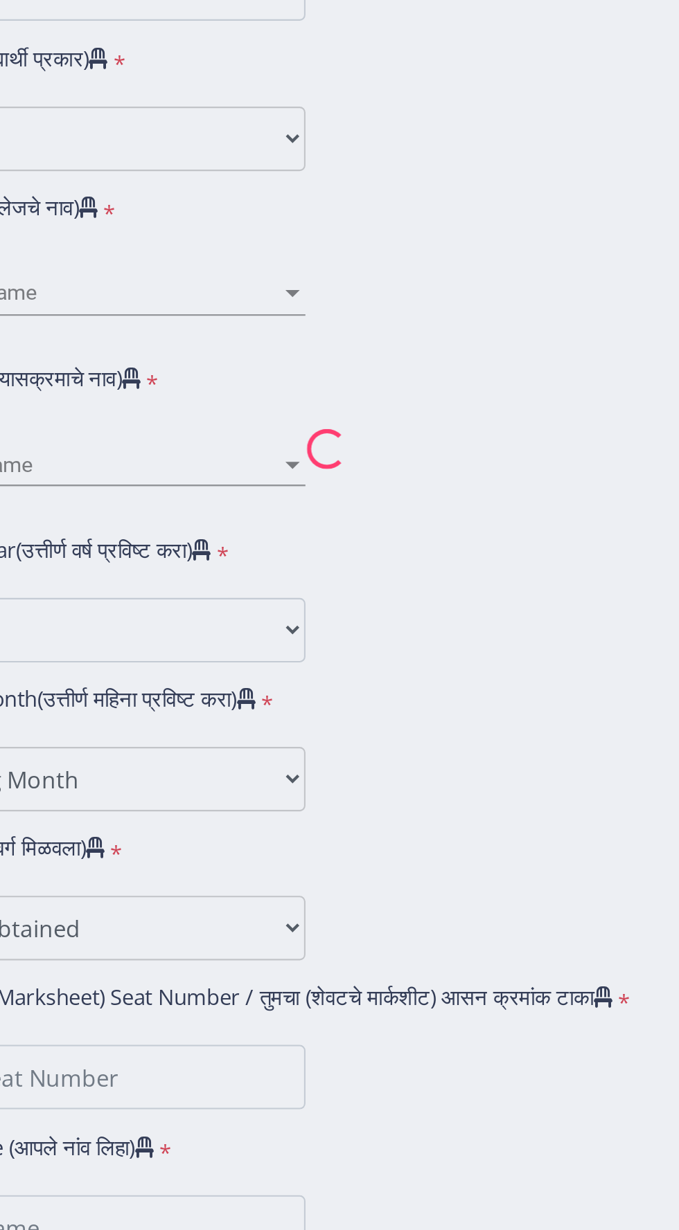
type input "[PERSON_NAME] [PERSON_NAME]"
type input "Kishori"
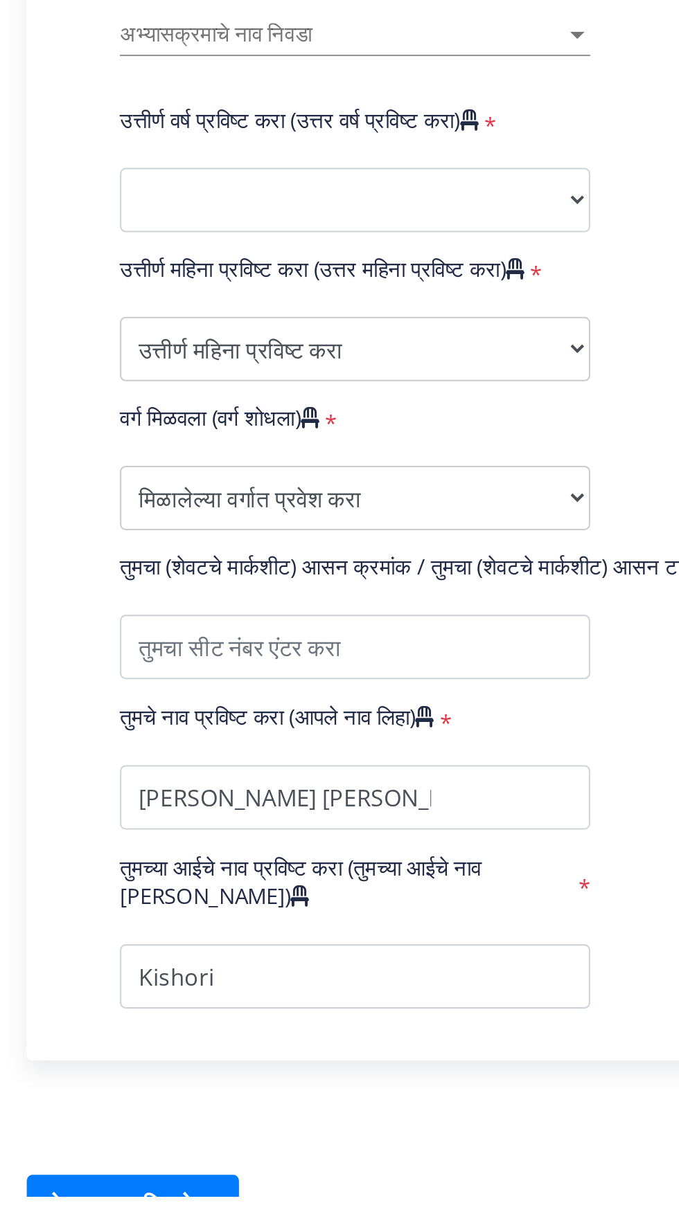
scroll to position [59, 0]
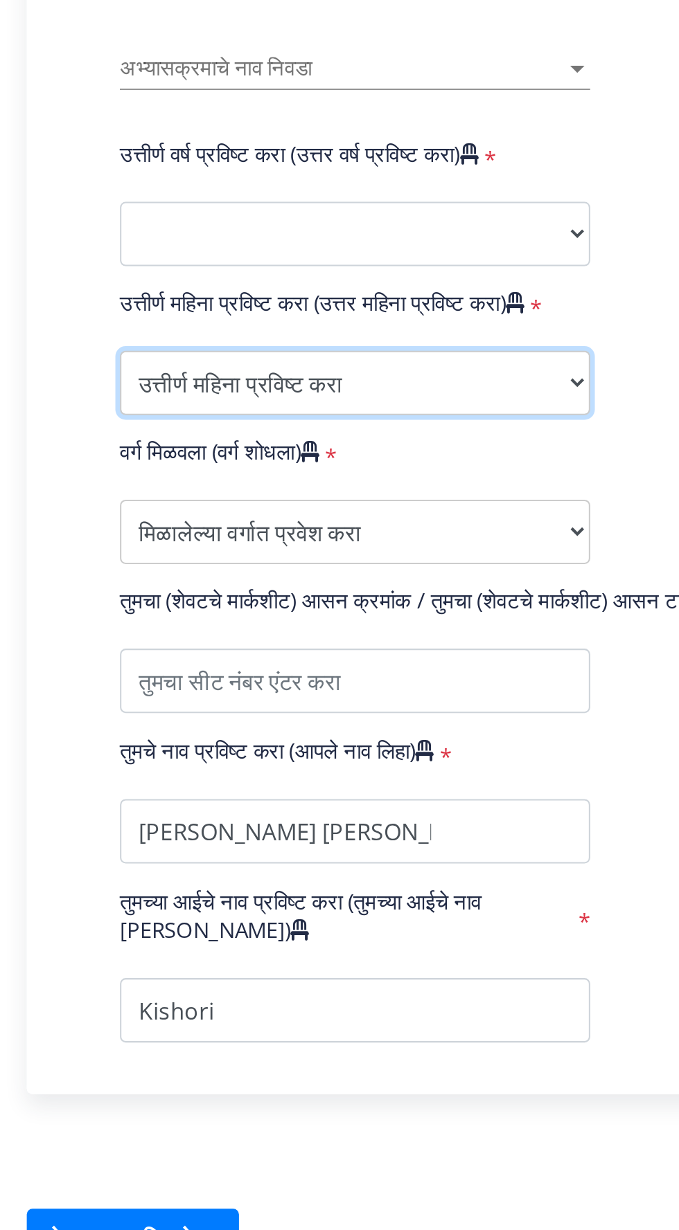
click at [163, 805] on select "उत्तीर्ण महिना प्रविष्ट करा मार्च एप्रिल मे ऑक्टोबर नोव्हेंबर डिसेंबर" at bounding box center [234, 820] width 227 height 31
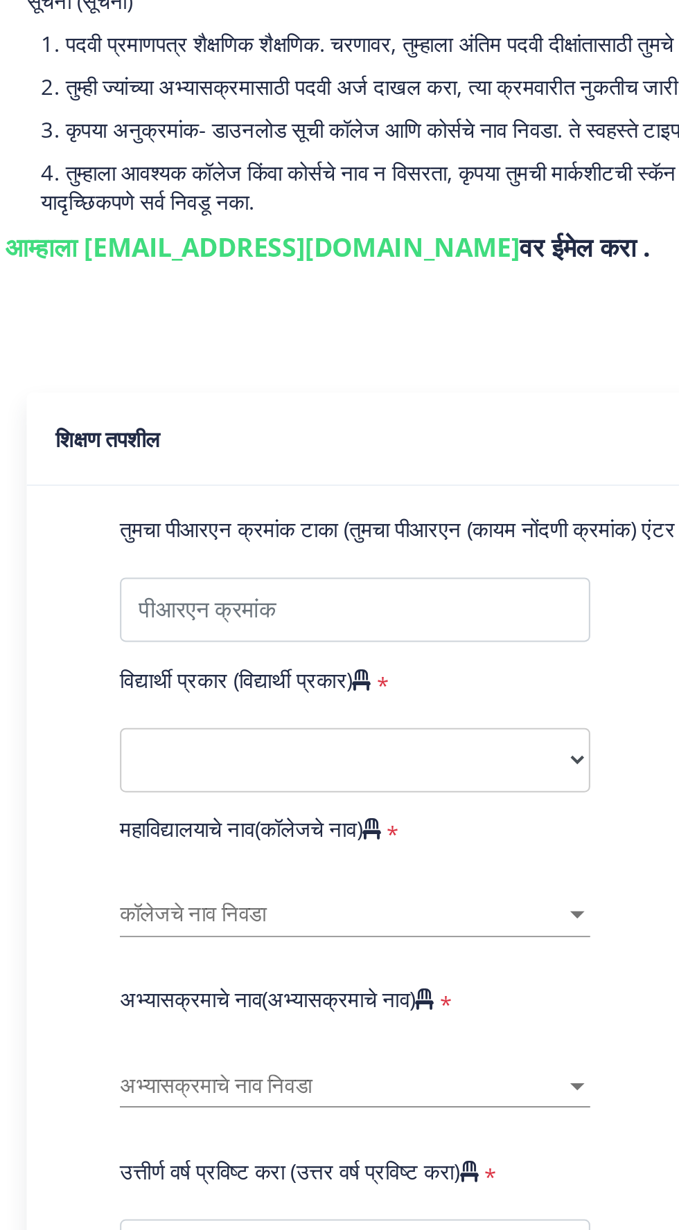
scroll to position [0, 0]
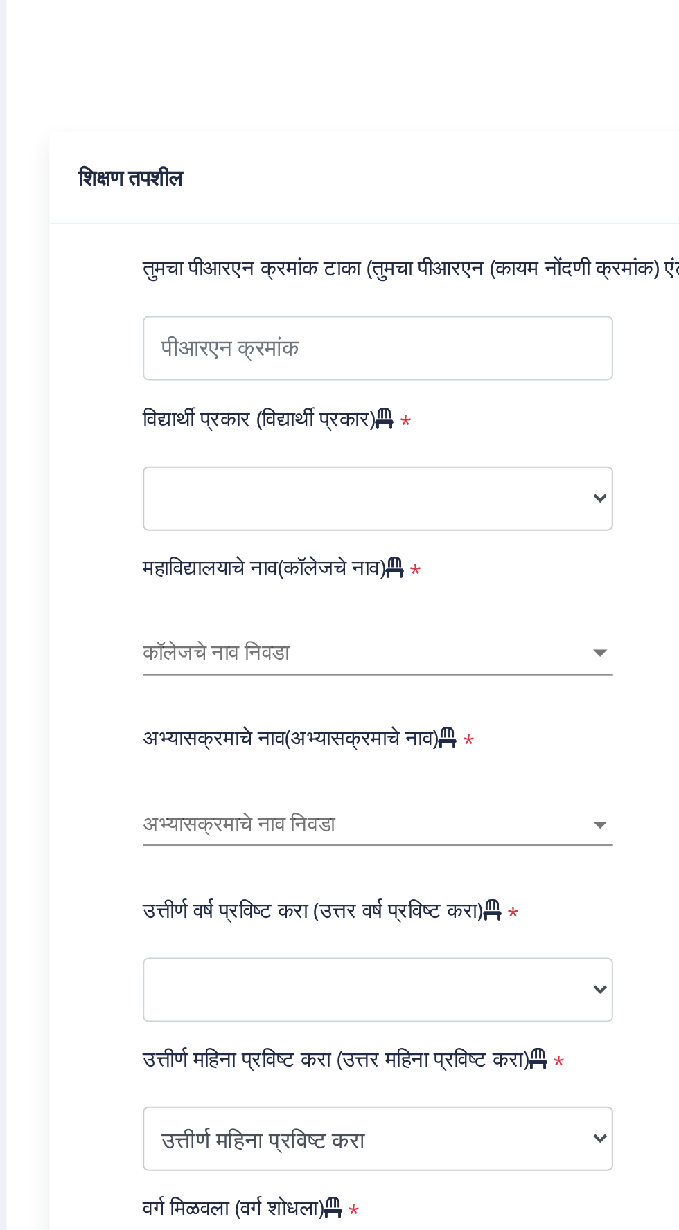
click at [143, 663] on font "अभ्यासक्रमाचे नाव निवडा" at bounding box center [167, 669] width 93 height 12
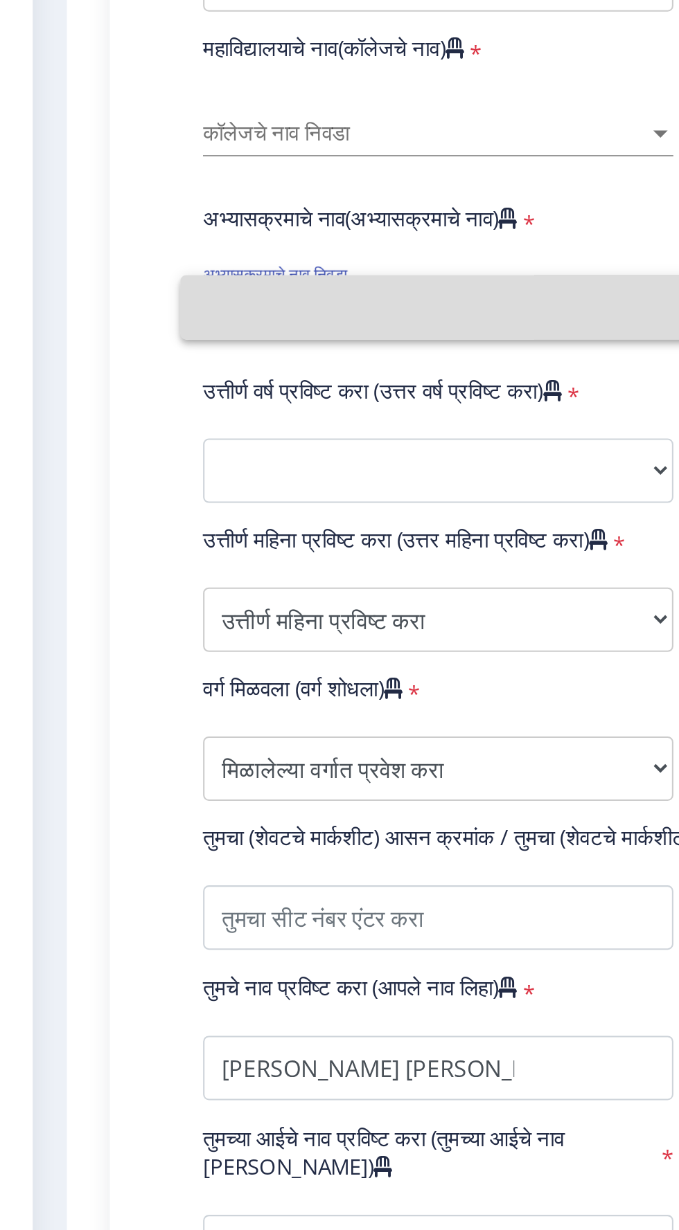
click at [153, 661] on input at bounding box center [234, 669] width 227 height 31
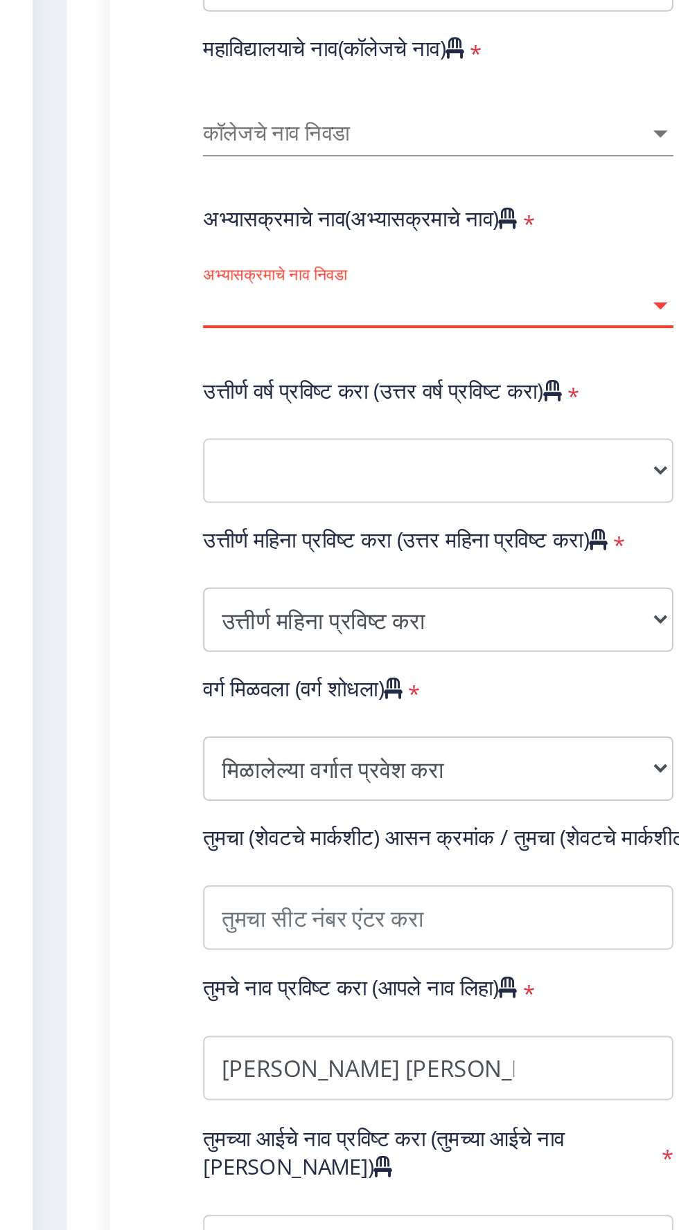
click at [215, 667] on span "अभ्यासक्रमाचे नाव निवडा" at bounding box center [228, 669] width 215 height 12
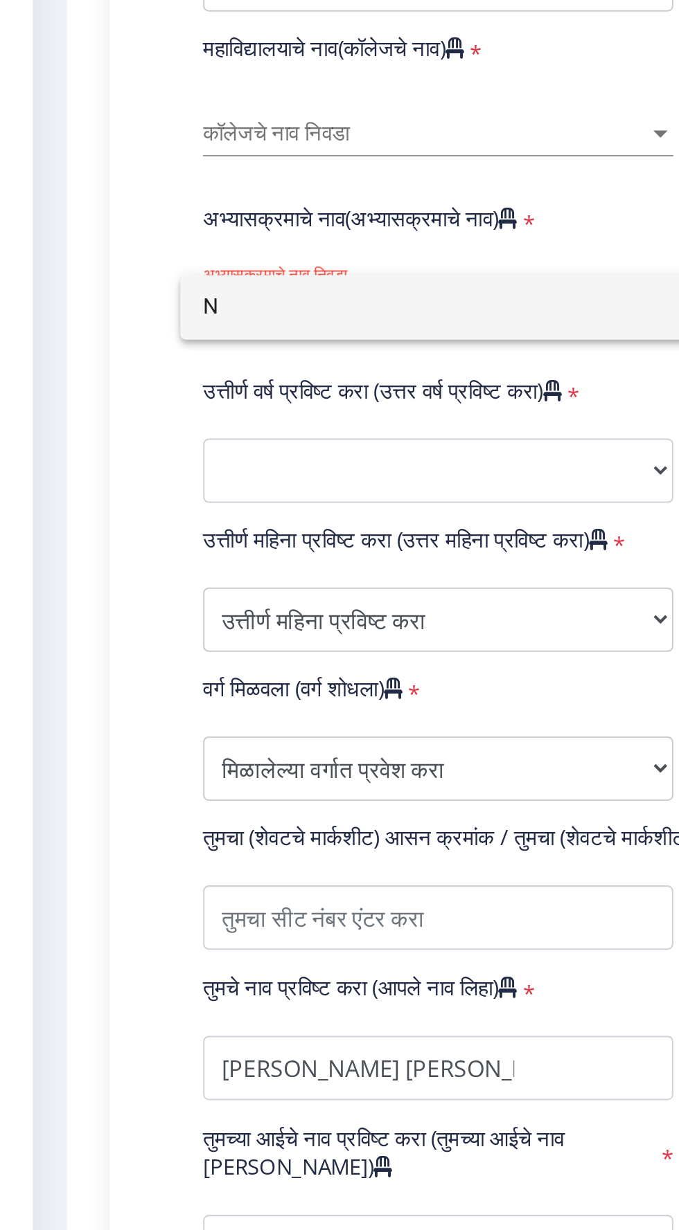
type input "N"
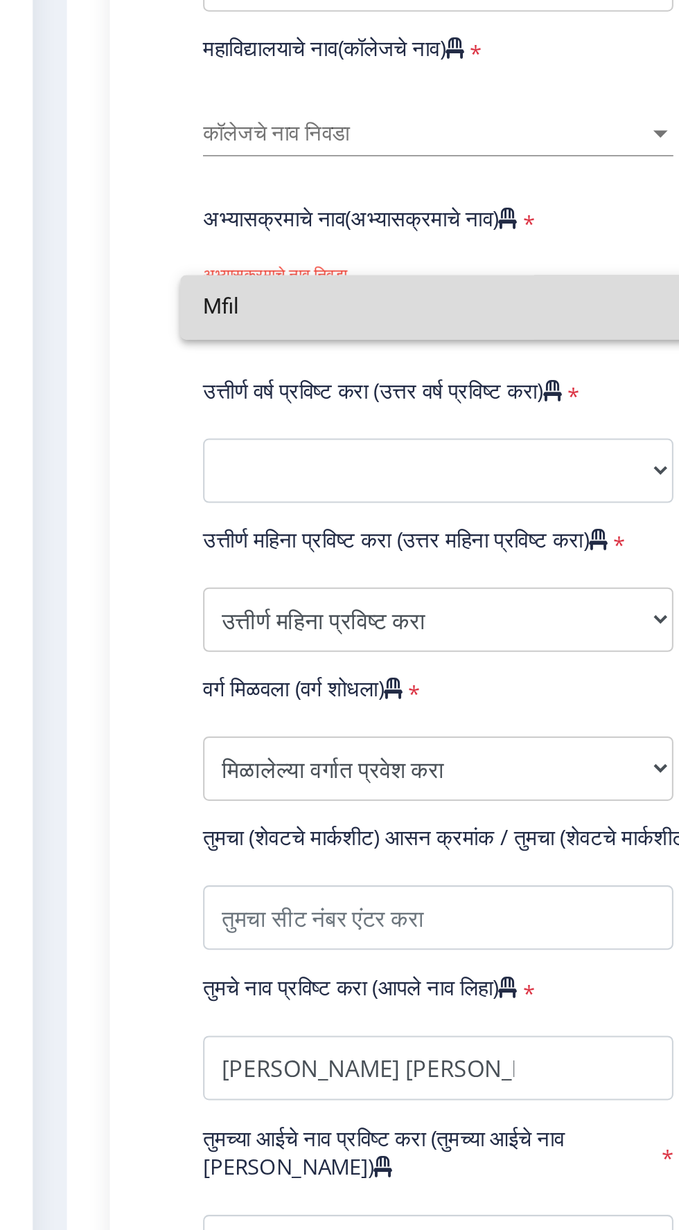
click at [213, 682] on input "Mfil" at bounding box center [234, 669] width 227 height 31
type input "Mfil"
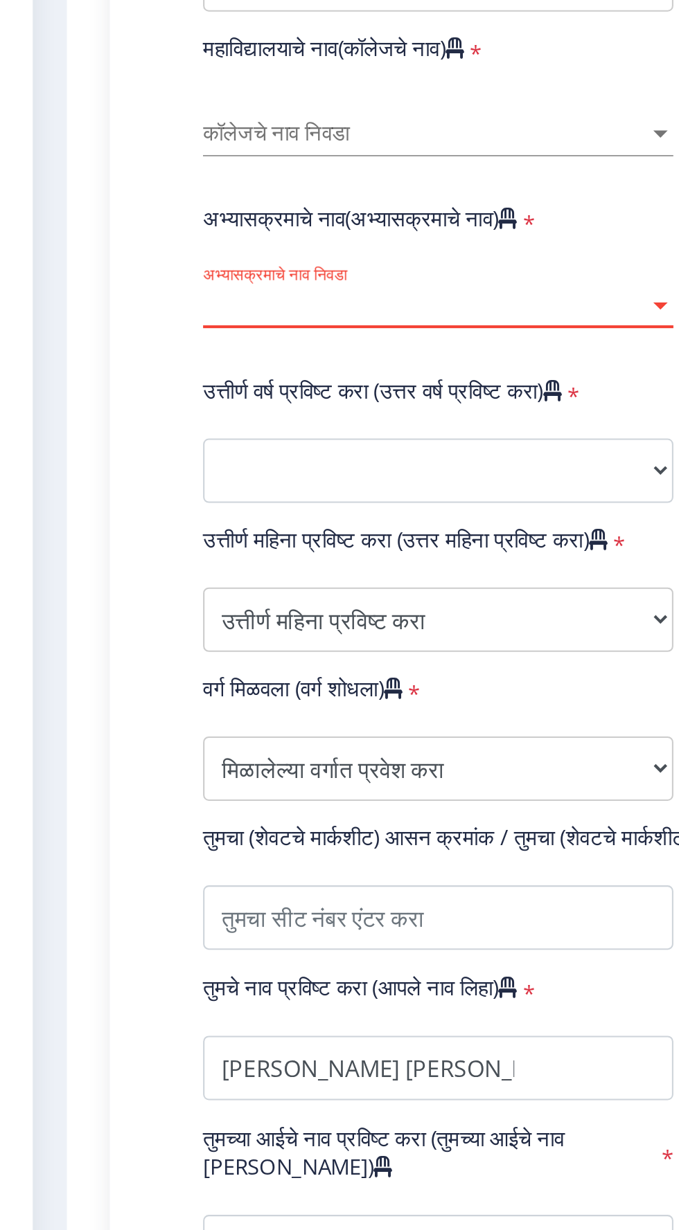
click at [333, 673] on span "अभ्यासक्रमाचे नाव निवडा" at bounding box center [228, 669] width 215 height 12
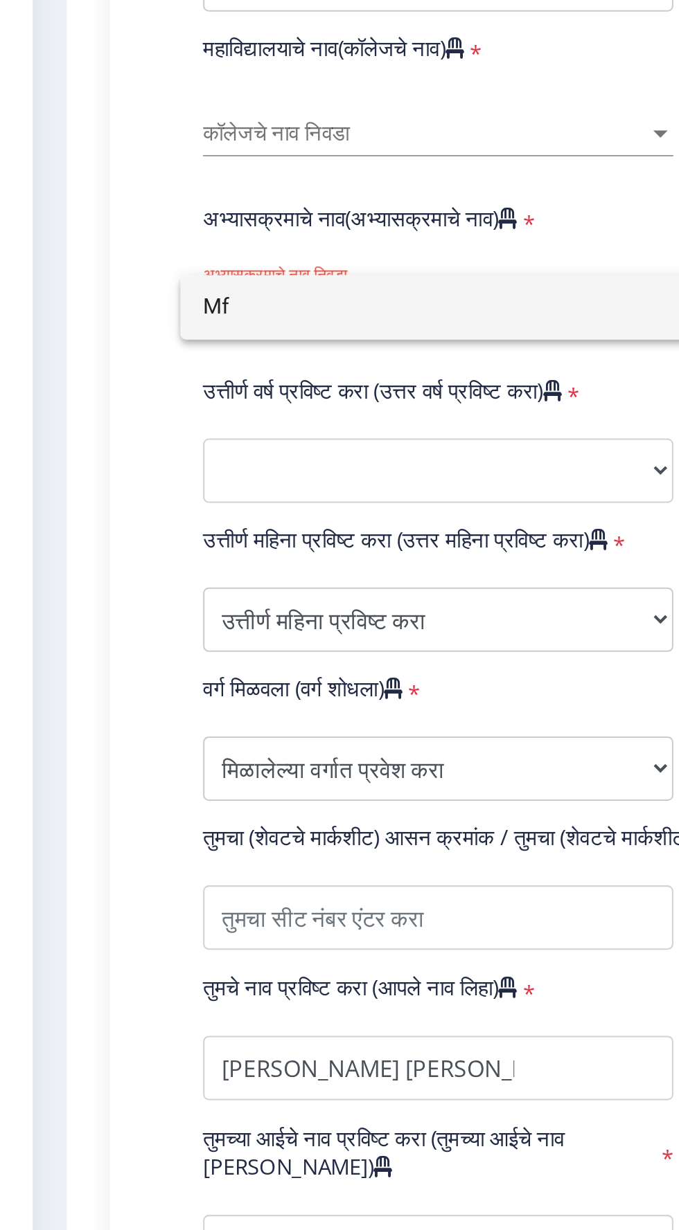
type input "M"
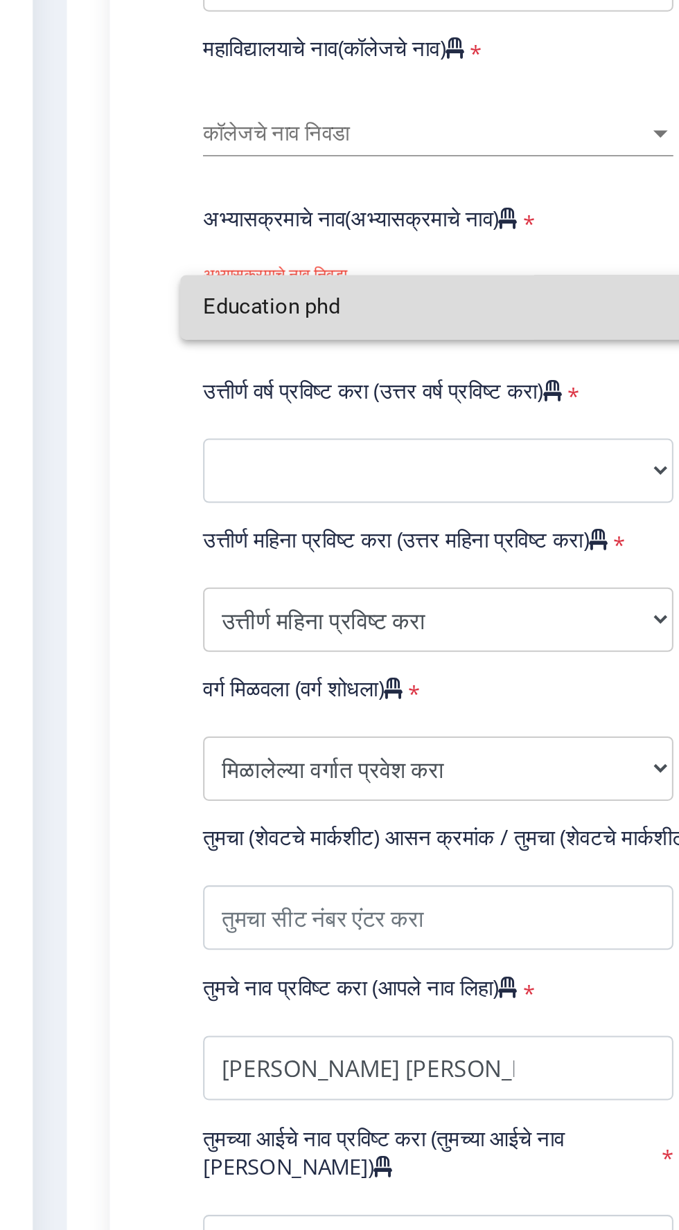
click at [205, 683] on input "Education phd" at bounding box center [234, 669] width 227 height 31
type input "Education phd"
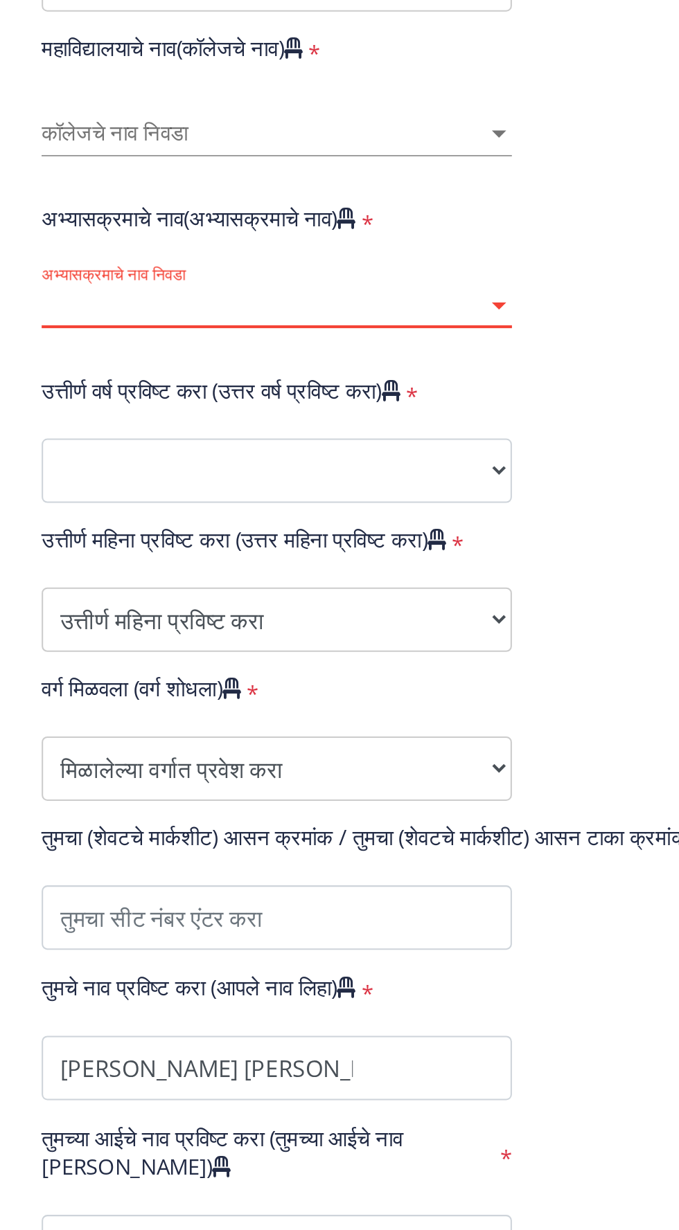
click at [334, 674] on span "अभ्यासक्रमाचे नाव निवडा" at bounding box center [228, 669] width 215 height 12
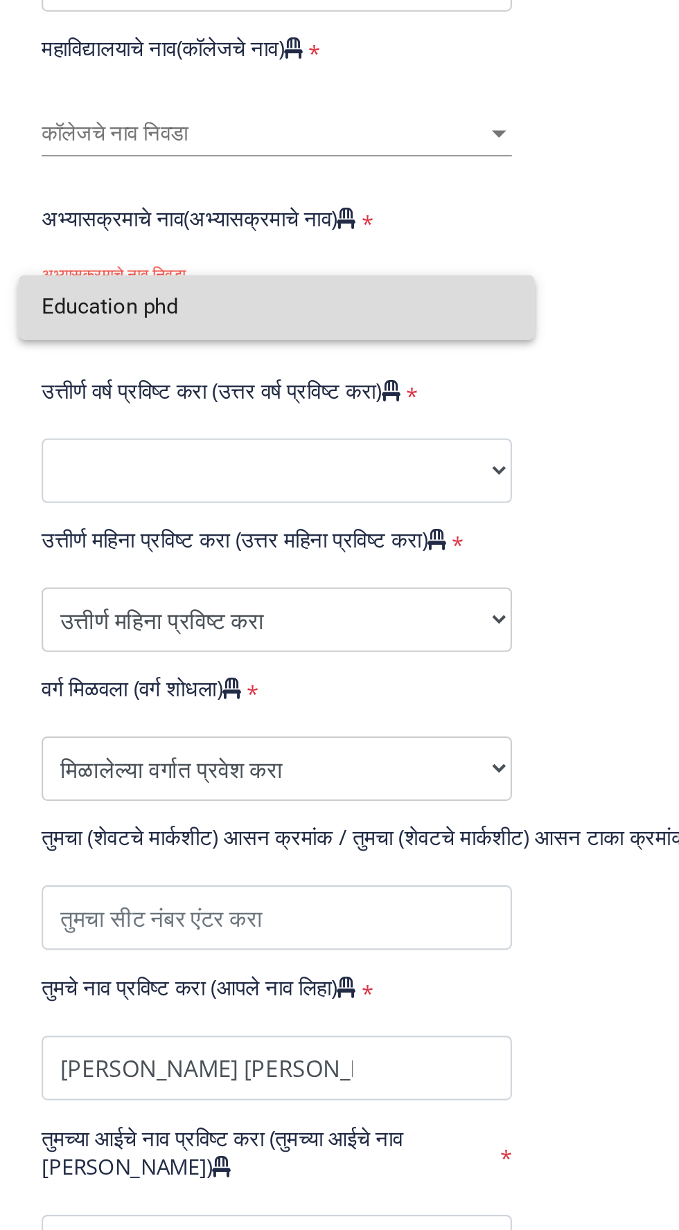
click at [253, 668] on input "Education phd" at bounding box center [234, 669] width 227 height 31
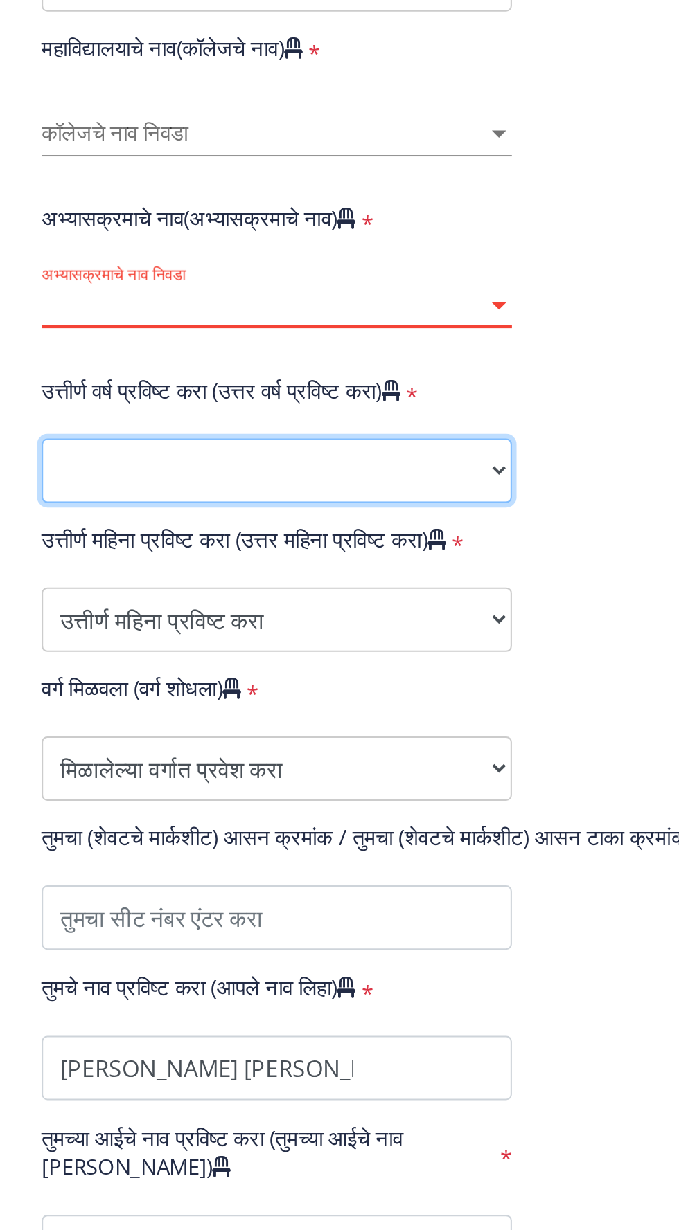
click at [138, 757] on select "२०२५ २०२४ २०२३ २०२२ २०२१ २०२० २०१९ २०१८ २०१७ २०१६ २०१५ २०१४ २०१३ २०१२ २०११ २०१०…" at bounding box center [234, 748] width 227 height 31
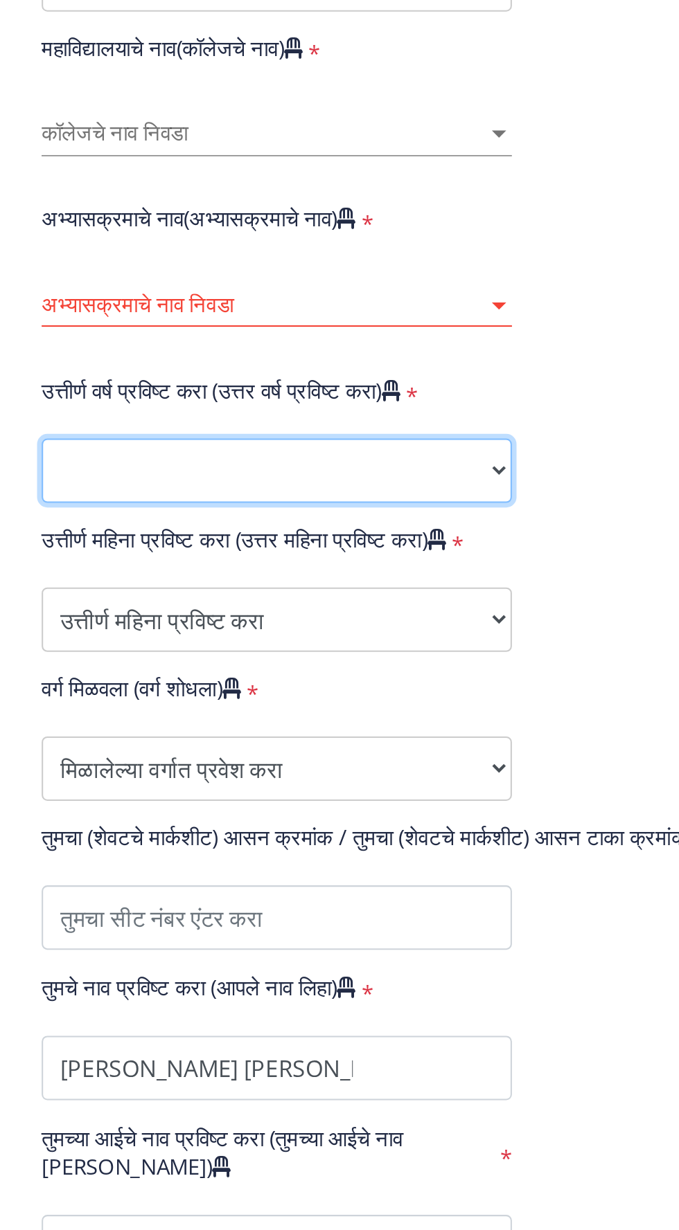
select select "2025"
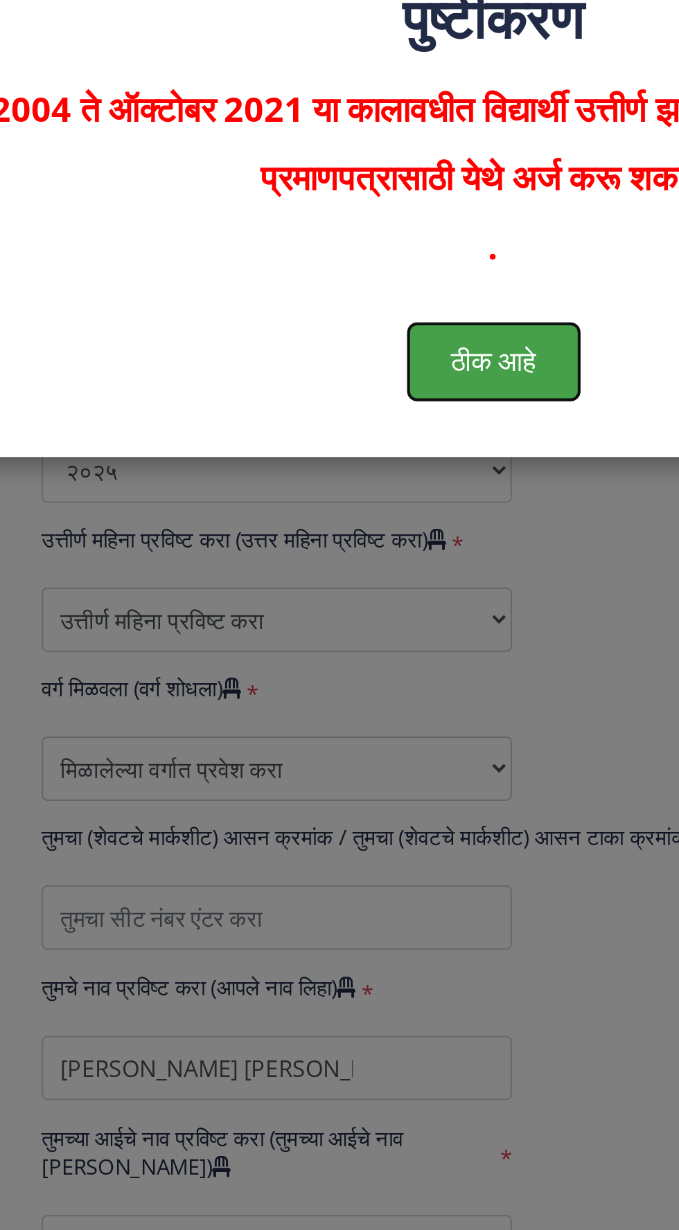
click at [303, 687] on button "ठीक आहे" at bounding box center [339, 696] width 82 height 36
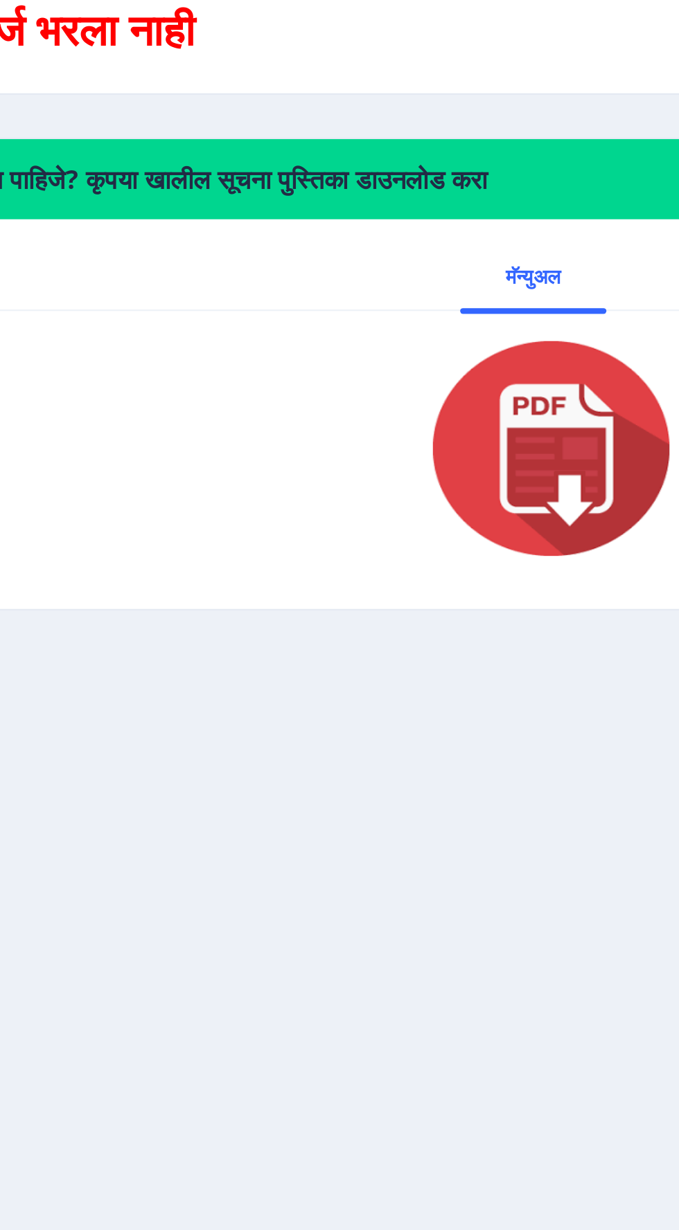
click at [351, 755] on img at bounding box center [358, 738] width 138 height 111
click at [362, 753] on img at bounding box center [358, 738] width 138 height 111
click at [360, 671] on link "मॅन्युअल" at bounding box center [358, 654] width 71 height 33
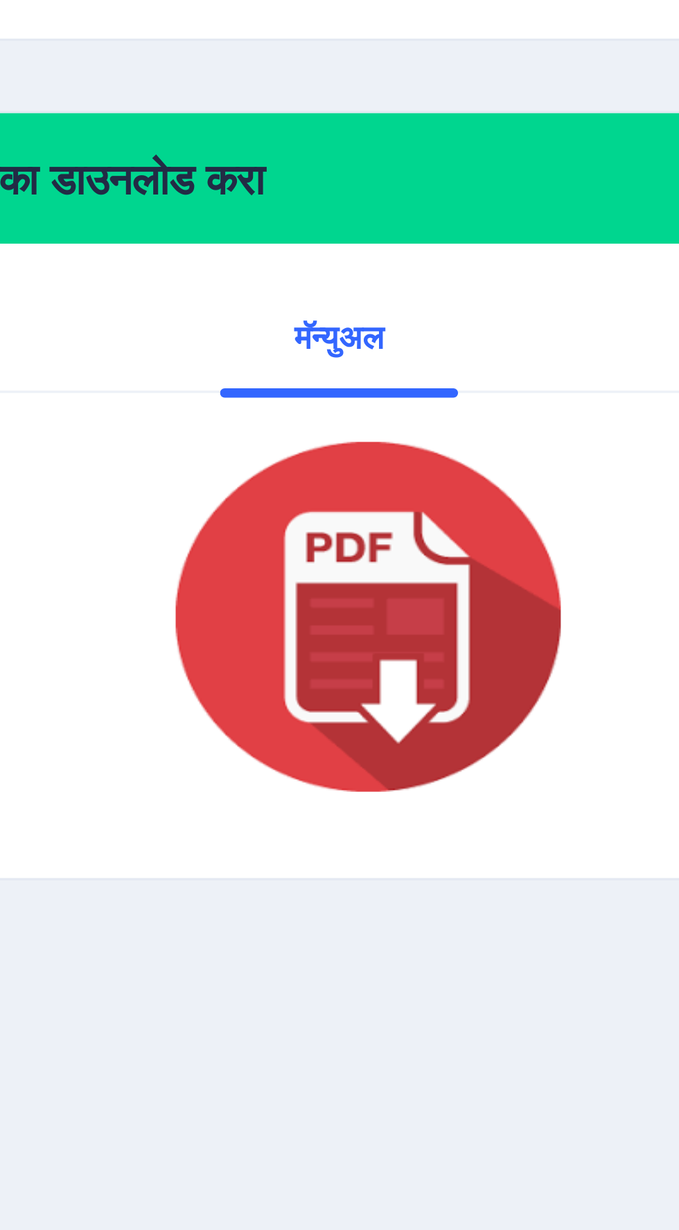
click at [412, 704] on img at bounding box center [358, 738] width 138 height 111
click at [361, 764] on img at bounding box center [358, 738] width 138 height 111
click at [360, 769] on img at bounding box center [358, 738] width 138 height 111
